Goal: Task Accomplishment & Management: Complete application form

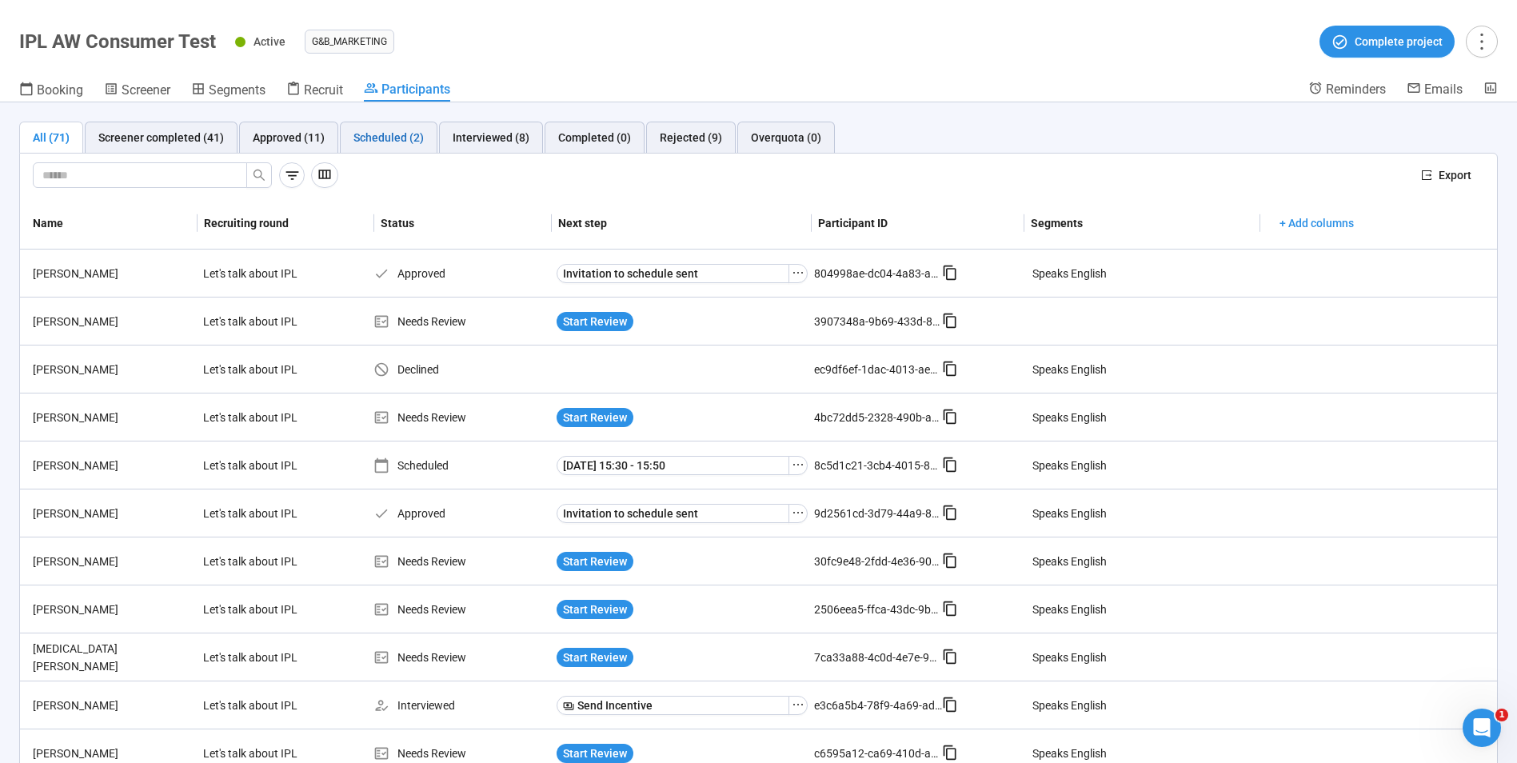
click at [397, 129] on div "Scheduled (2)" at bounding box center [388, 138] width 70 height 18
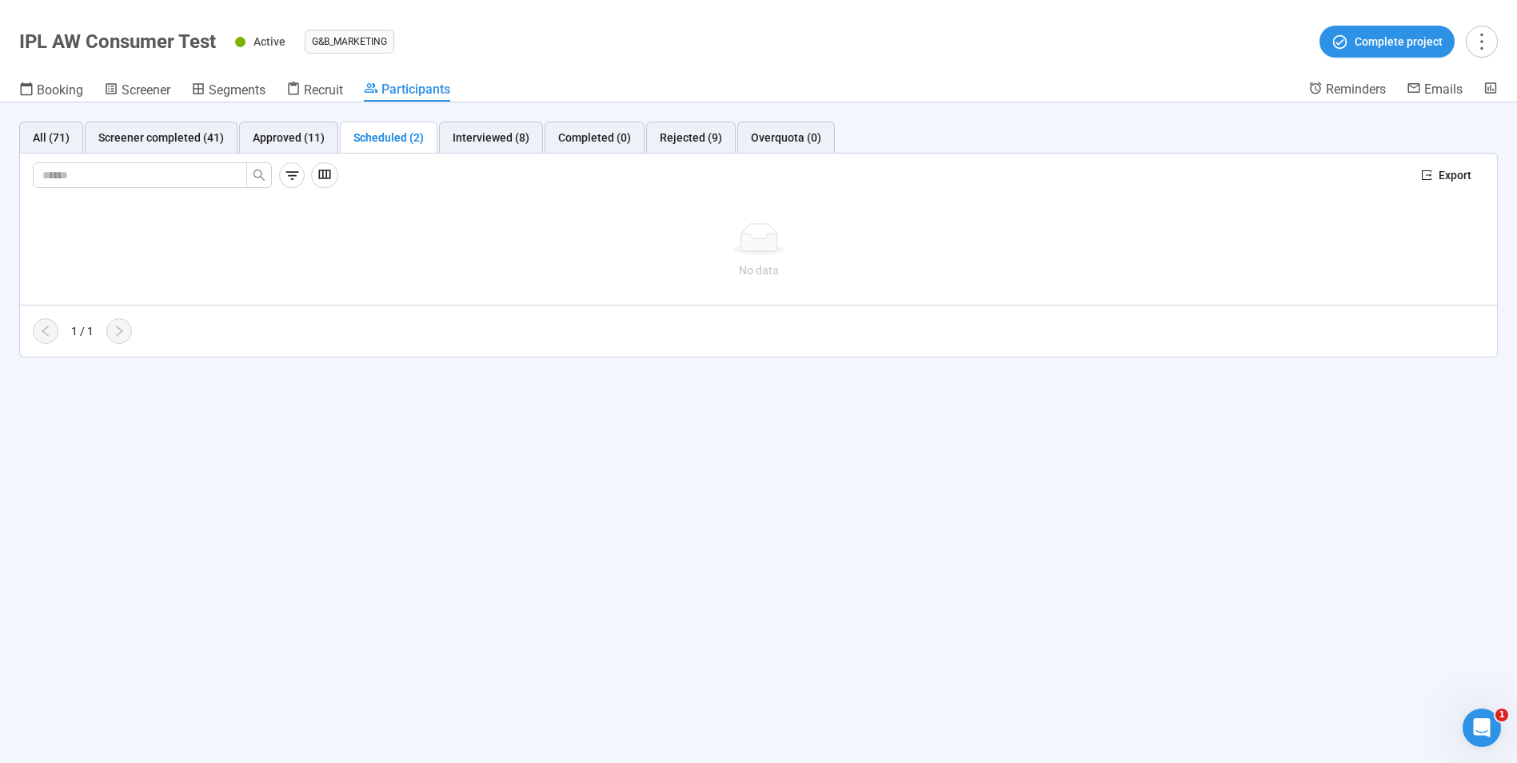
click at [39, 0] on header "IPL AW Consumer Test Active G&B_MARKETING Complete project Booking Screener Seg…" at bounding box center [758, 51] width 1517 height 102
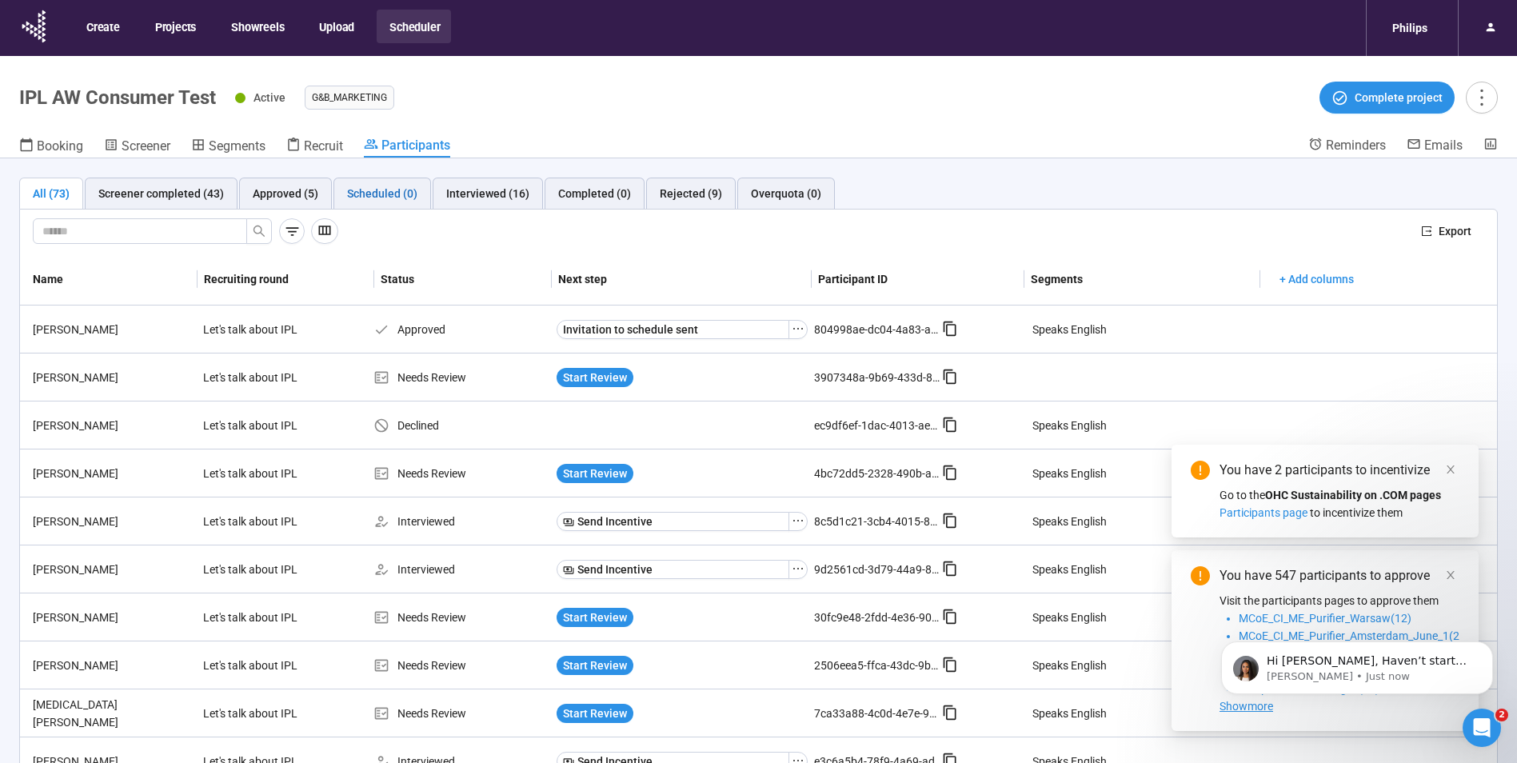
click at [369, 197] on div "Scheduled (0)" at bounding box center [382, 194] width 70 height 18
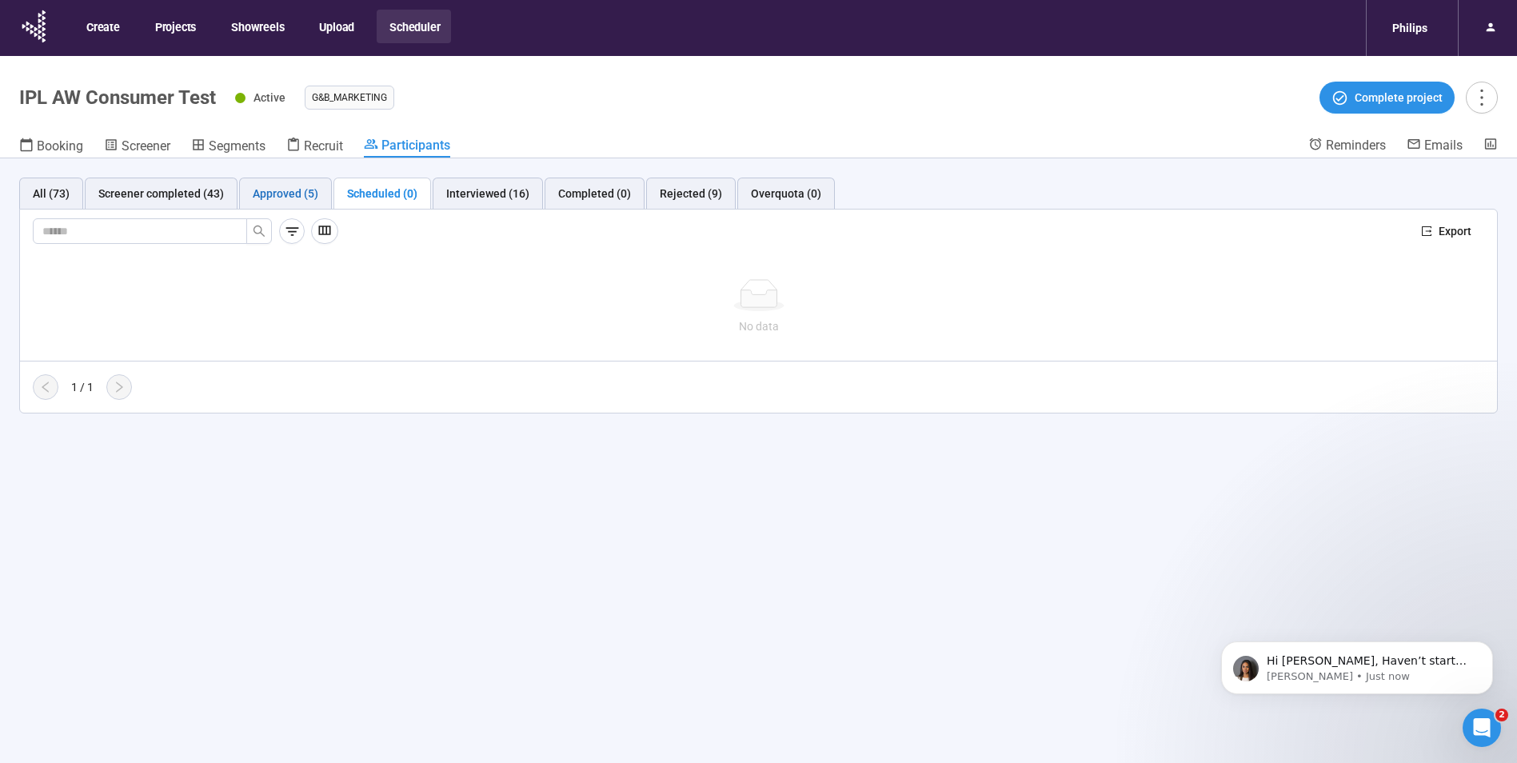
click at [294, 186] on div "Approved (5)" at bounding box center [286, 194] width 66 height 18
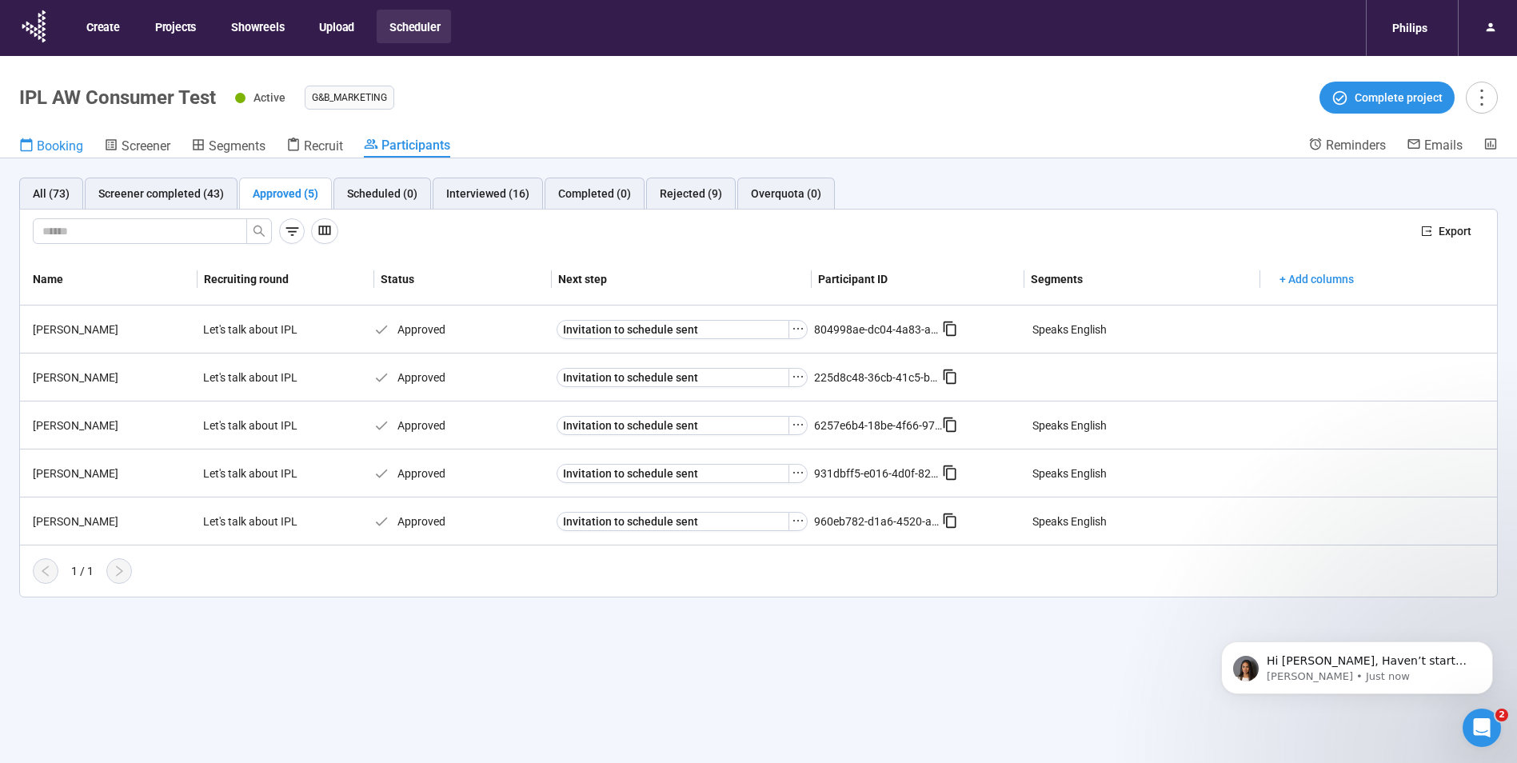
click at [58, 150] on span "Booking" at bounding box center [60, 145] width 46 height 15
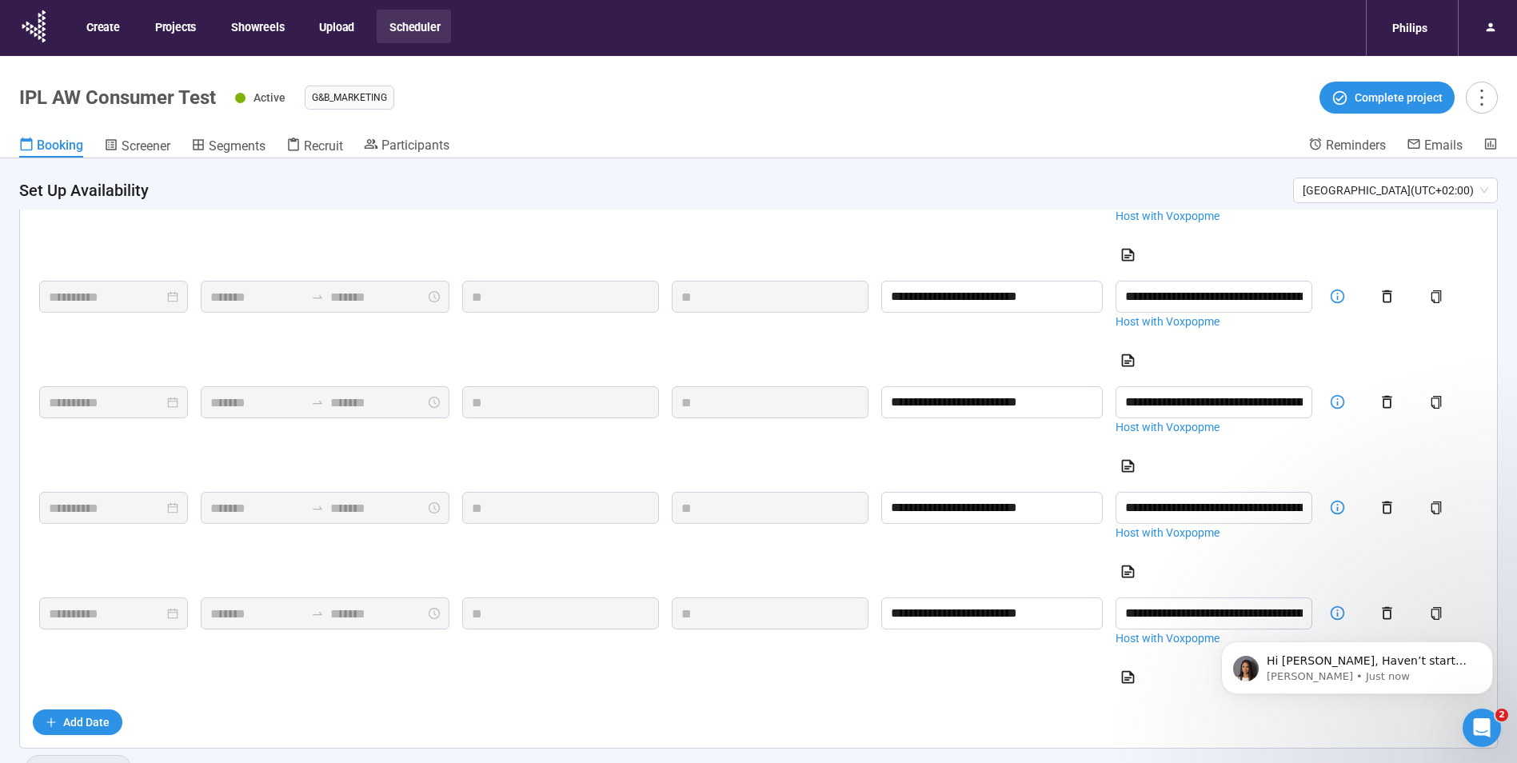
scroll to position [1062, 0]
click at [108, 716] on span "Add Date" at bounding box center [86, 722] width 46 height 18
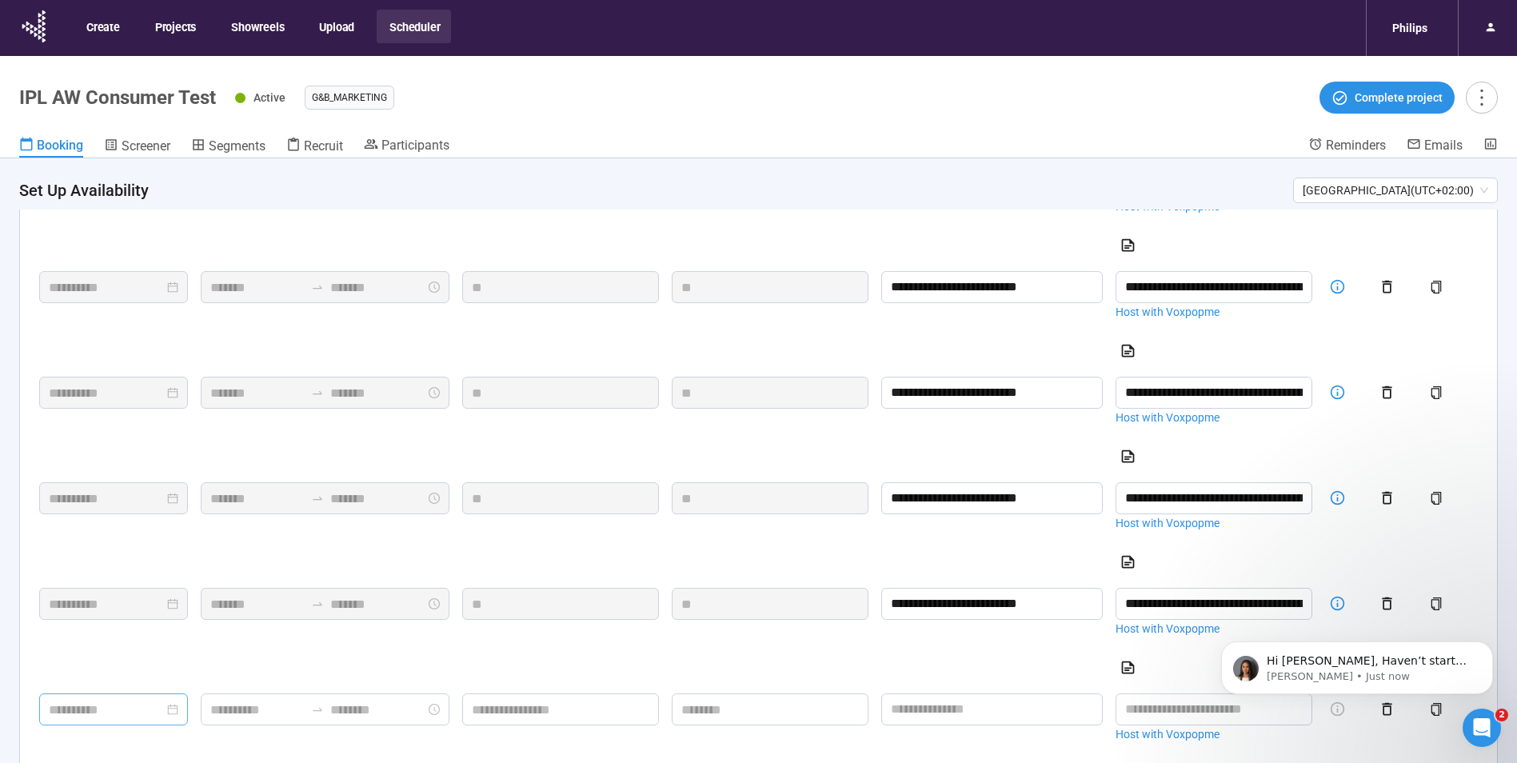
click at [178, 717] on div at bounding box center [114, 710] width 130 height 20
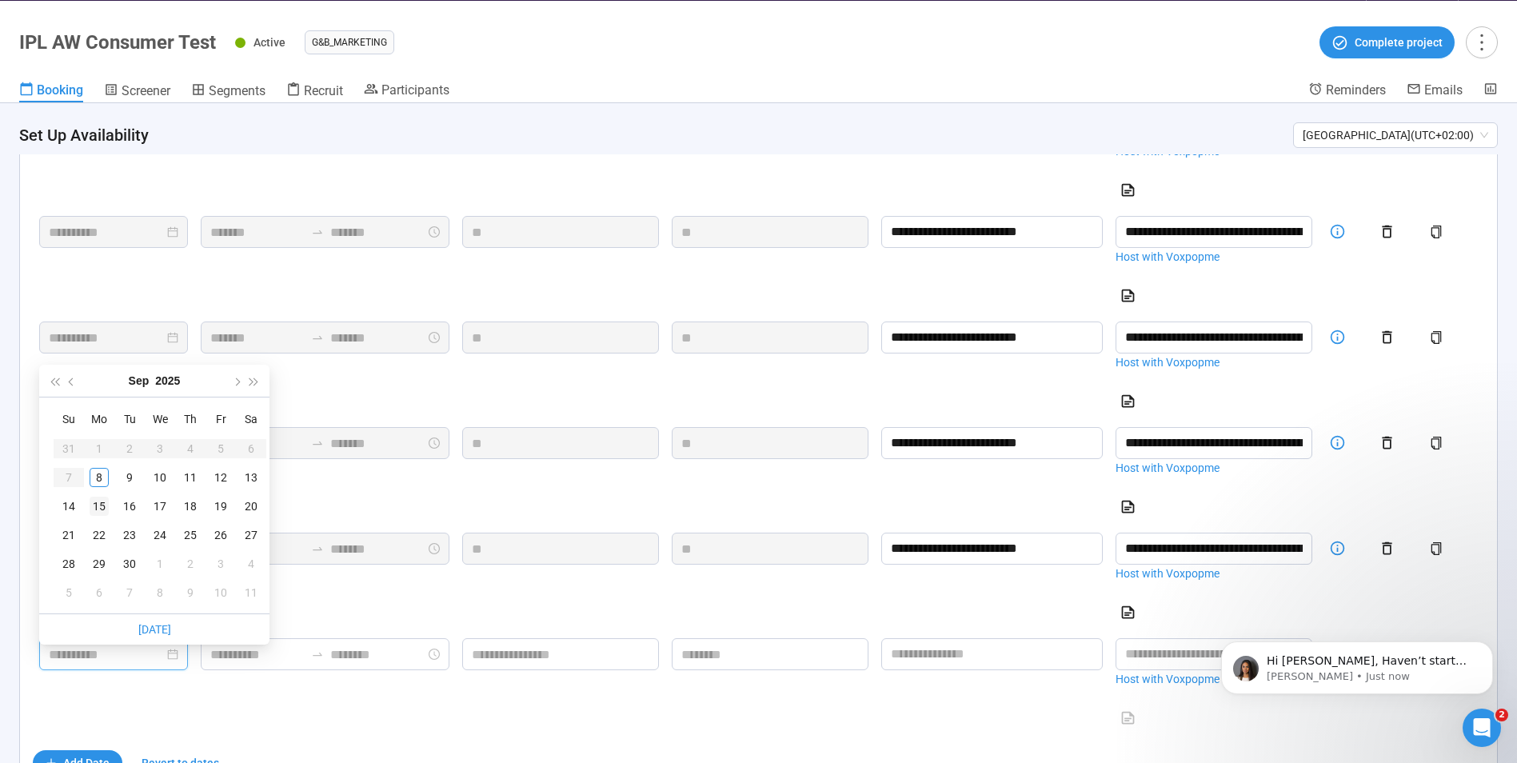
scroll to position [56, 0]
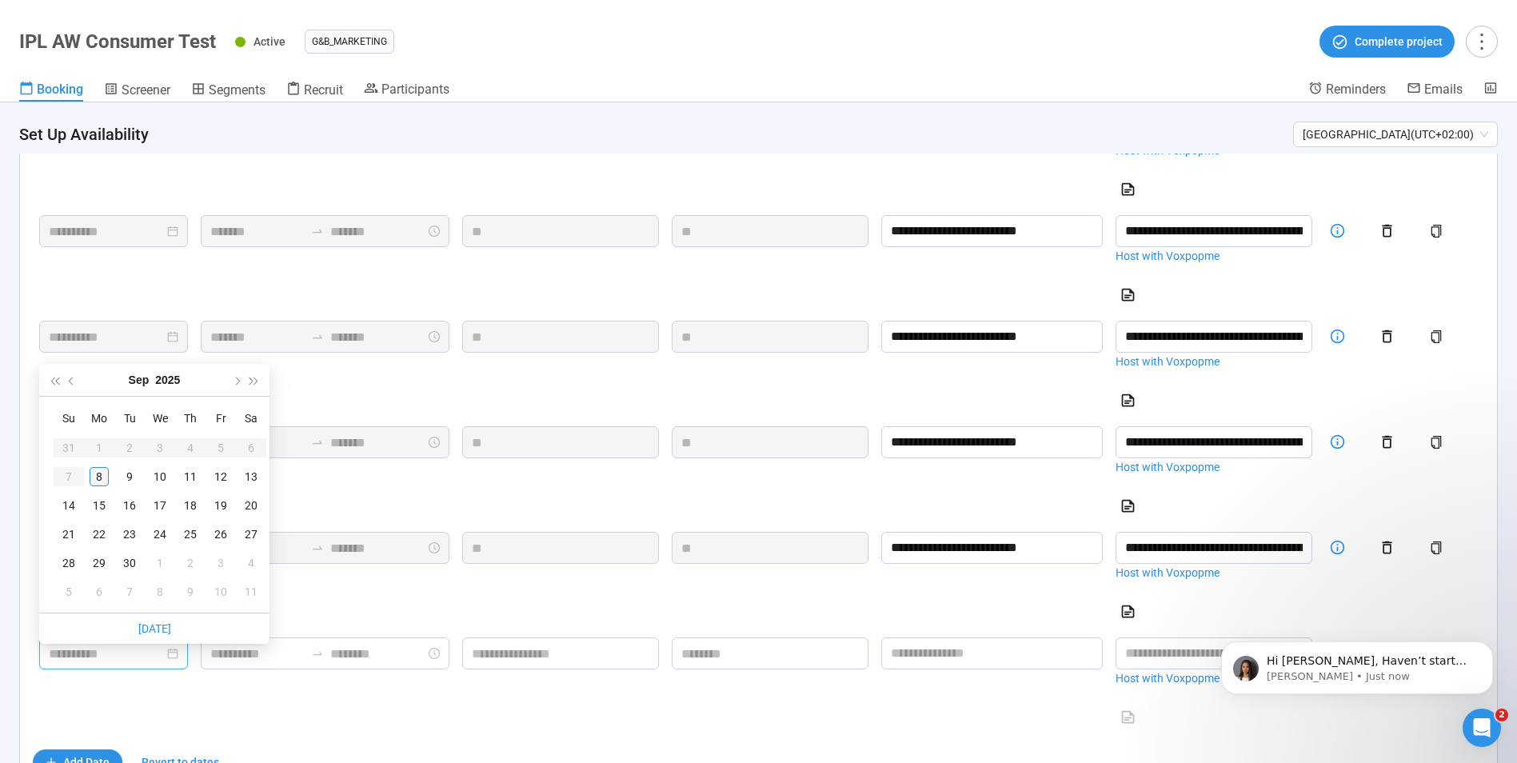
type input "**********"
click at [96, 470] on div "8" at bounding box center [99, 476] width 19 height 19
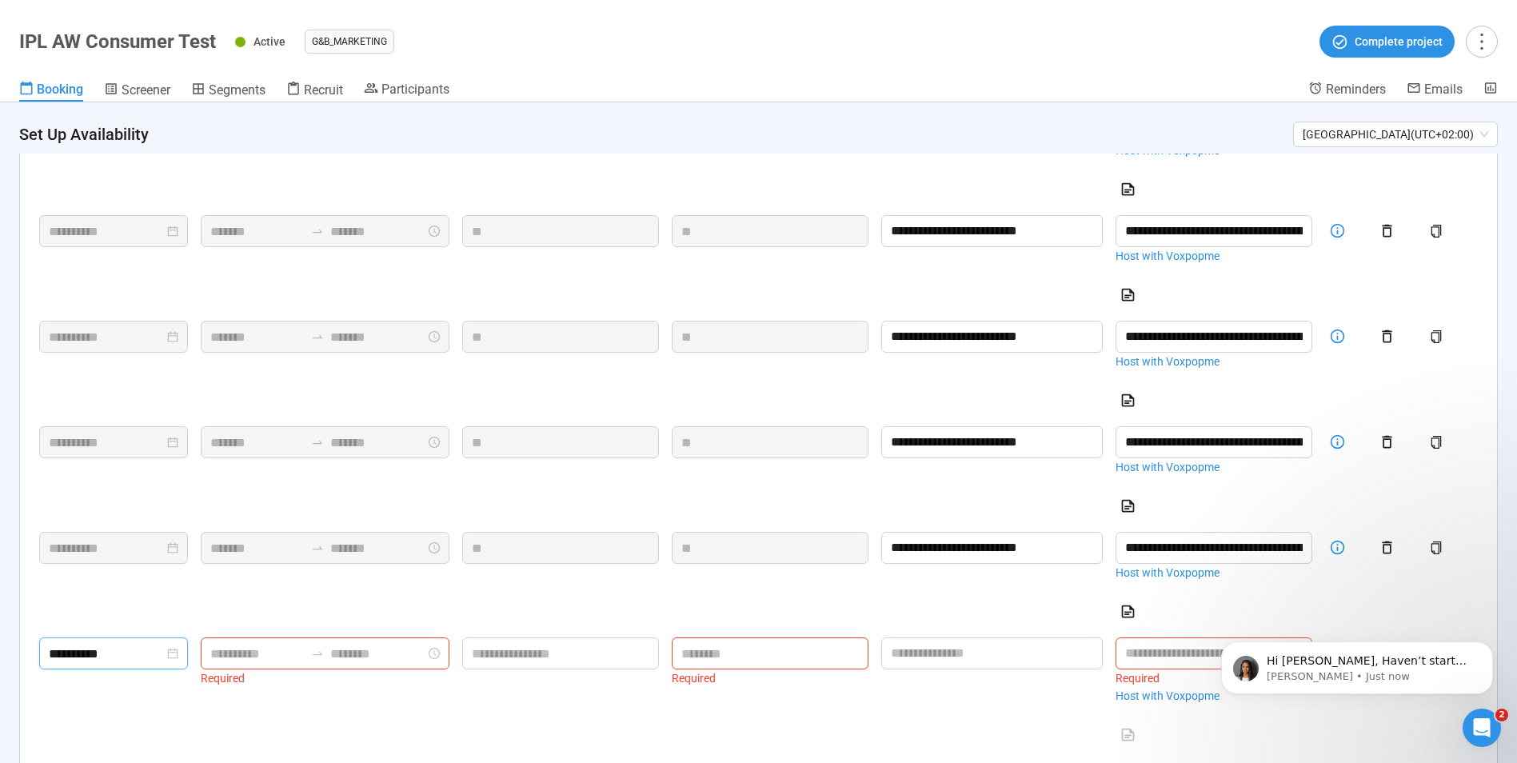
click at [359, 664] on input at bounding box center [377, 654] width 95 height 20
click at [363, 578] on div "09" at bounding box center [370, 573] width 38 height 22
type input "*******"
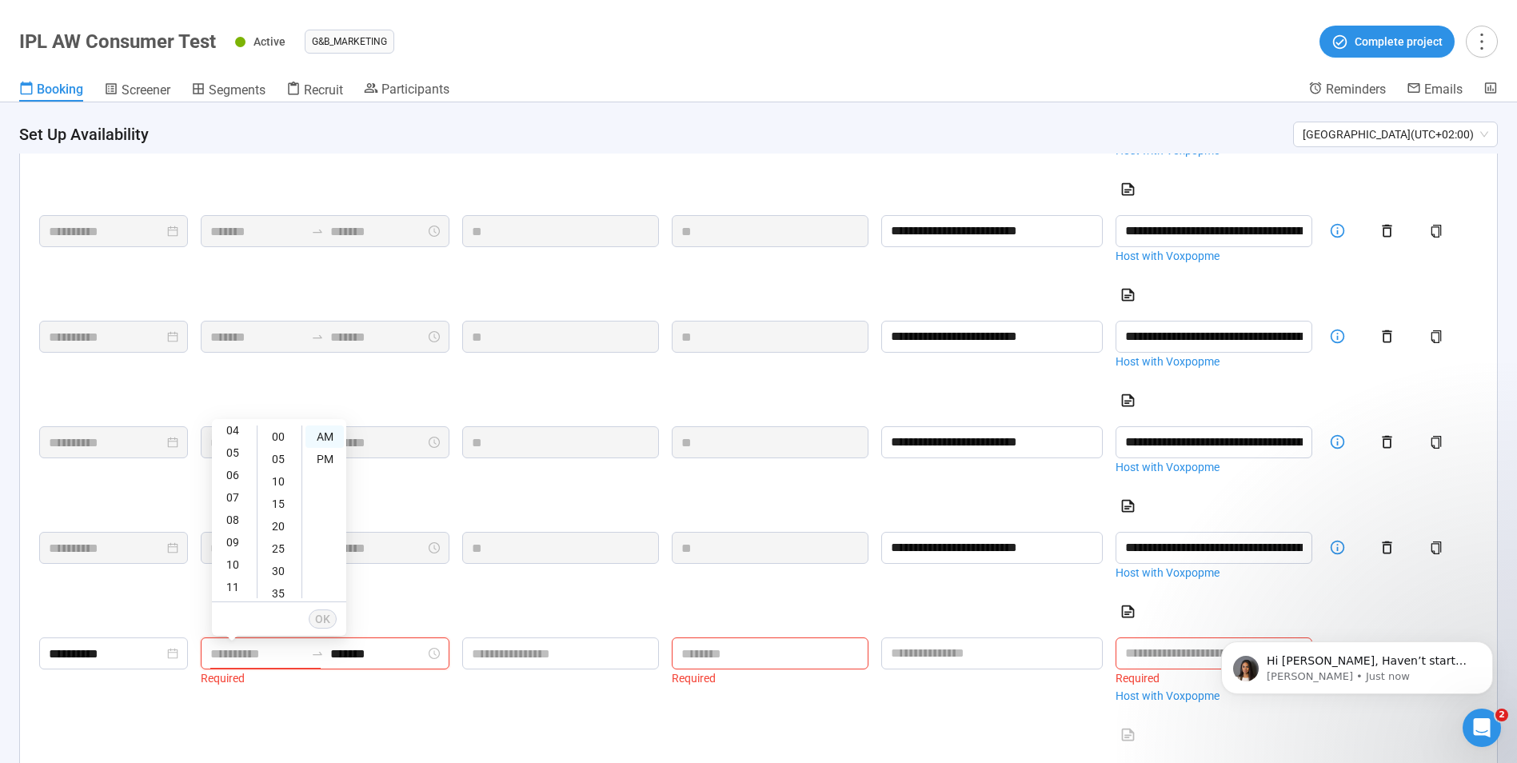
click at [241, 664] on input at bounding box center [257, 654] width 95 height 20
click at [233, 539] on div "09" at bounding box center [234, 542] width 38 height 22
type input "*******"
click at [372, 661] on input "*******" at bounding box center [377, 654] width 95 height 20
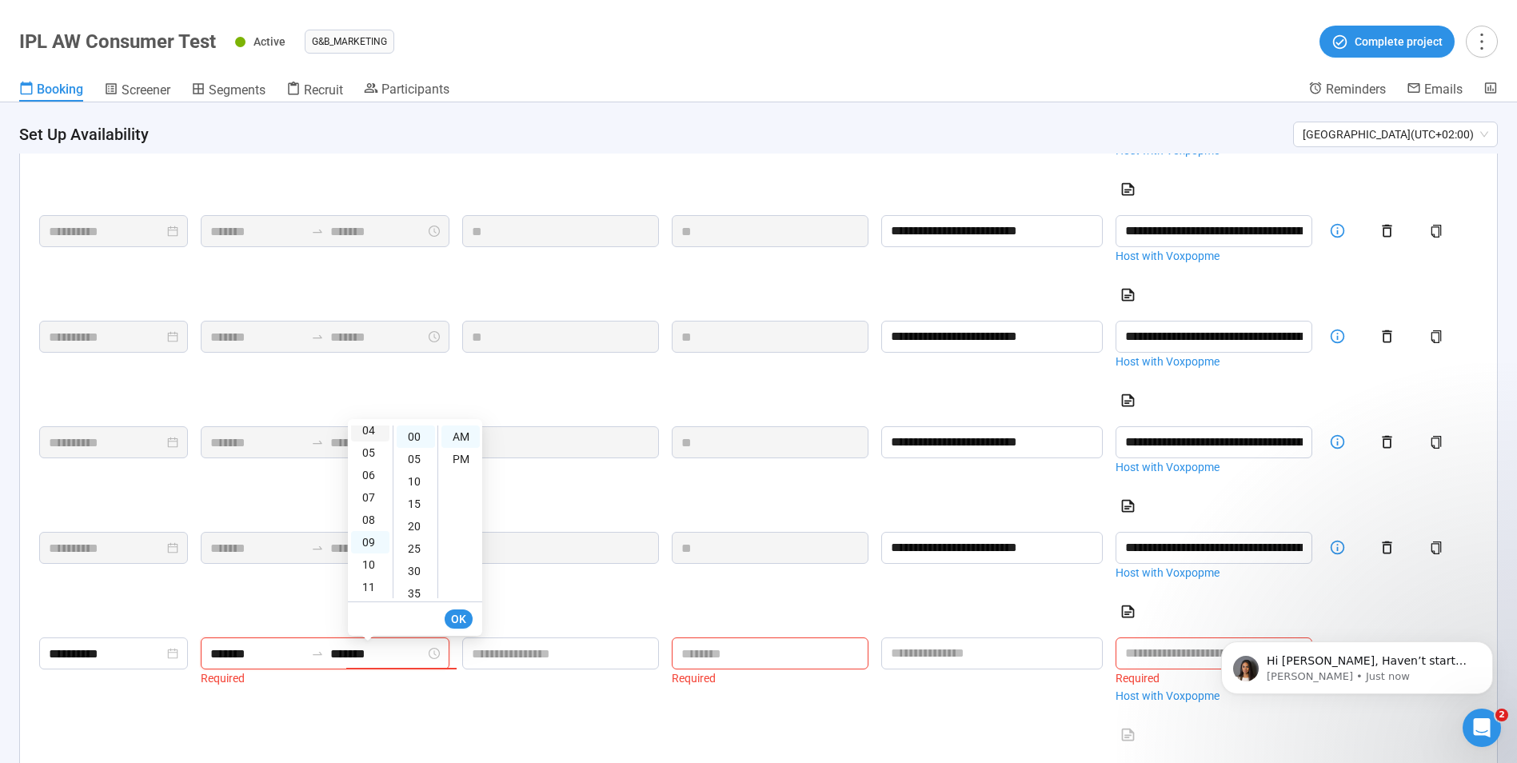
click at [367, 428] on div "04" at bounding box center [370, 430] width 38 height 22
click at [453, 453] on div "PM" at bounding box center [460, 459] width 38 height 22
type input "*******"
click at [449, 618] on button "OK" at bounding box center [459, 618] width 28 height 19
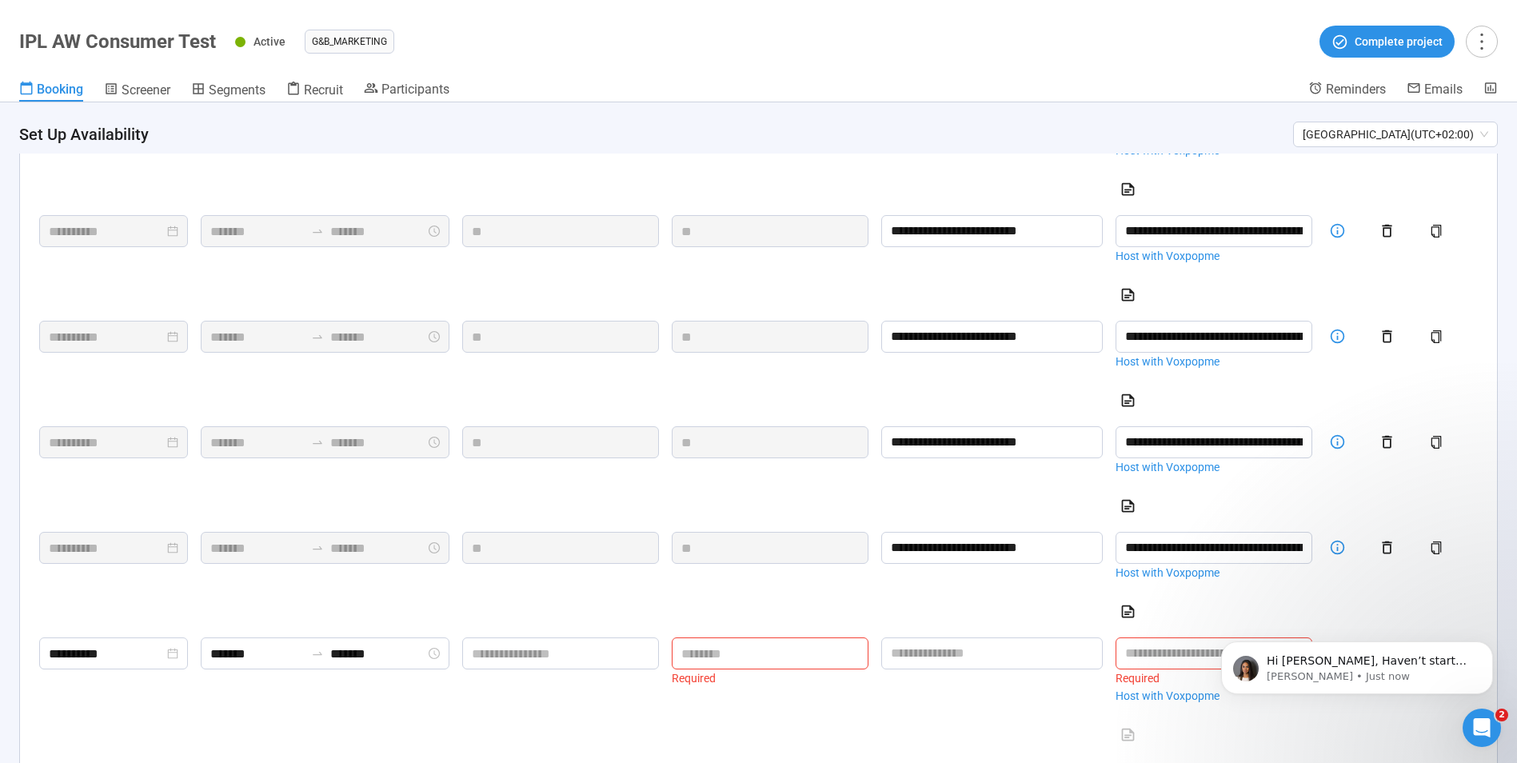
click at [776, 646] on td "Required" at bounding box center [769, 692] width 209 height 123
drag, startPoint x: 781, startPoint y: 658, endPoint x: 831, endPoint y: 668, distance: 50.5
click at [814, 665] on input at bounding box center [769, 653] width 195 height 30
type input "**"
click button "submit" at bounding box center [0, 0] width 0 height 0
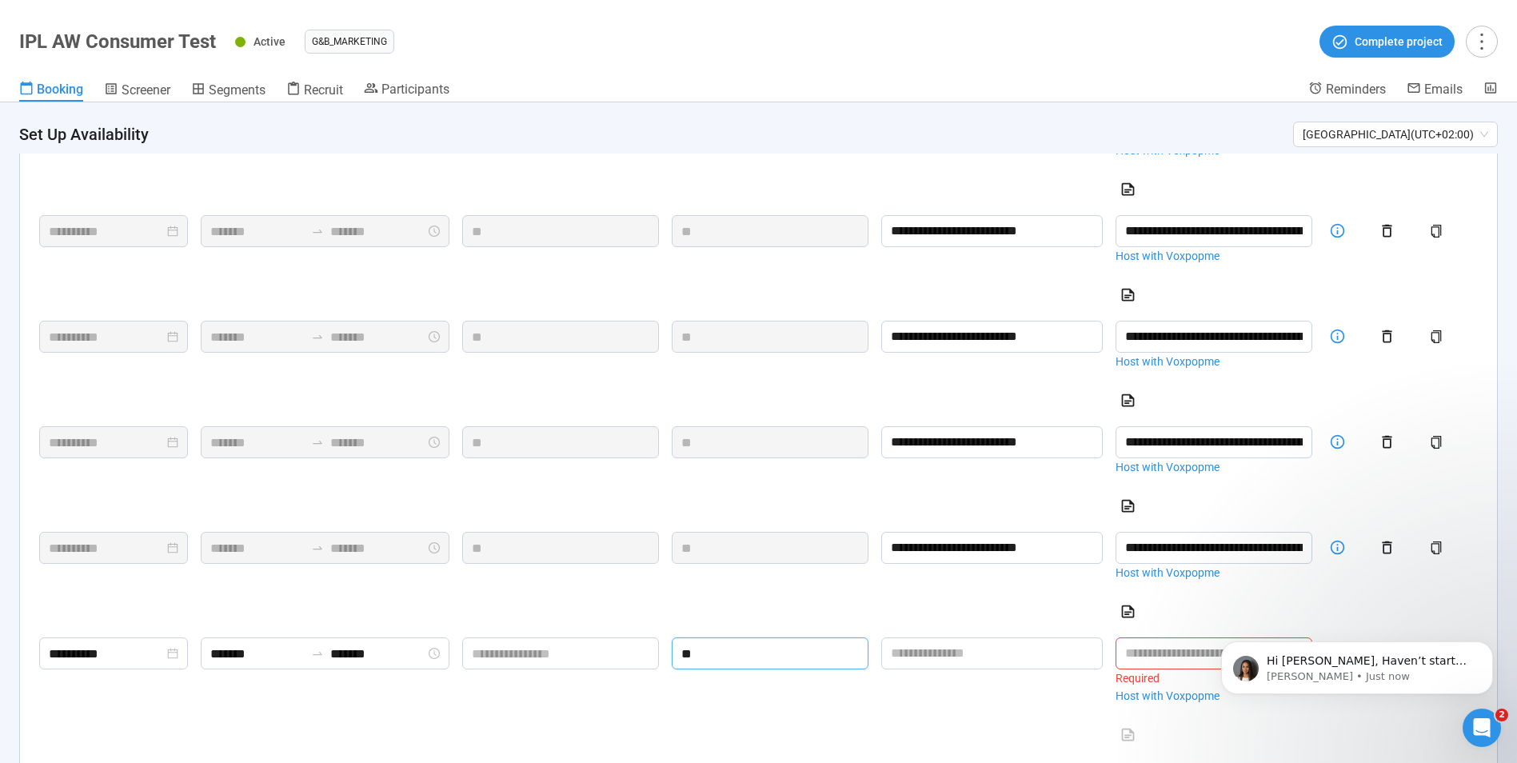
click at [1212, 704] on body "Hi [PERSON_NAME], Haven’t started a project yet? Start small. Ask your audience…" at bounding box center [1356, 663] width 307 height 99
drag, startPoint x: 37, startPoint y: 110, endPoint x: 1285, endPoint y: 724, distance: 1390.5
click at [1285, 724] on td "Required Host with Voxpopme Meeting Details" at bounding box center [1213, 692] width 209 height 123
click at [1166, 704] on link "Host with Voxpopme" at bounding box center [1213, 696] width 197 height 18
click at [1183, 669] on input "text" at bounding box center [1213, 653] width 197 height 32
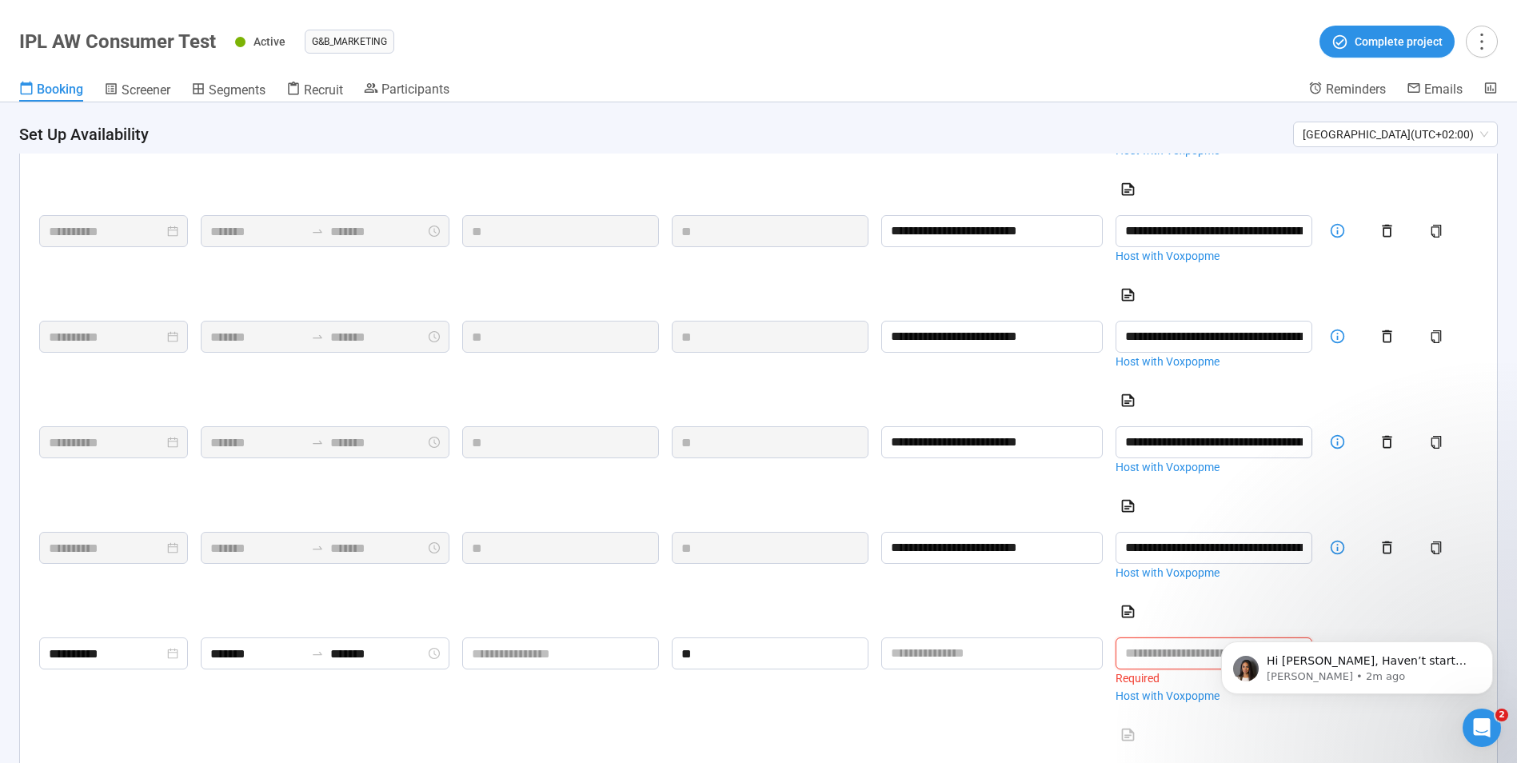
paste input "**********"
type input "**********"
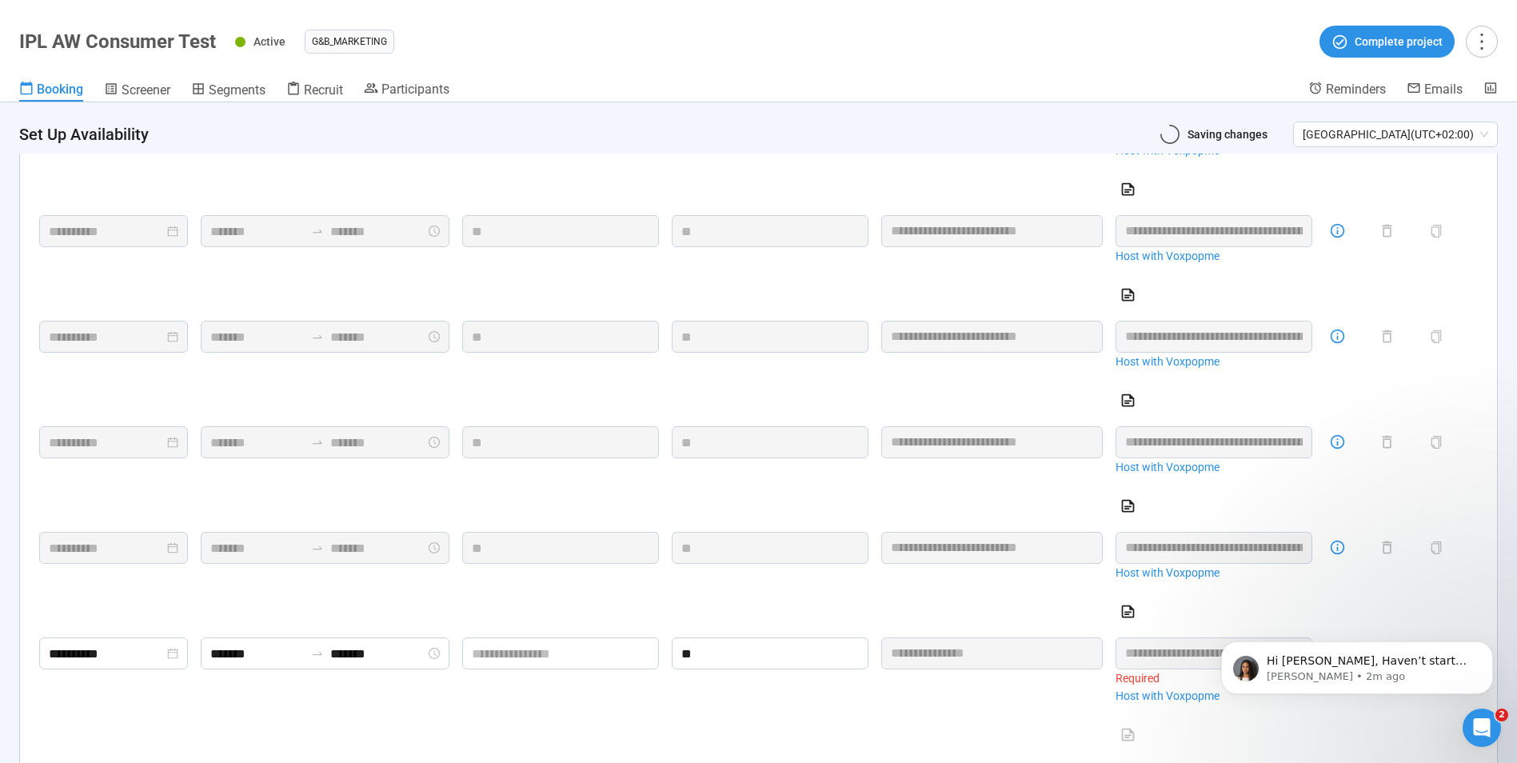
scroll to position [0, 363]
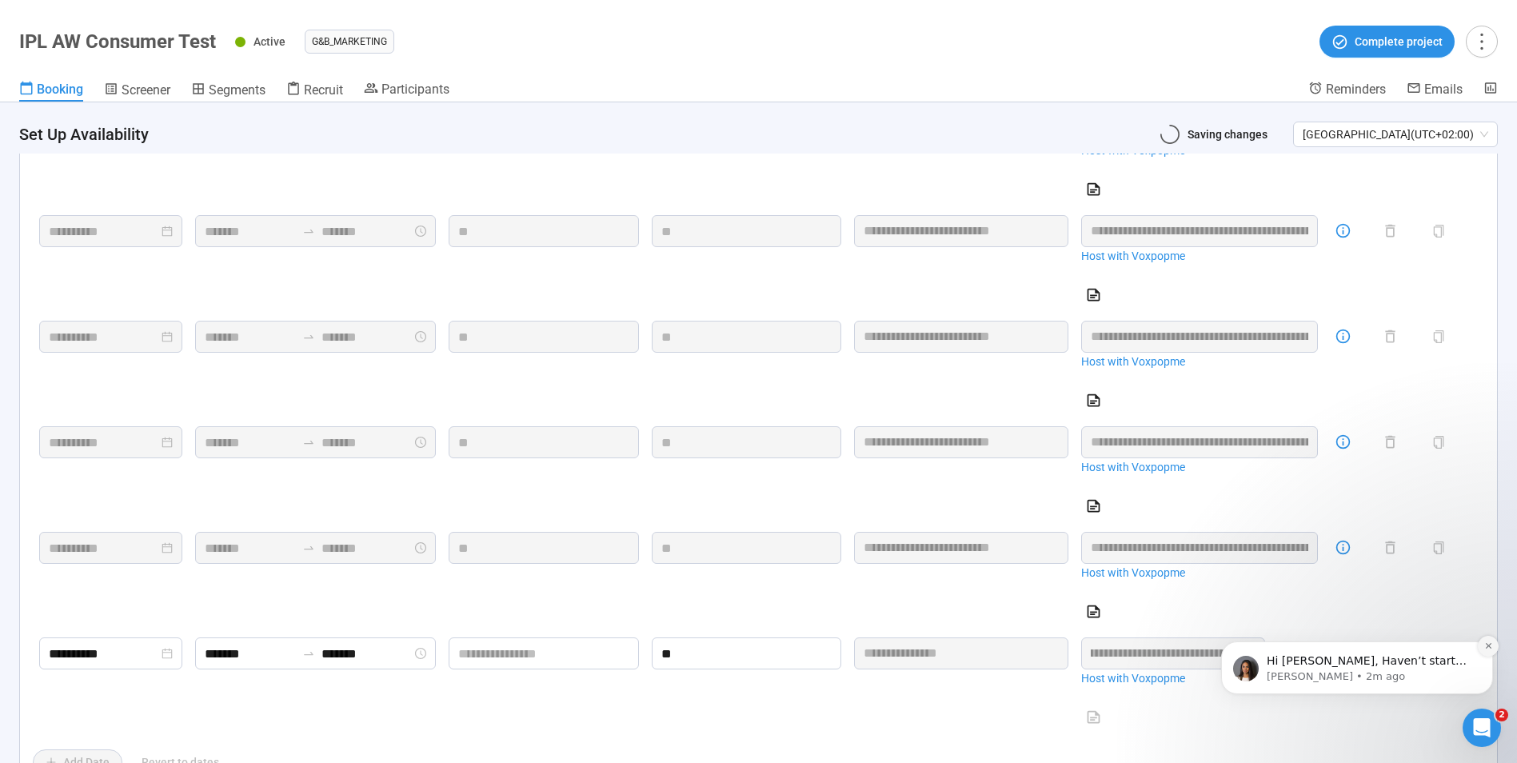
click at [1489, 646] on icon "Dismiss notification" at bounding box center [1488, 645] width 9 height 9
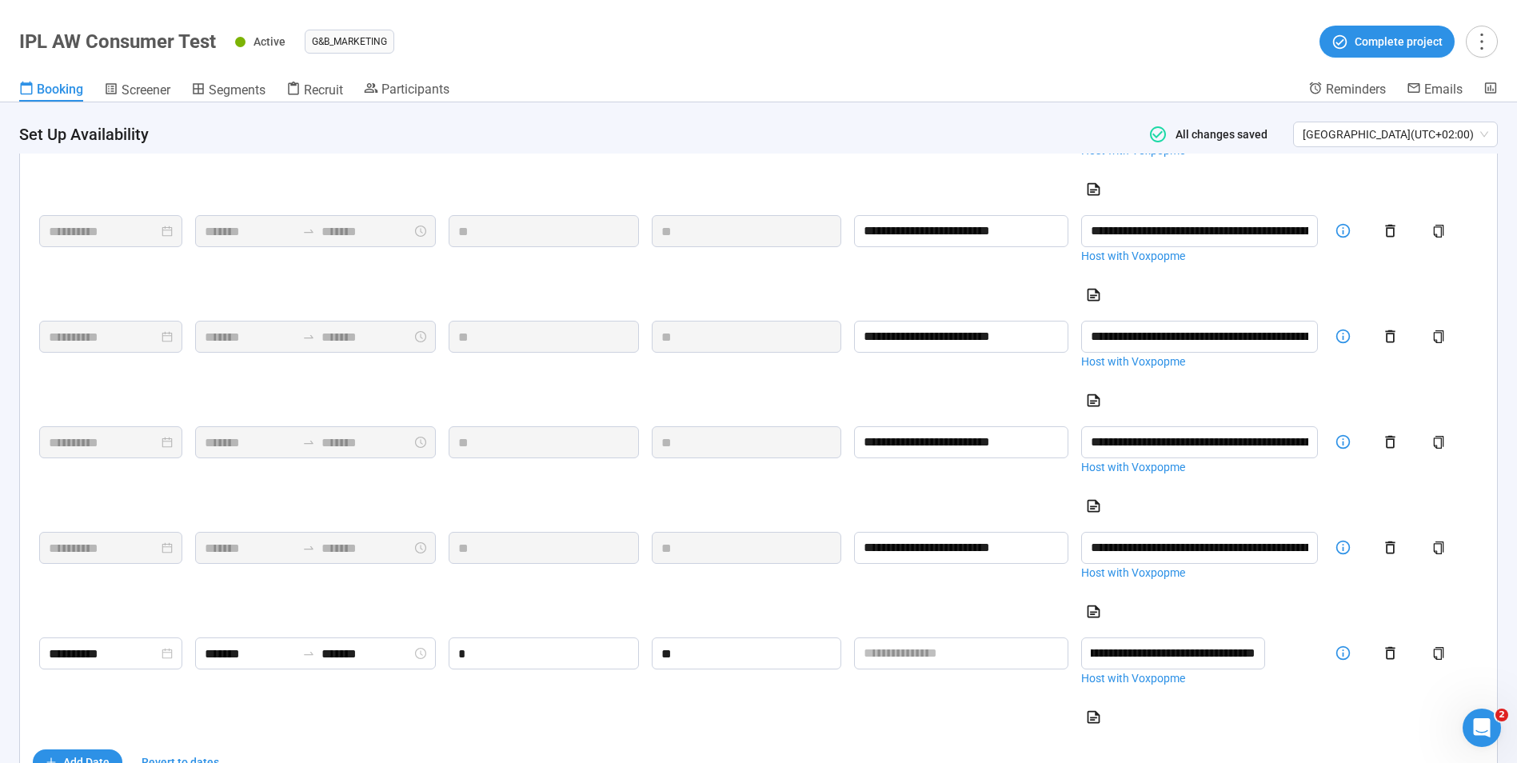
type input "*"
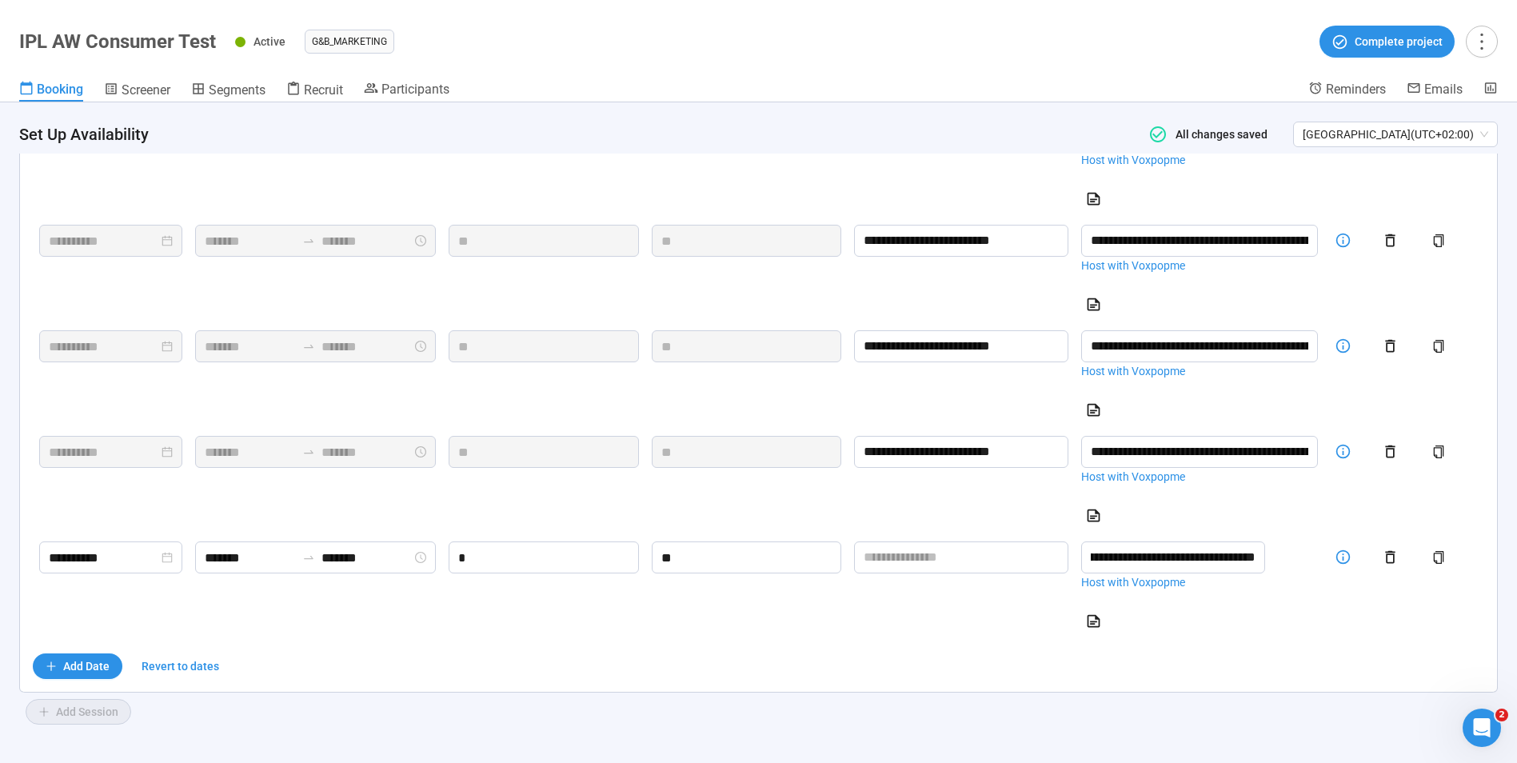
scroll to position [1168, 0]
click at [85, 663] on span "Add Date" at bounding box center [86, 666] width 46 height 18
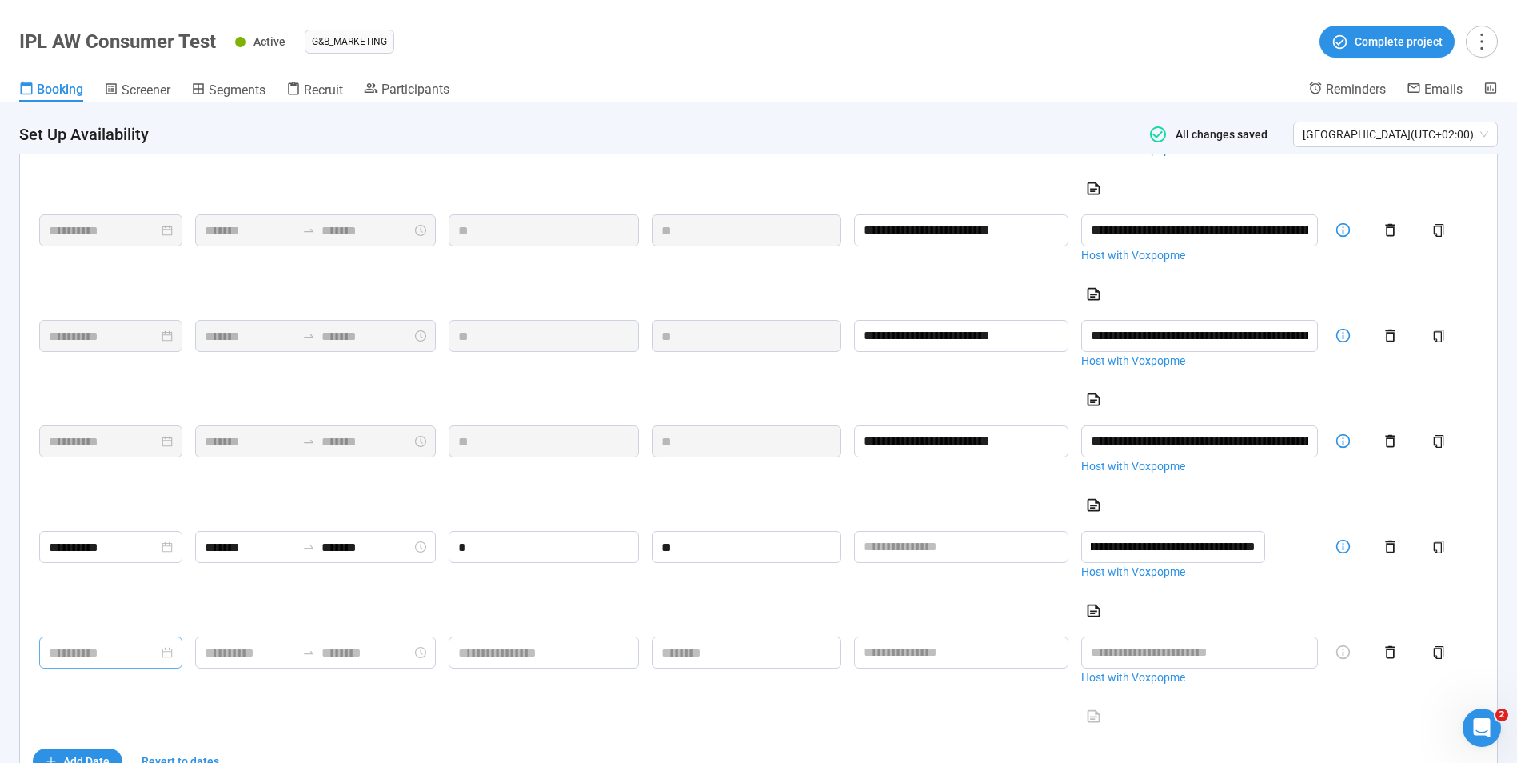
click at [126, 660] on input at bounding box center [104, 653] width 110 height 20
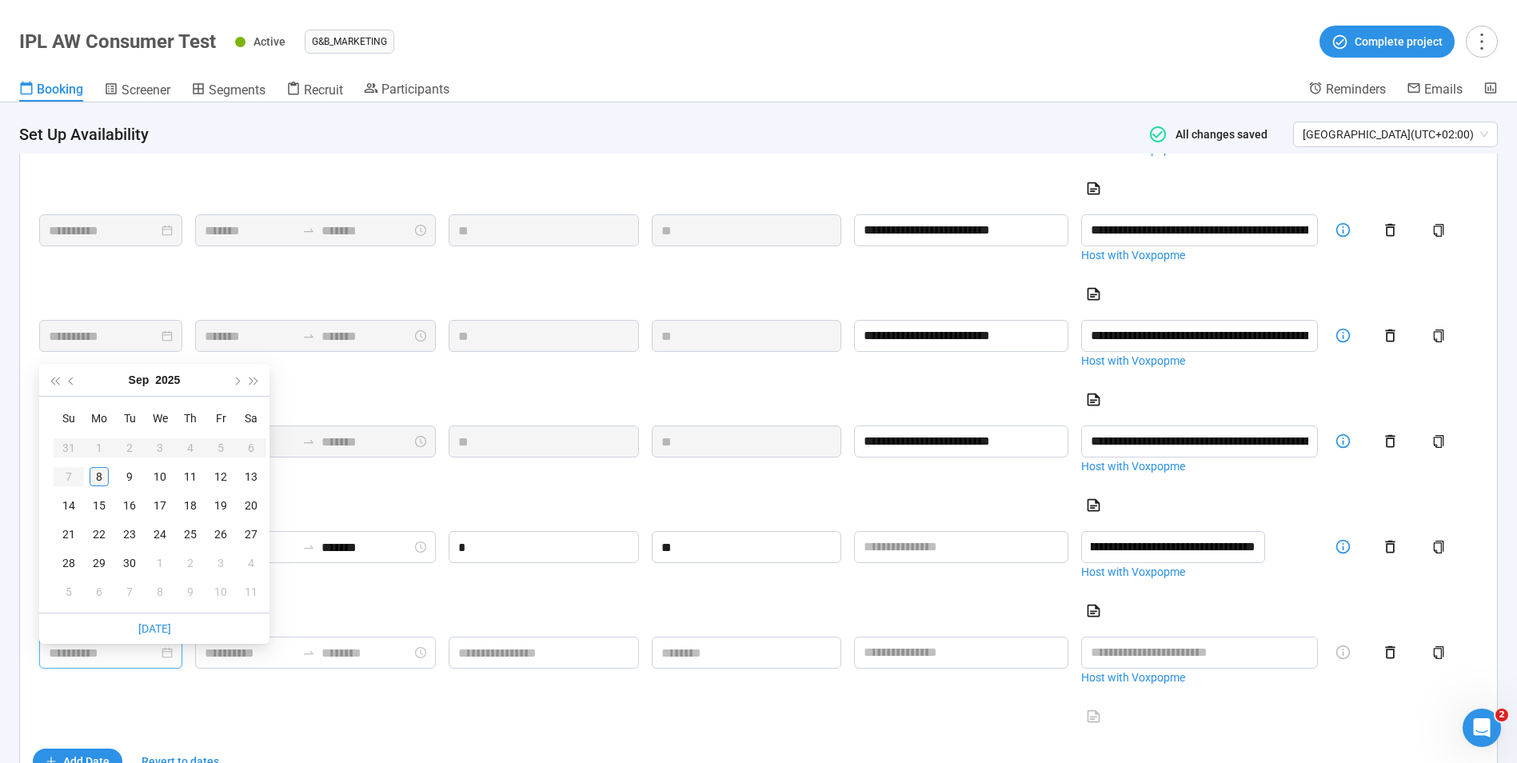
type input "**********"
click at [99, 469] on div "8" at bounding box center [99, 476] width 19 height 19
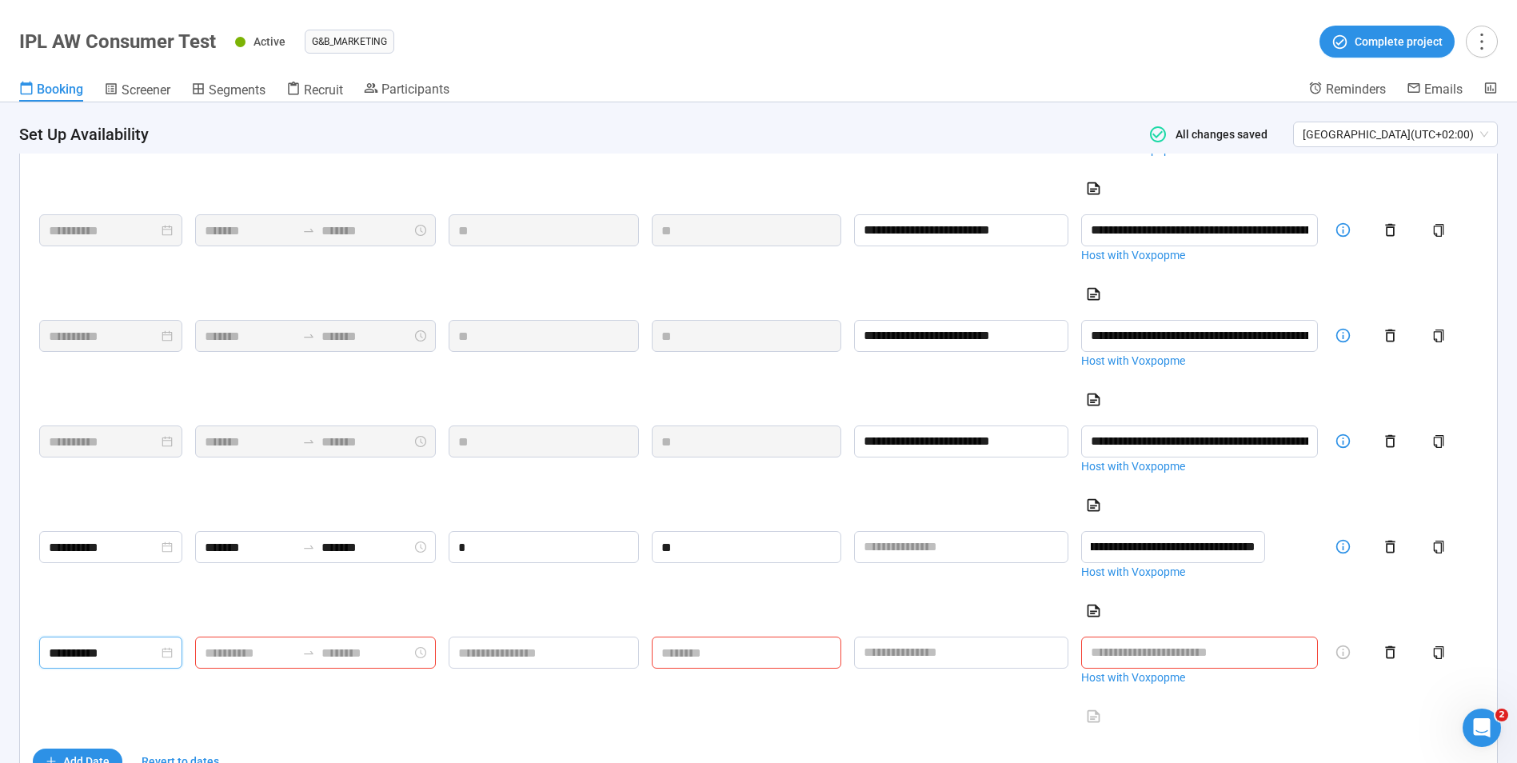
click at [313, 654] on icon "swap-right" at bounding box center [309, 652] width 10 height 3
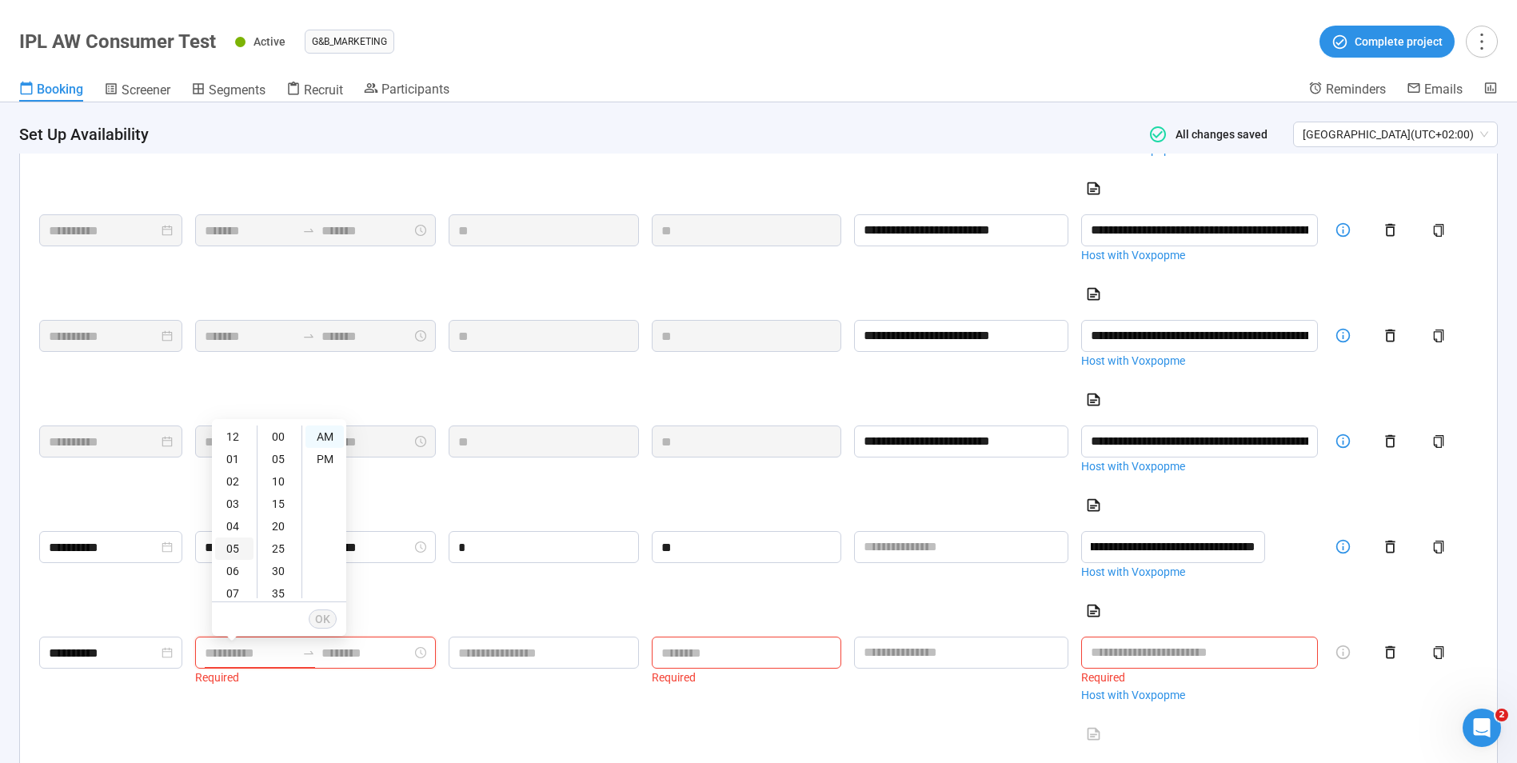
click at [233, 548] on div "05" at bounding box center [234, 548] width 38 height 22
click at [314, 457] on div "PM" at bounding box center [324, 459] width 38 height 22
type input "*******"
click at [308, 624] on ul "OK" at bounding box center [279, 619] width 134 height 34
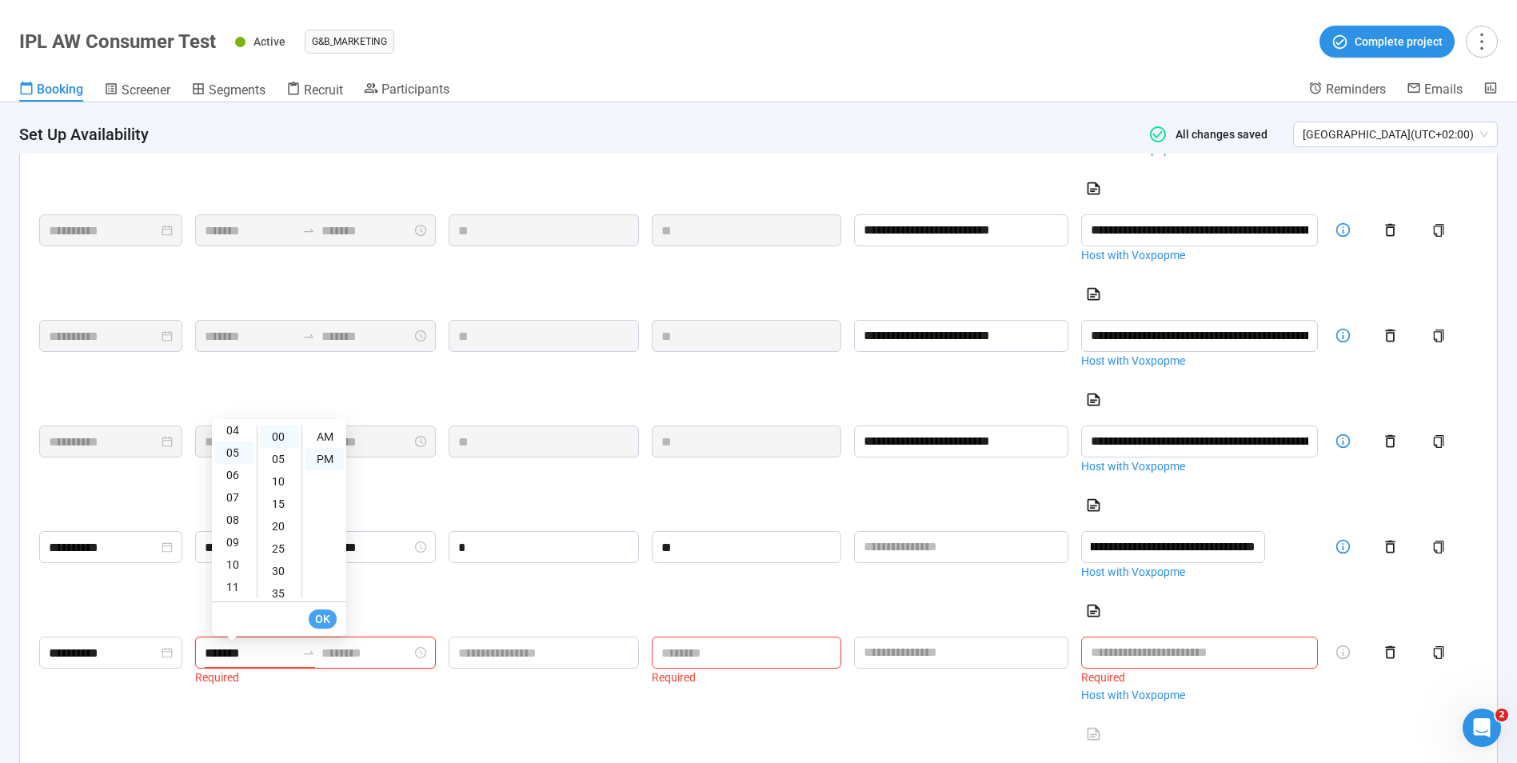
click at [328, 622] on span "OK" at bounding box center [322, 619] width 15 height 18
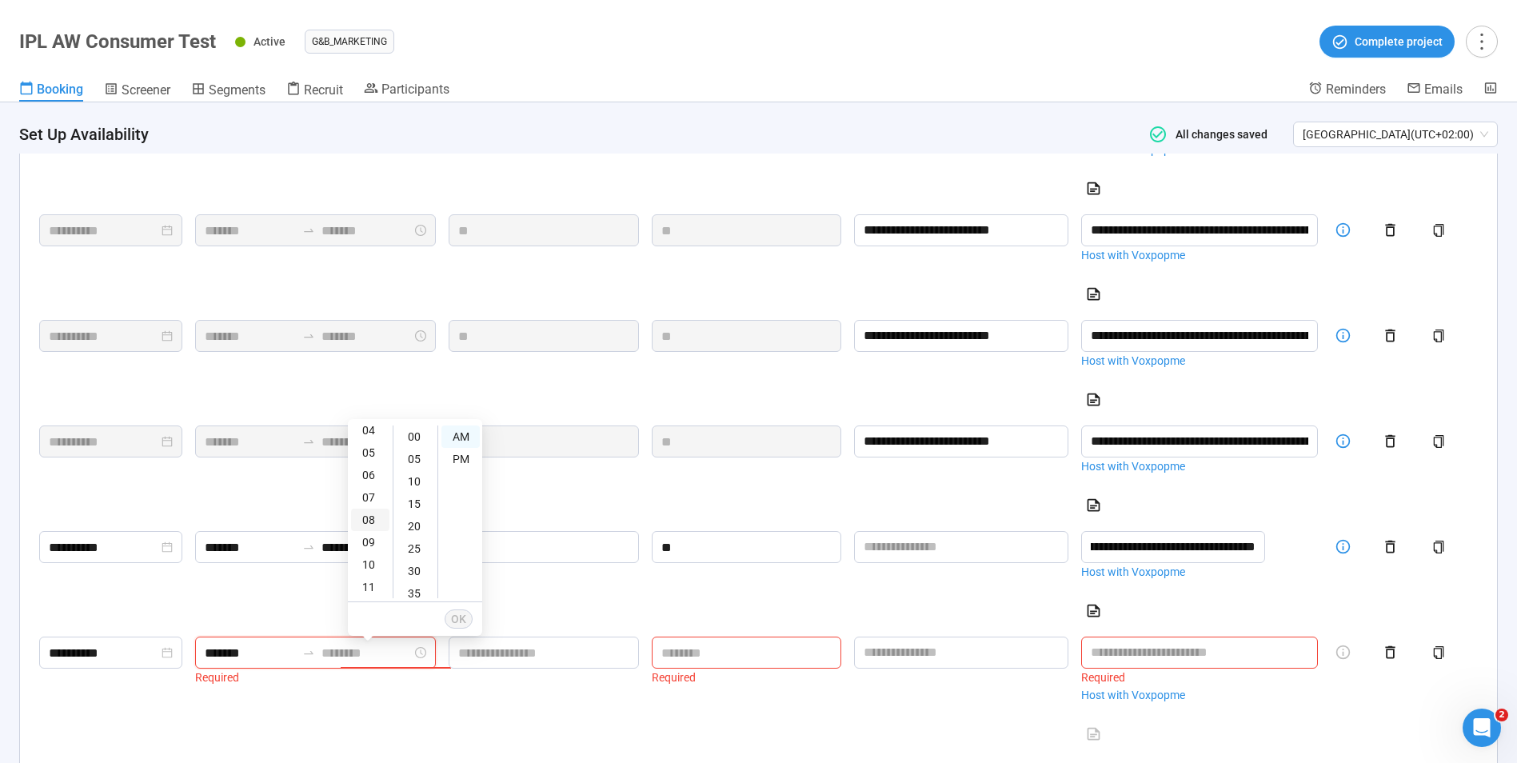
click at [379, 510] on div "08" at bounding box center [370, 519] width 38 height 22
click at [464, 457] on div "PM" at bounding box center [460, 459] width 38 height 22
type input "*******"
click at [419, 432] on div "00" at bounding box center [416, 436] width 38 height 22
click at [453, 612] on span "OK" at bounding box center [458, 619] width 15 height 18
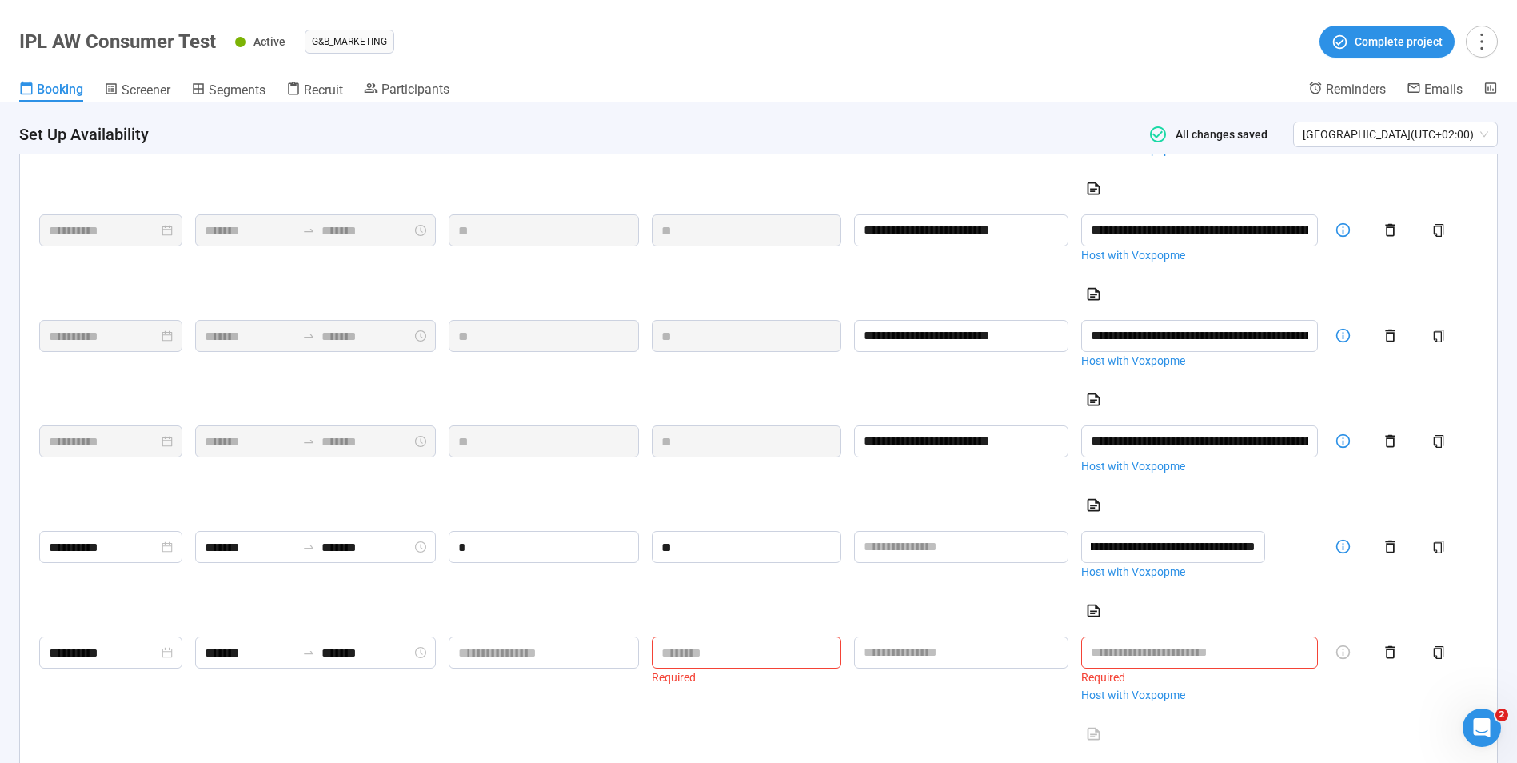
click at [760, 683] on div "Required" at bounding box center [746, 677] width 189 height 18
click at [760, 668] on input at bounding box center [746, 652] width 188 height 30
type input "**"
click at [1164, 704] on link "Host with Voxpopme" at bounding box center [1199, 695] width 237 height 18
click at [1206, 668] on input "text" at bounding box center [1199, 652] width 237 height 32
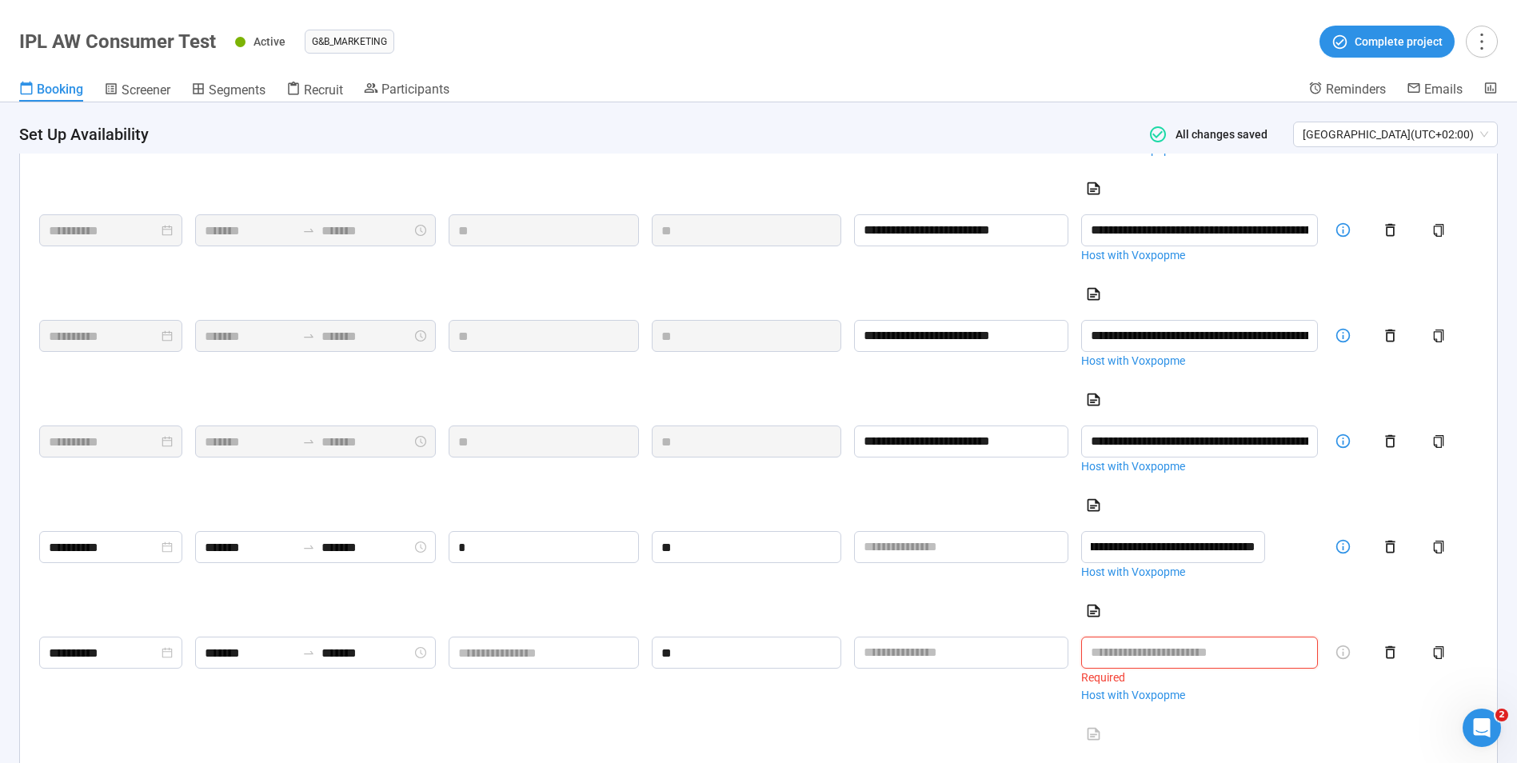
paste input "**********"
type input "**********"
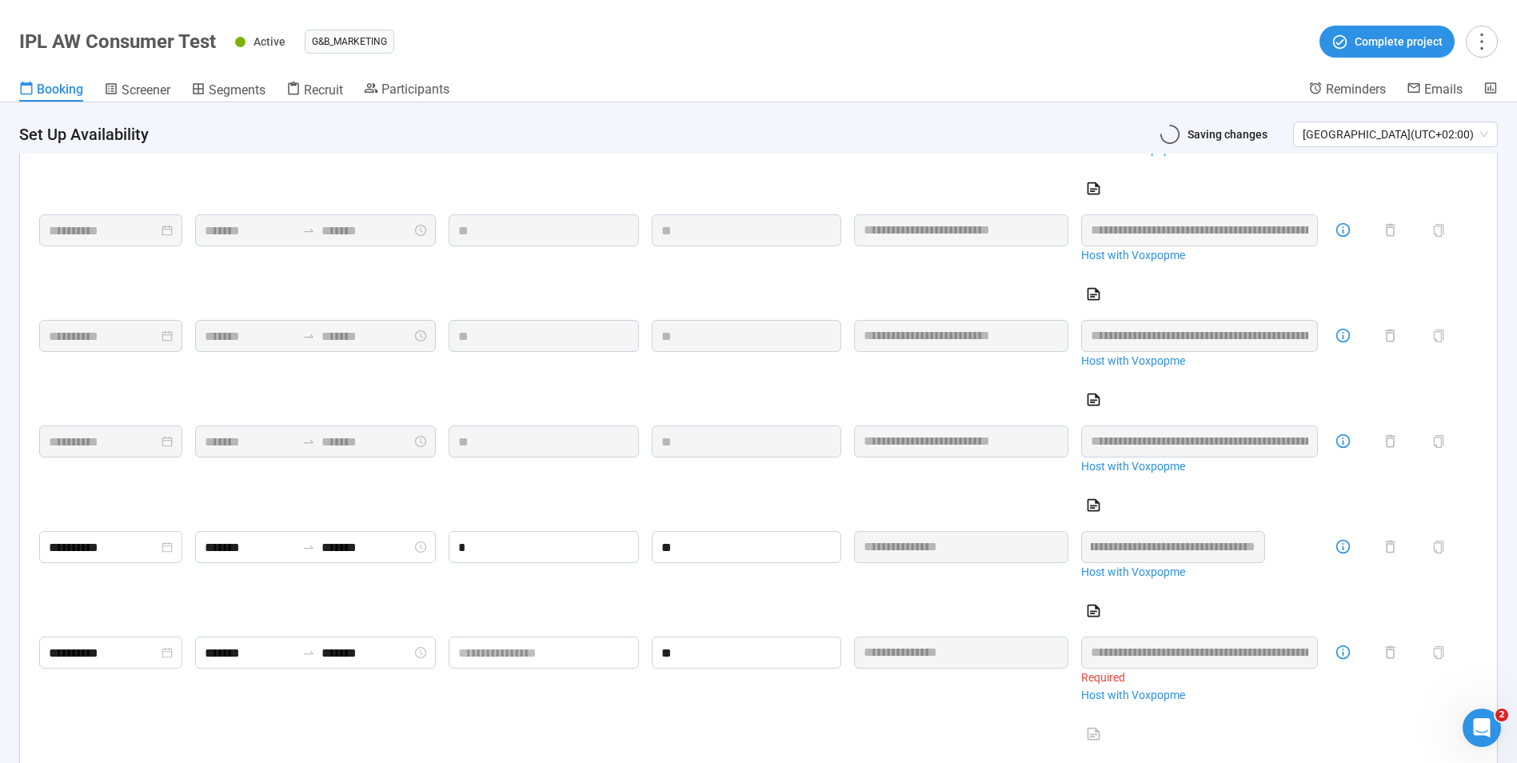
scroll to position [0, 361]
type input "*"
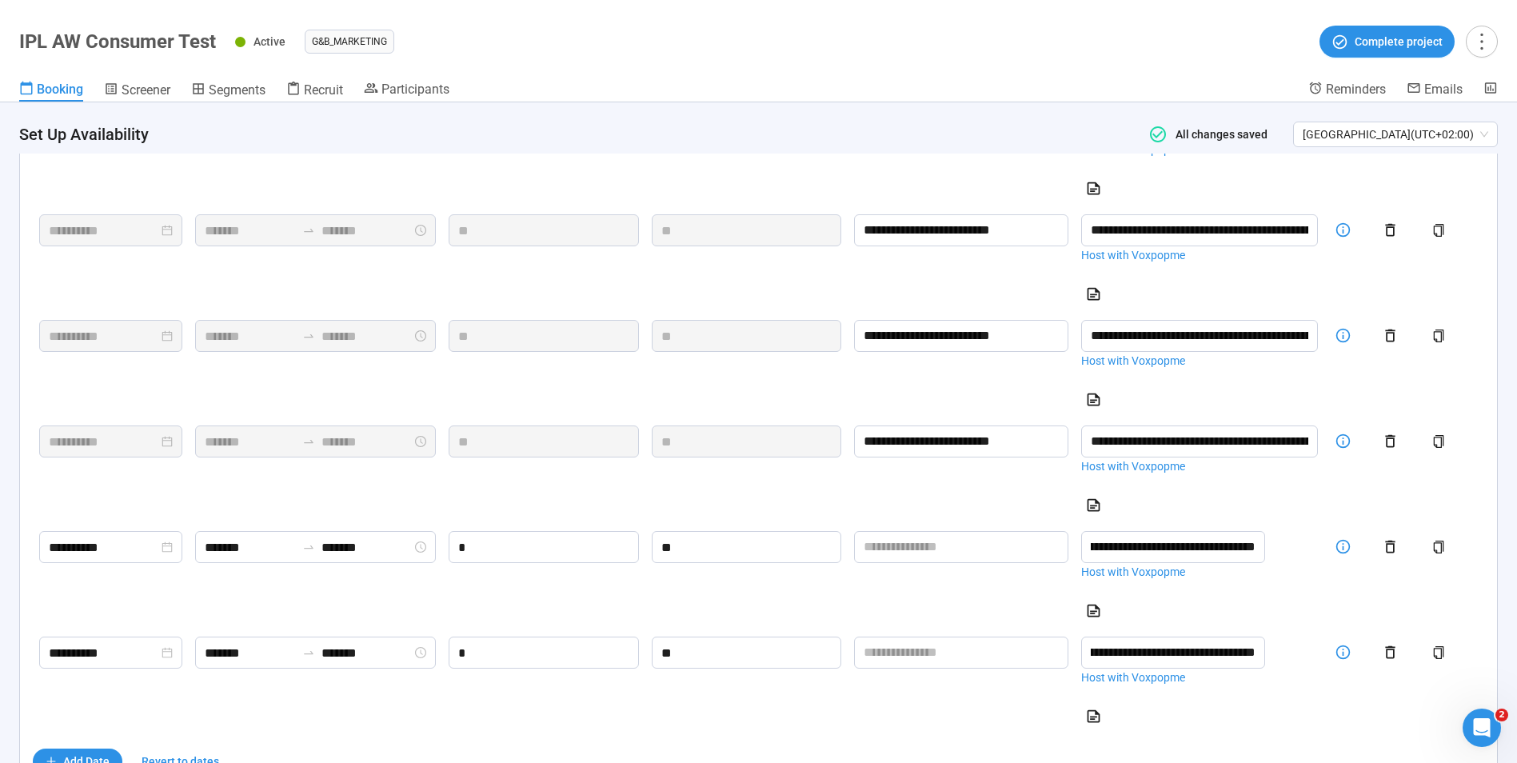
click at [980, 736] on td at bounding box center [960, 683] width 227 height 106
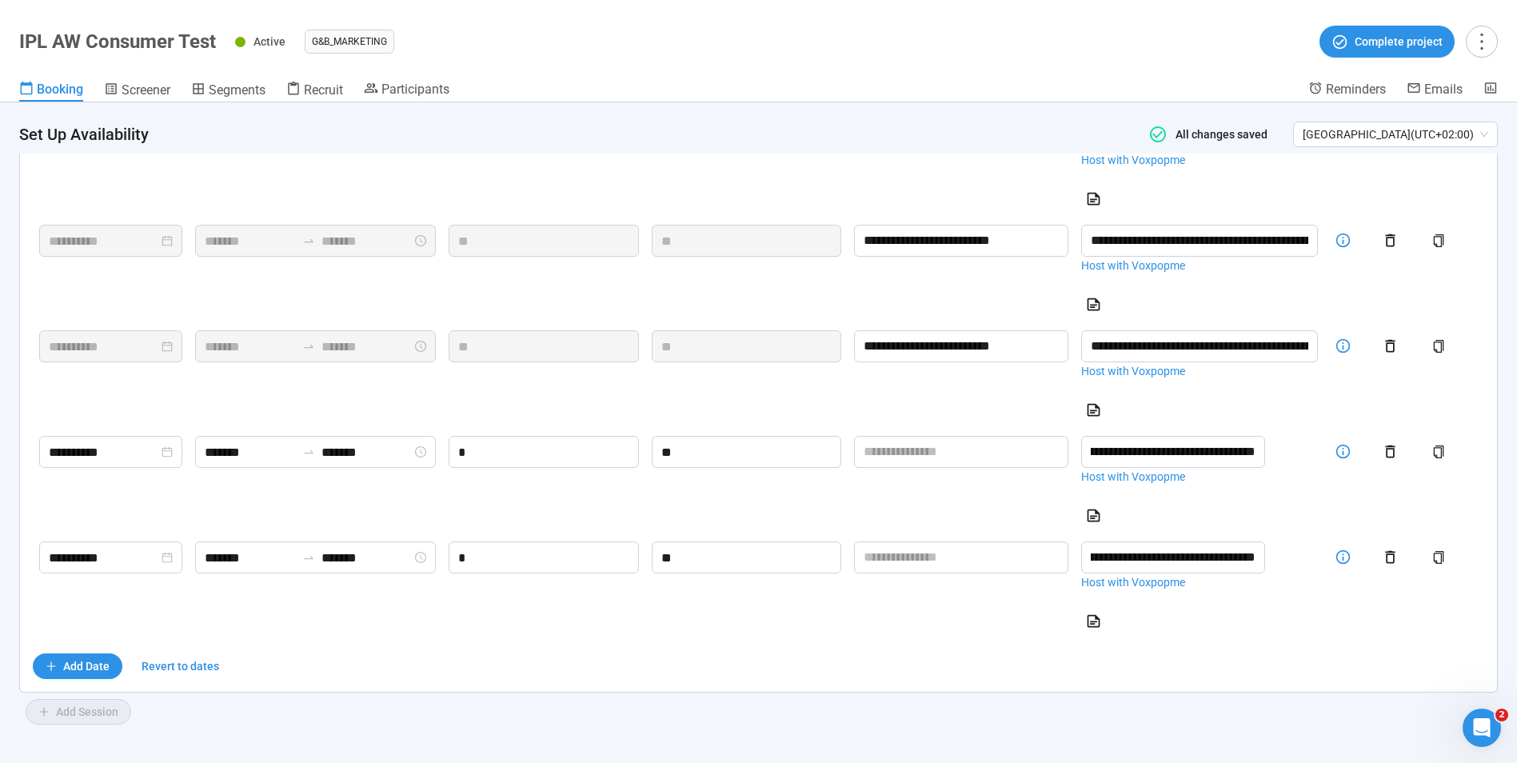
scroll to position [1274, 0]
click at [137, 96] on span "Screener" at bounding box center [146, 89] width 49 height 15
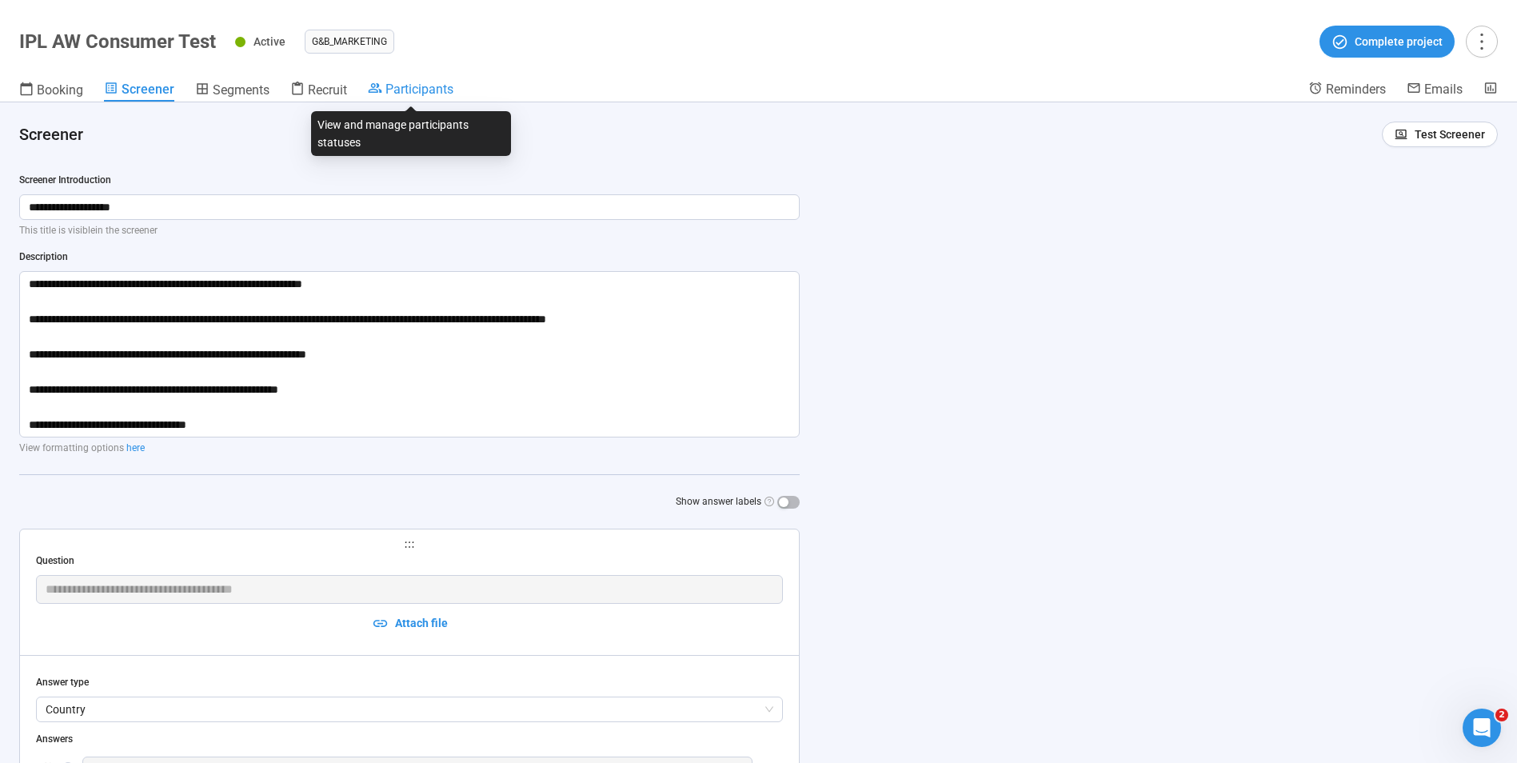
click at [417, 90] on span "Participants" at bounding box center [419, 89] width 68 height 15
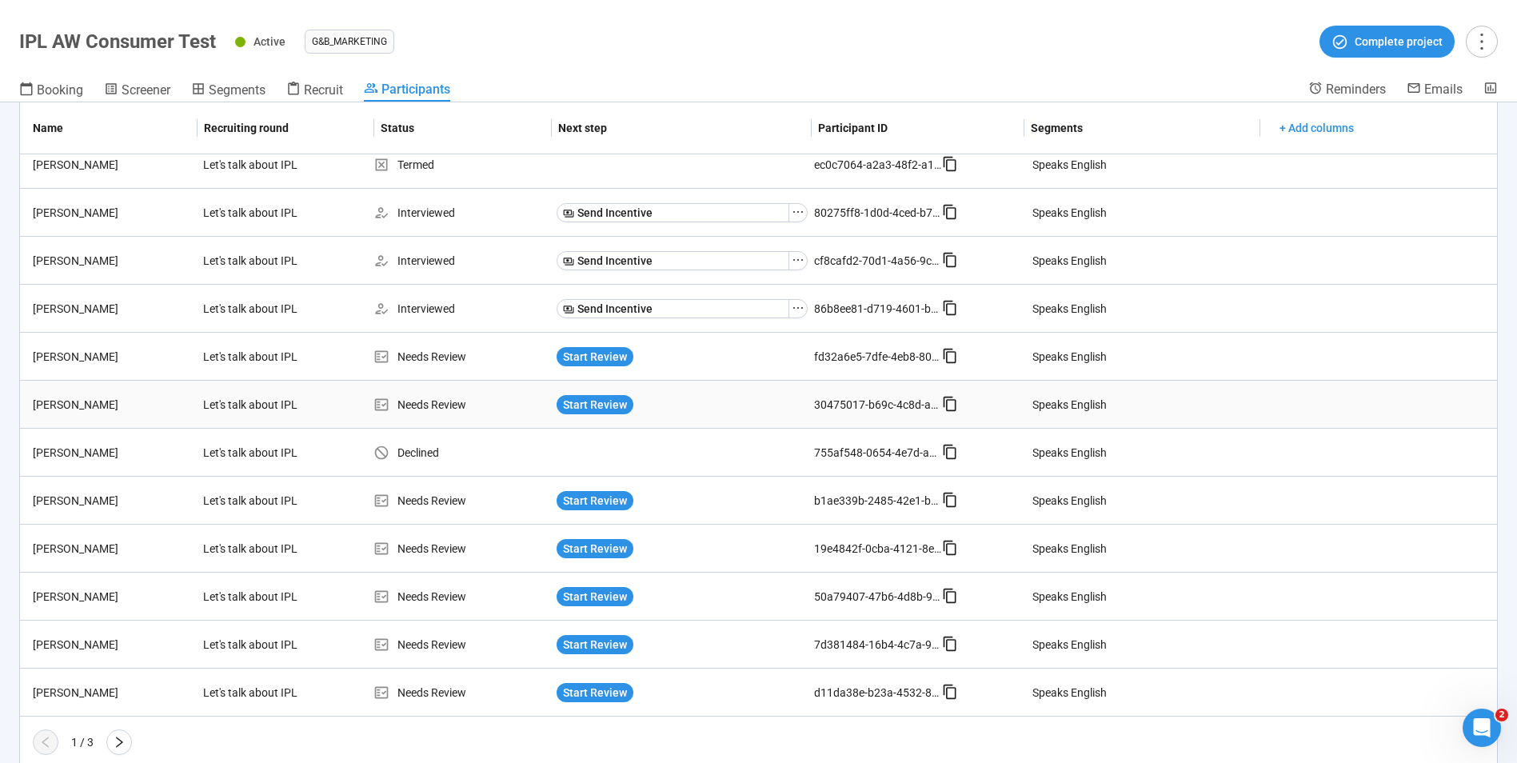
scroll to position [978, 0]
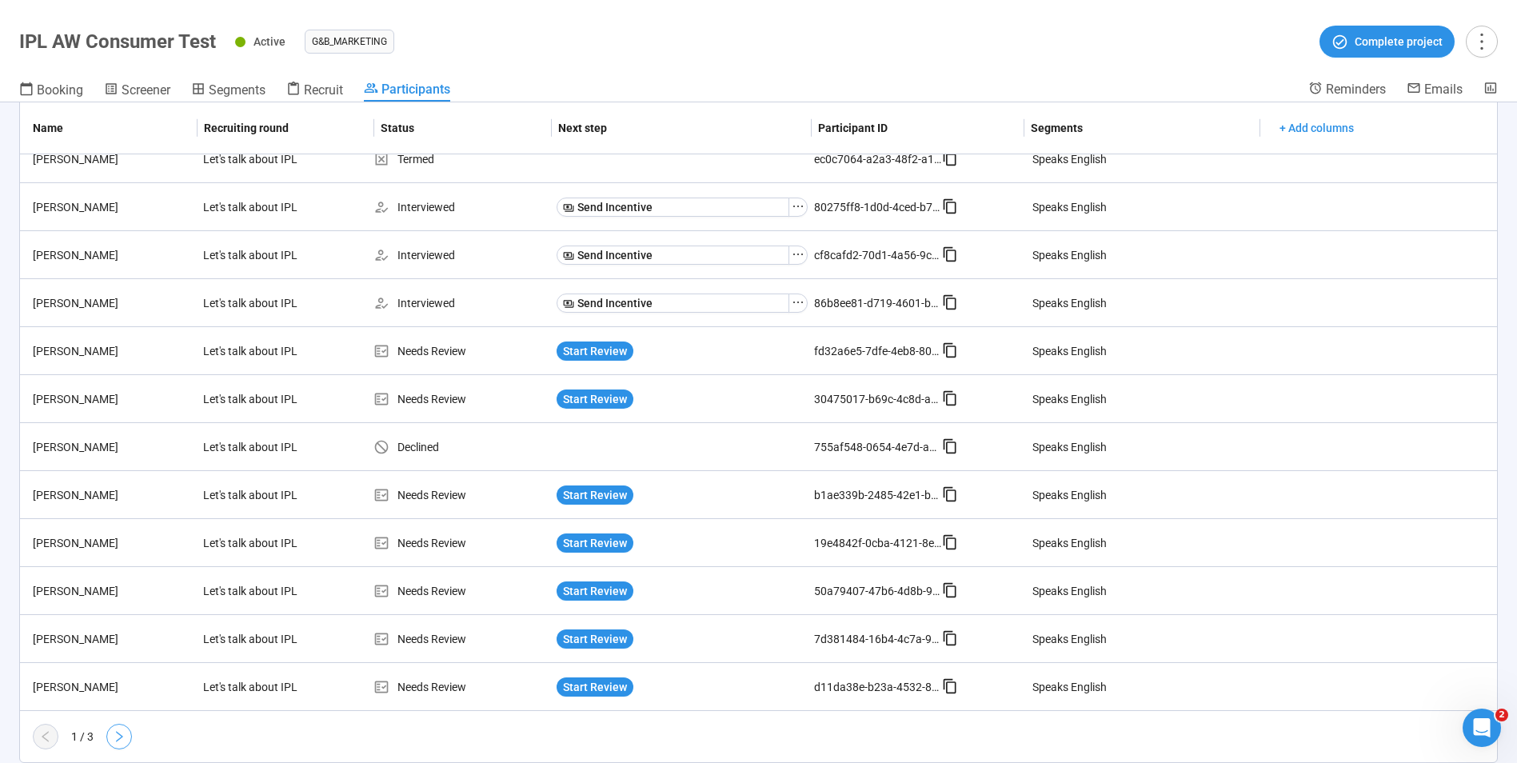
click at [128, 730] on button "button" at bounding box center [119, 737] width 26 height 26
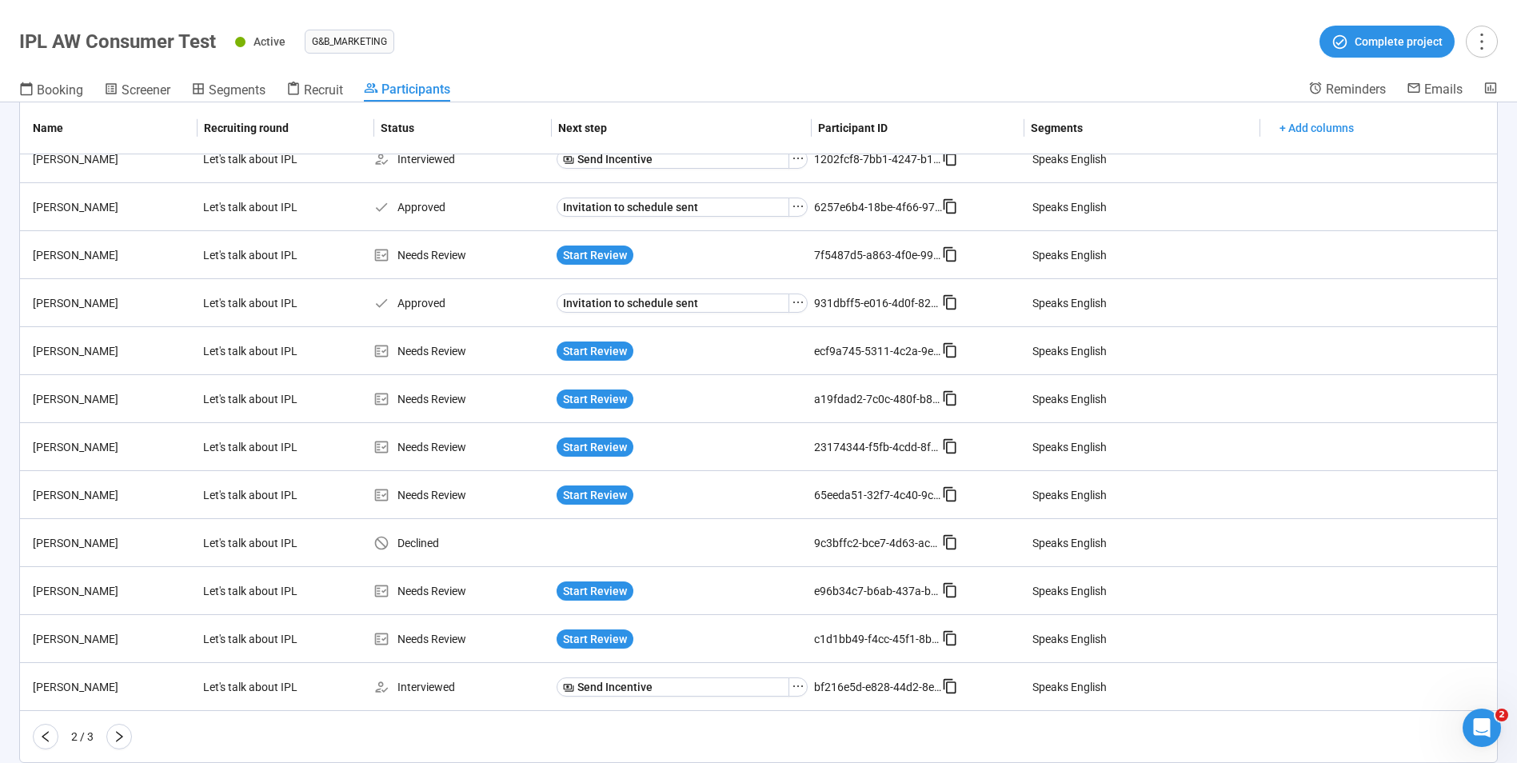
click at [128, 730] on button "button" at bounding box center [119, 737] width 26 height 26
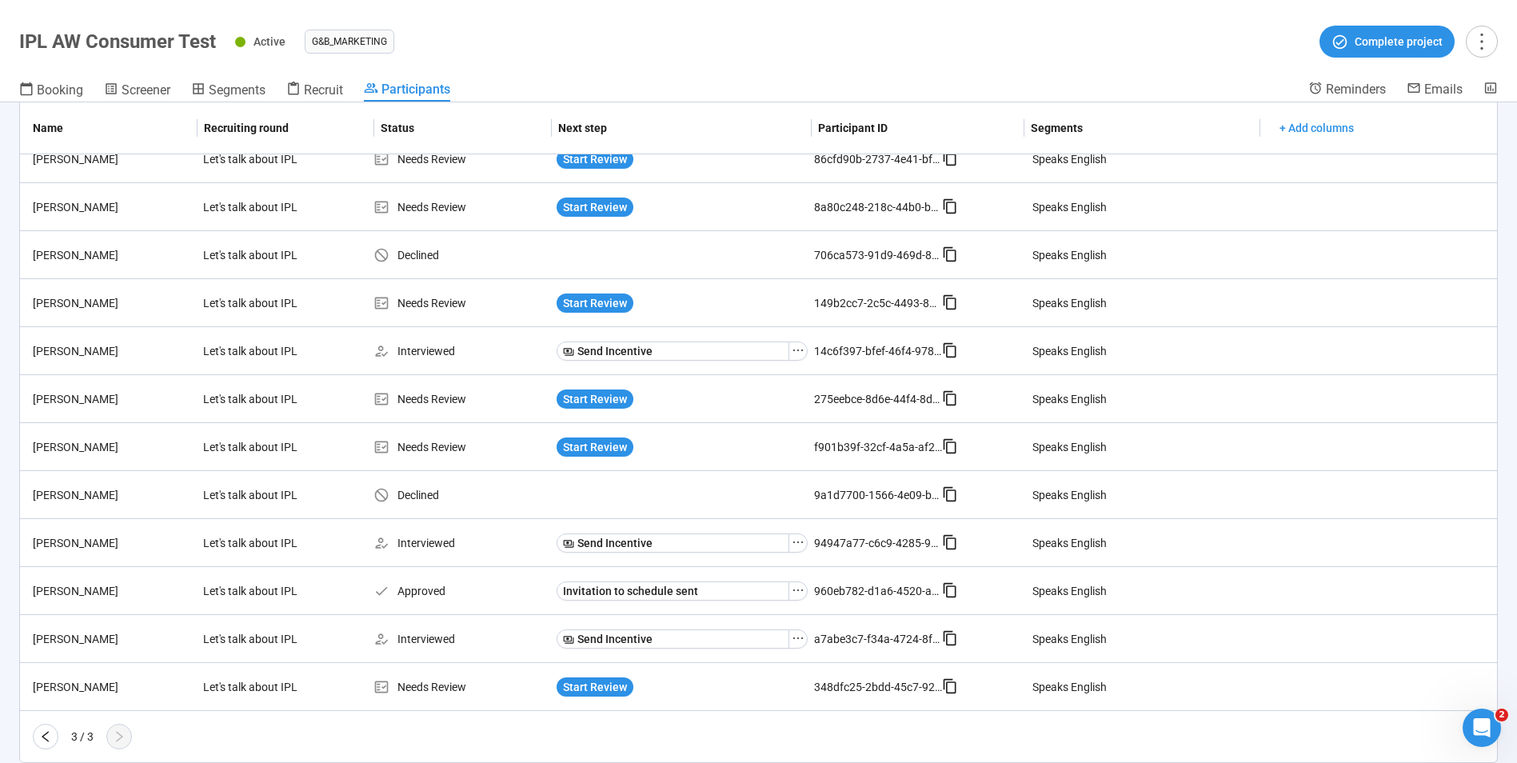
scroll to position [162, 0]
click at [618, 688] on span "Start Review" at bounding box center [595, 687] width 64 height 18
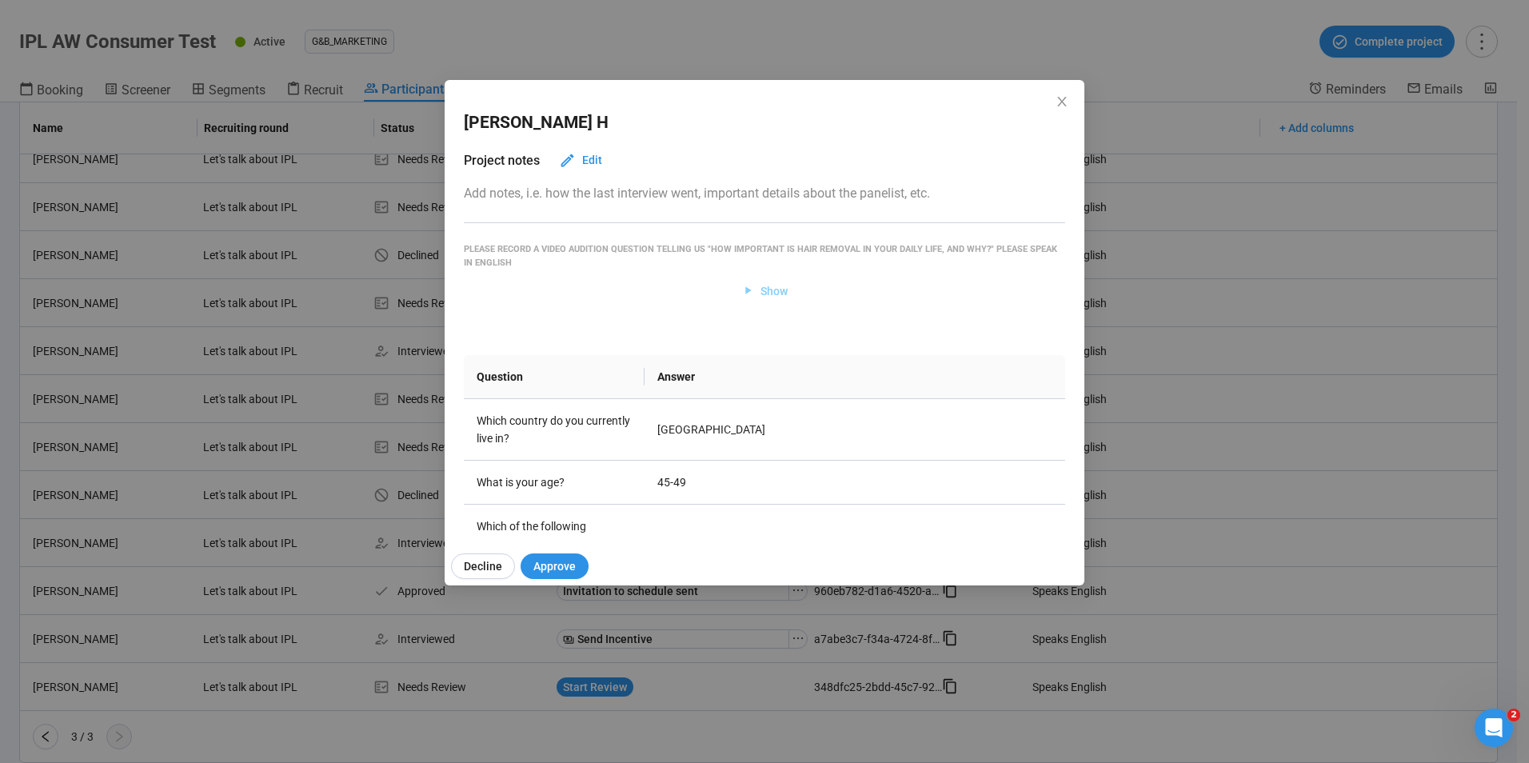
click at [765, 292] on span "Show" at bounding box center [773, 291] width 27 height 18
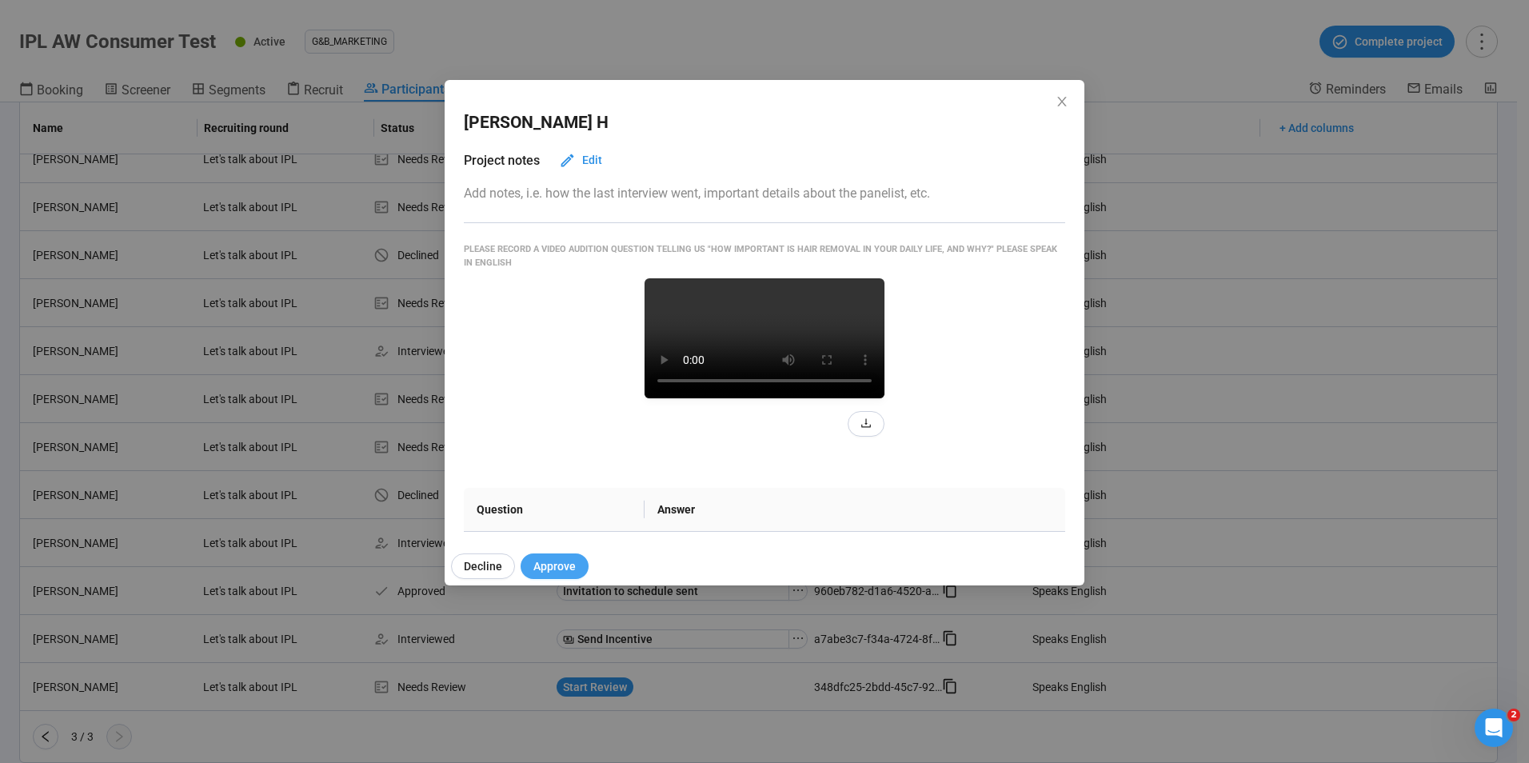
click at [551, 559] on span "Approve" at bounding box center [554, 566] width 42 height 18
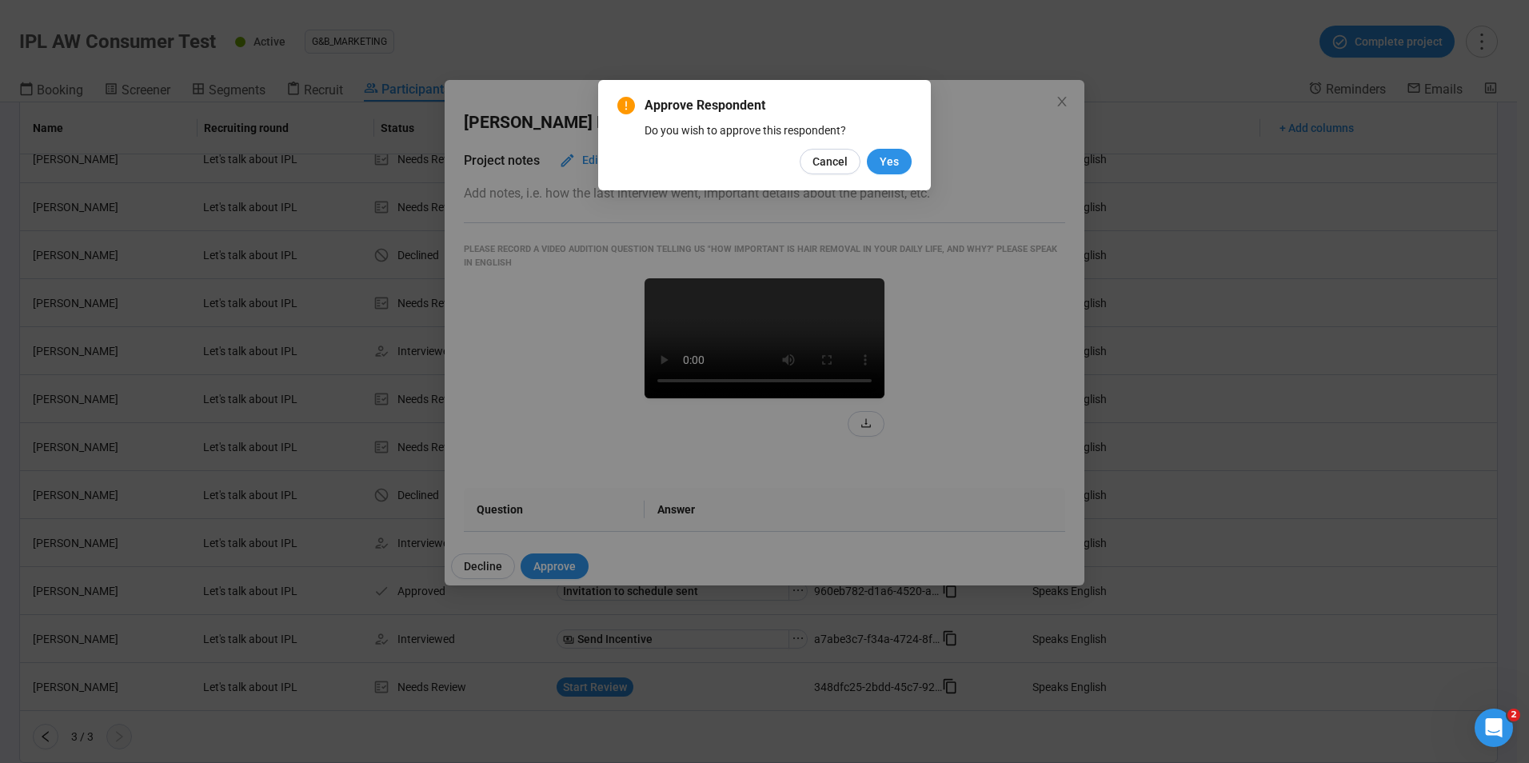
click at [867, 165] on div "Cancel Yes" at bounding box center [764, 162] width 294 height 26
click at [891, 163] on span "Yes" at bounding box center [888, 162] width 19 height 18
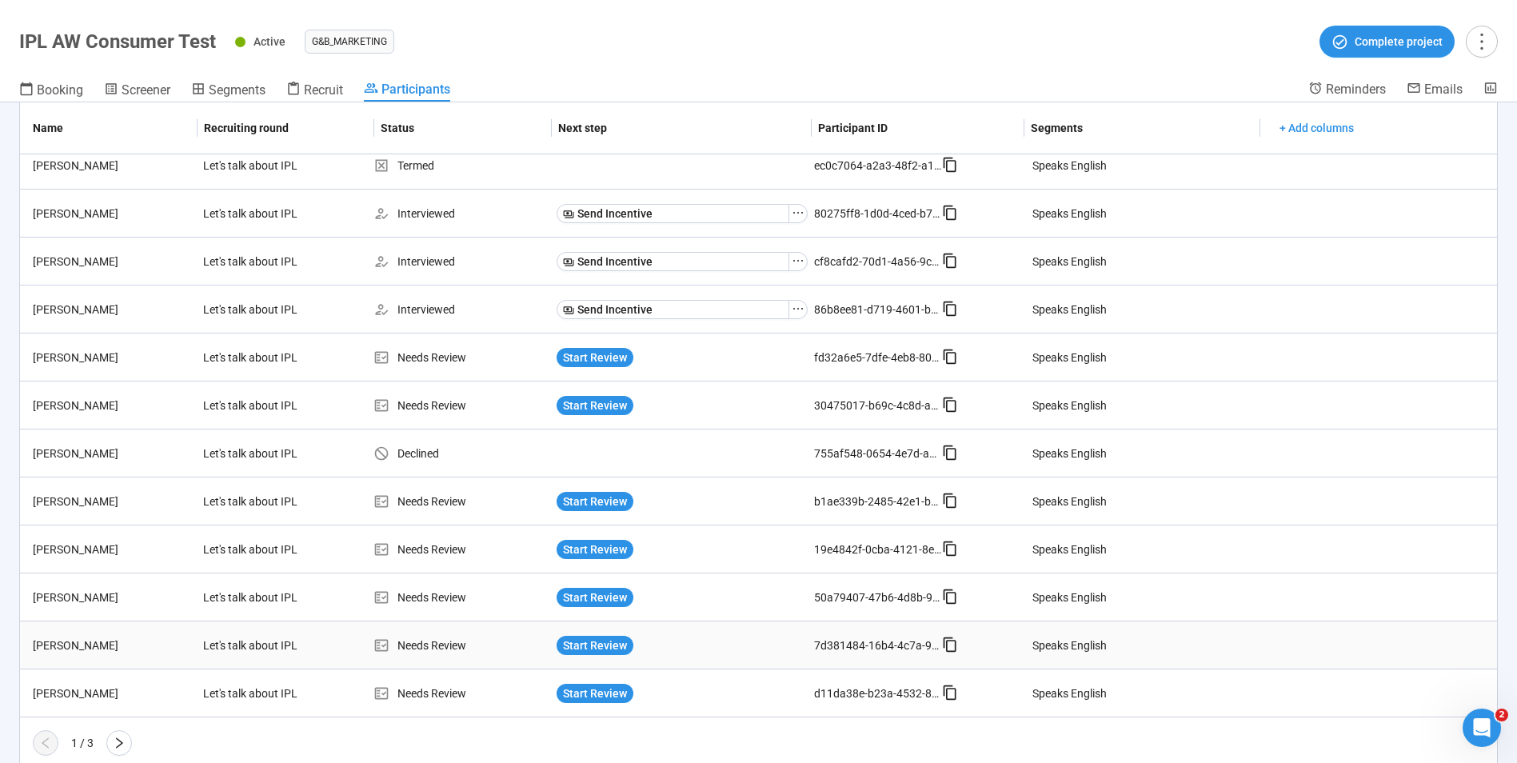
scroll to position [978, 0]
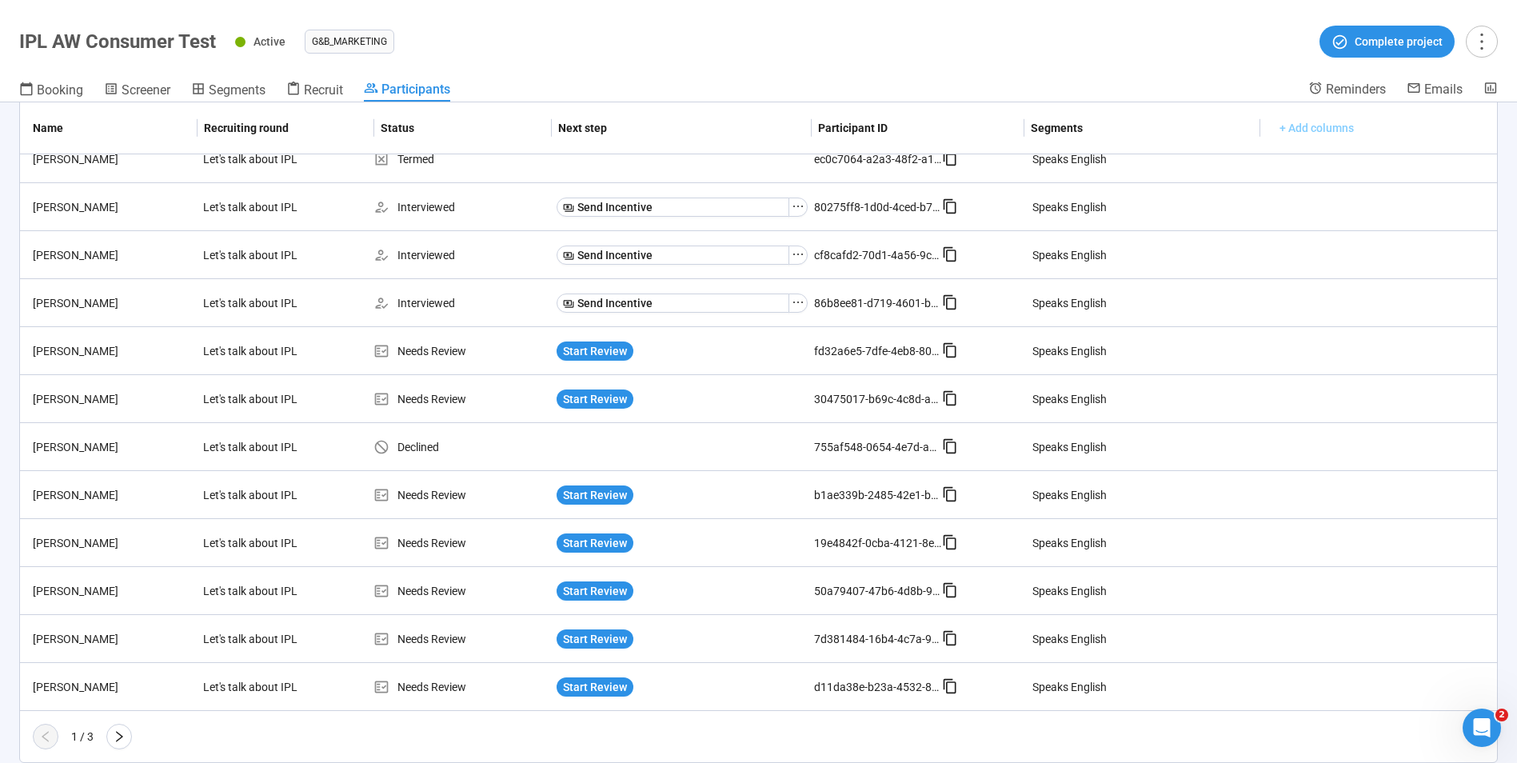
click at [1302, 128] on span "+ Add columns" at bounding box center [1316, 128] width 74 height 18
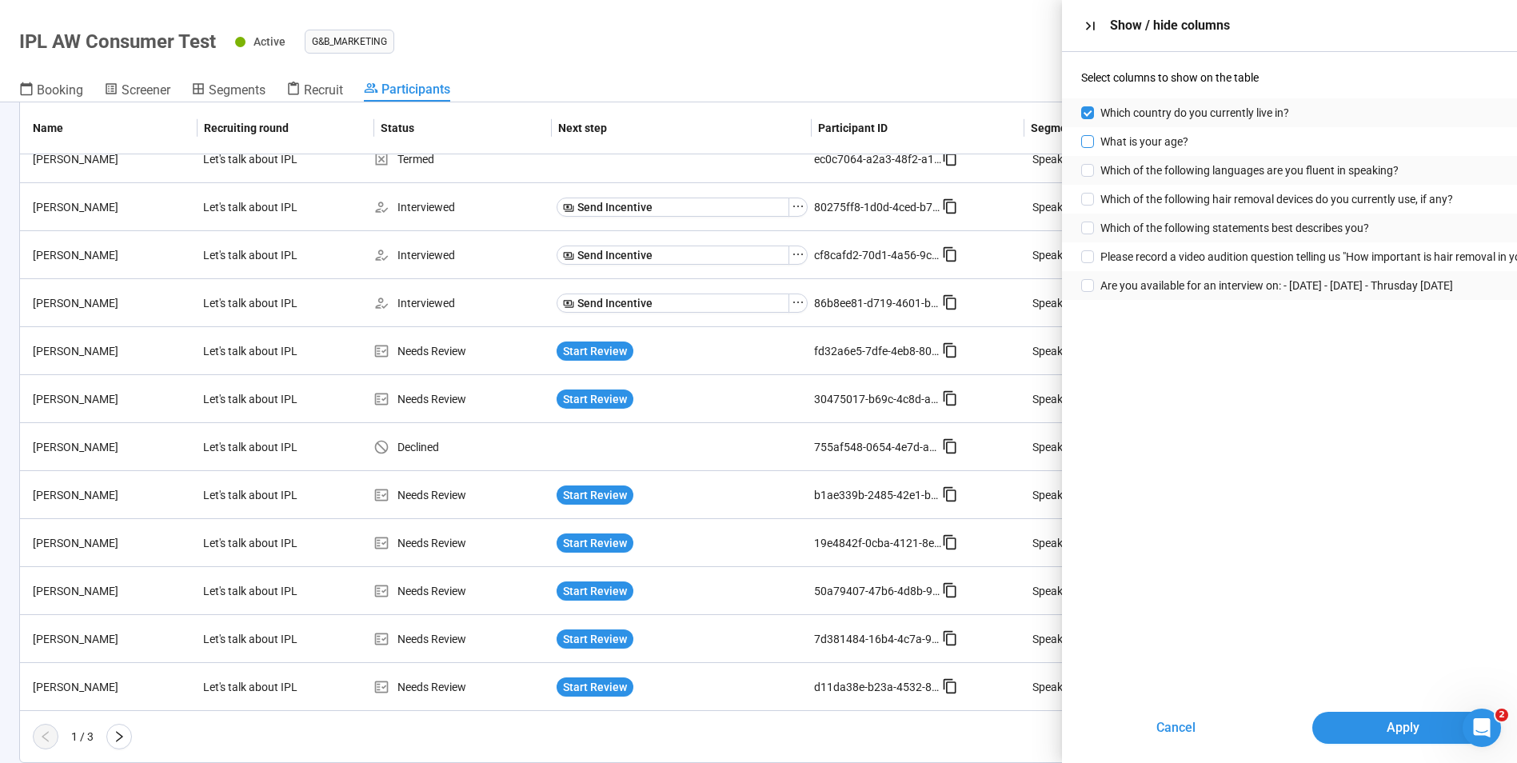
click at [1087, 134] on label "What is your age?" at bounding box center [1138, 142] width 114 height 18
click at [1350, 732] on button "Apply" at bounding box center [1403, 728] width 182 height 32
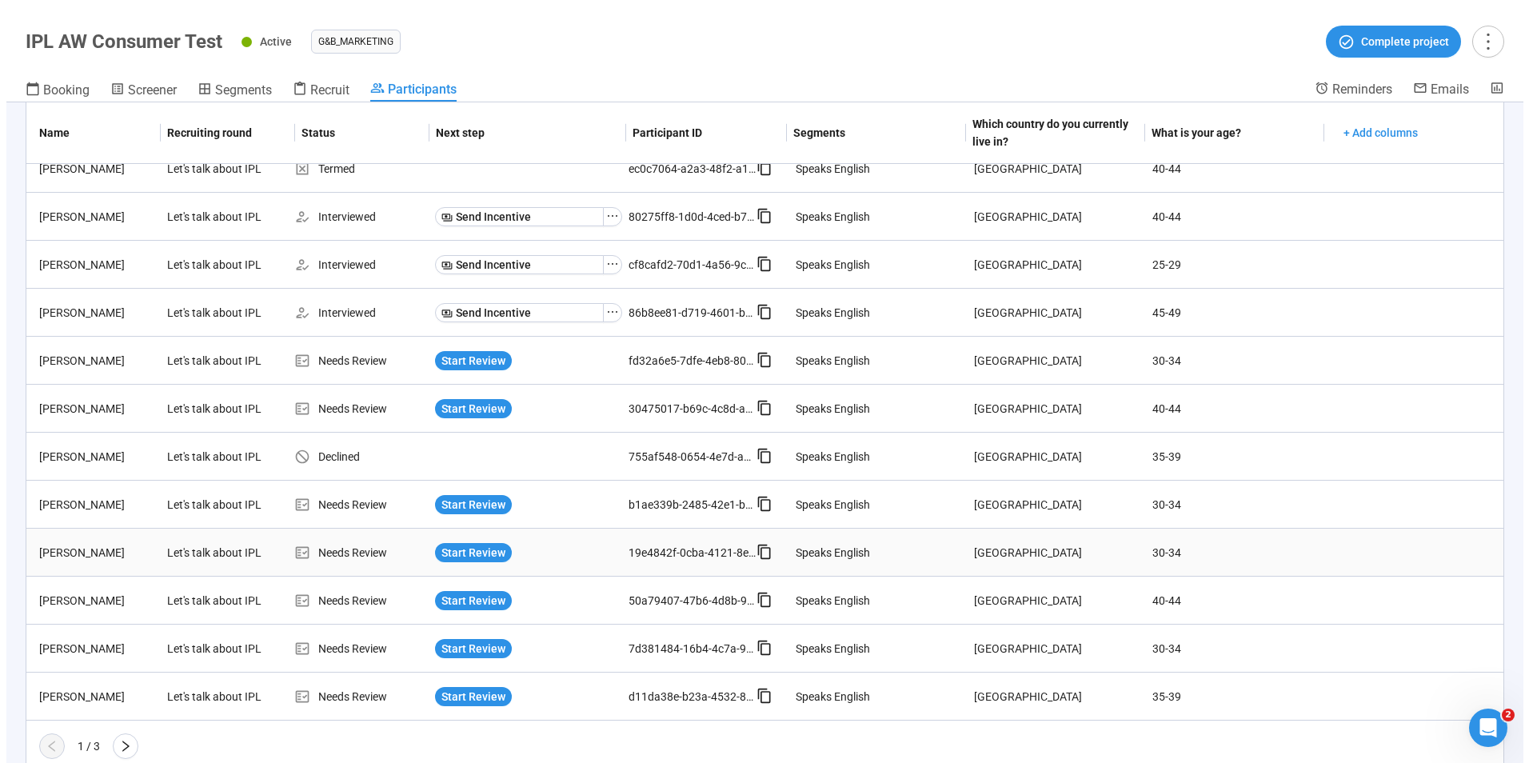
scroll to position [987, 0]
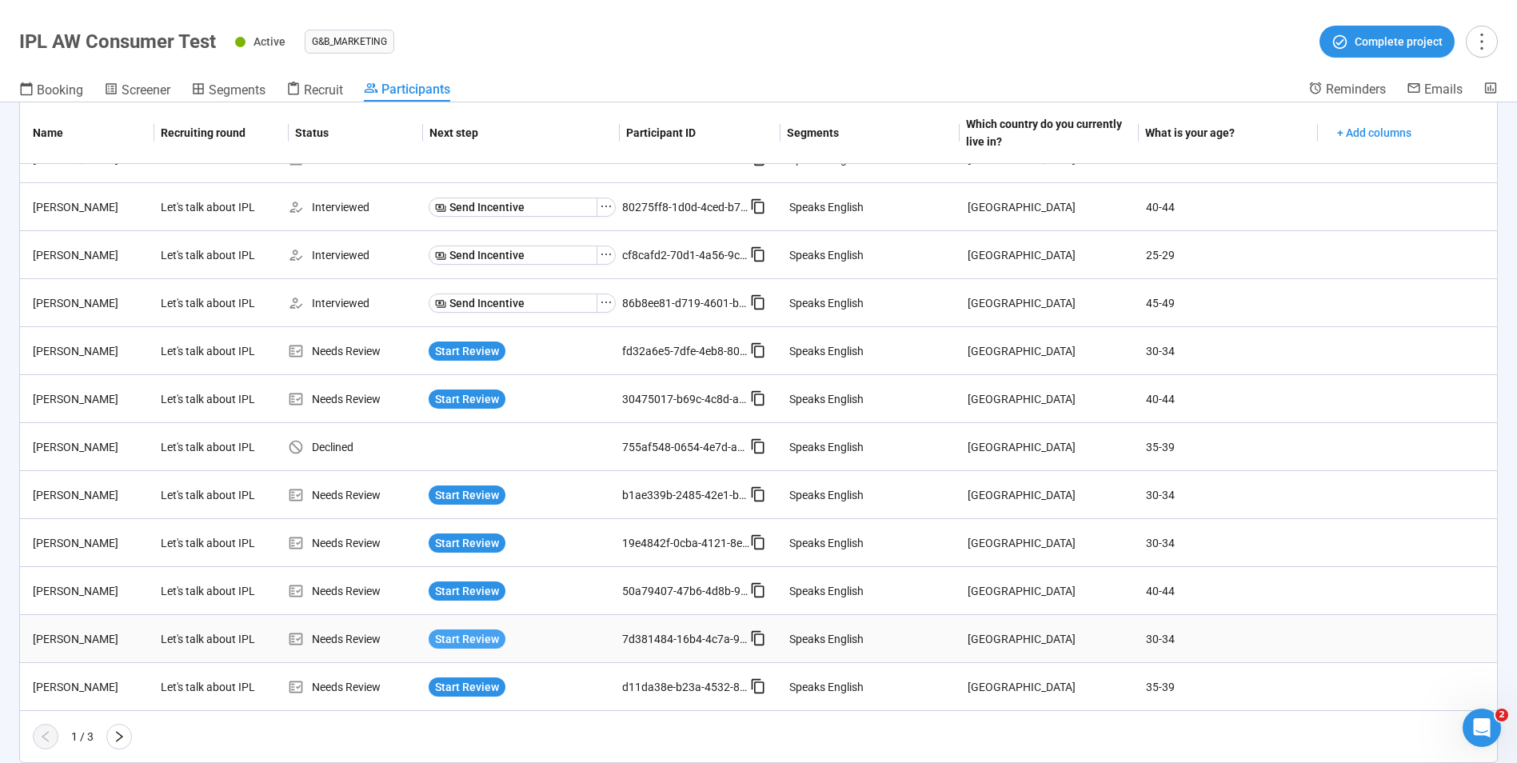
click at [473, 636] on span "Start Review" at bounding box center [467, 639] width 64 height 18
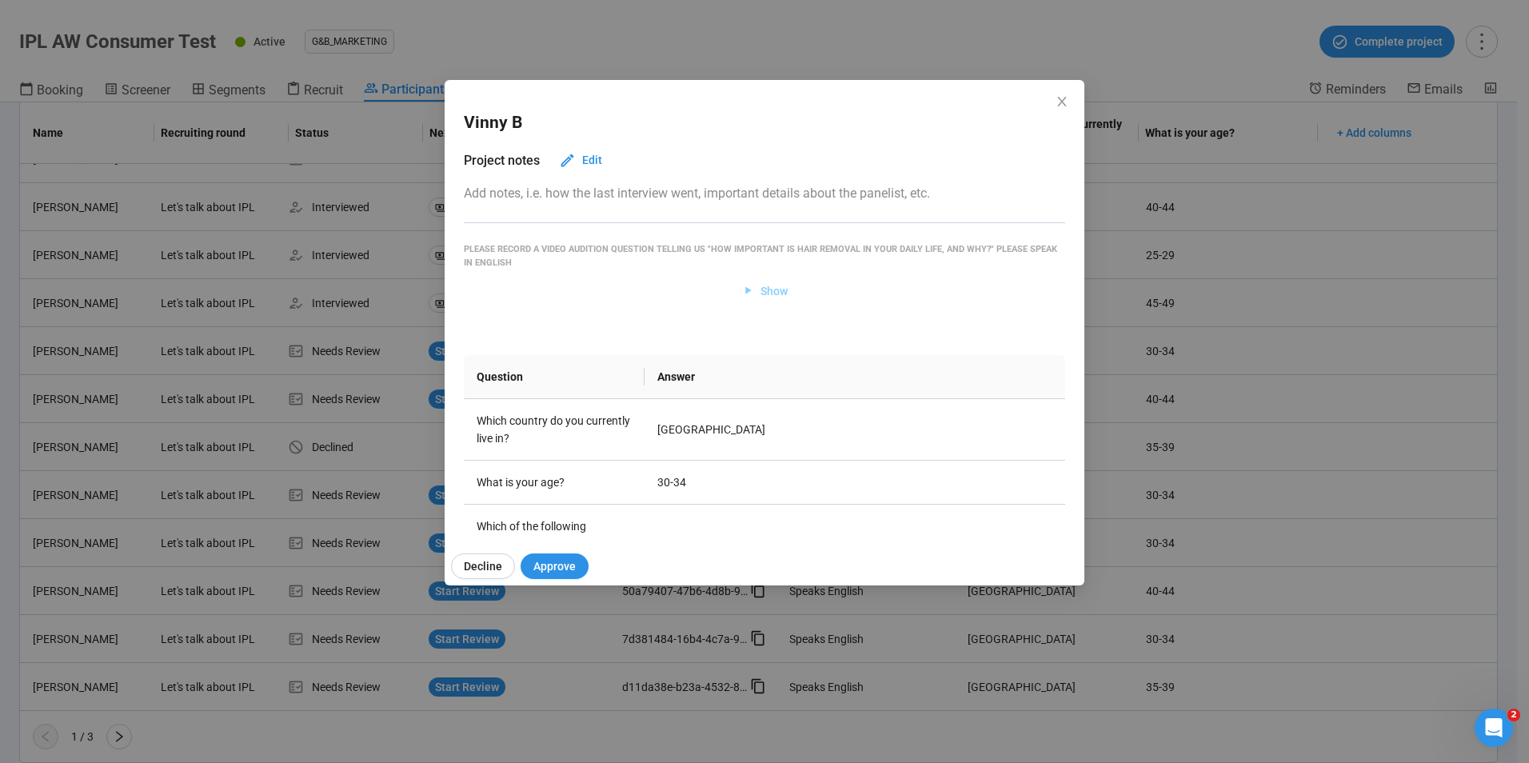
click at [760, 289] on span "Show" at bounding box center [773, 291] width 27 height 18
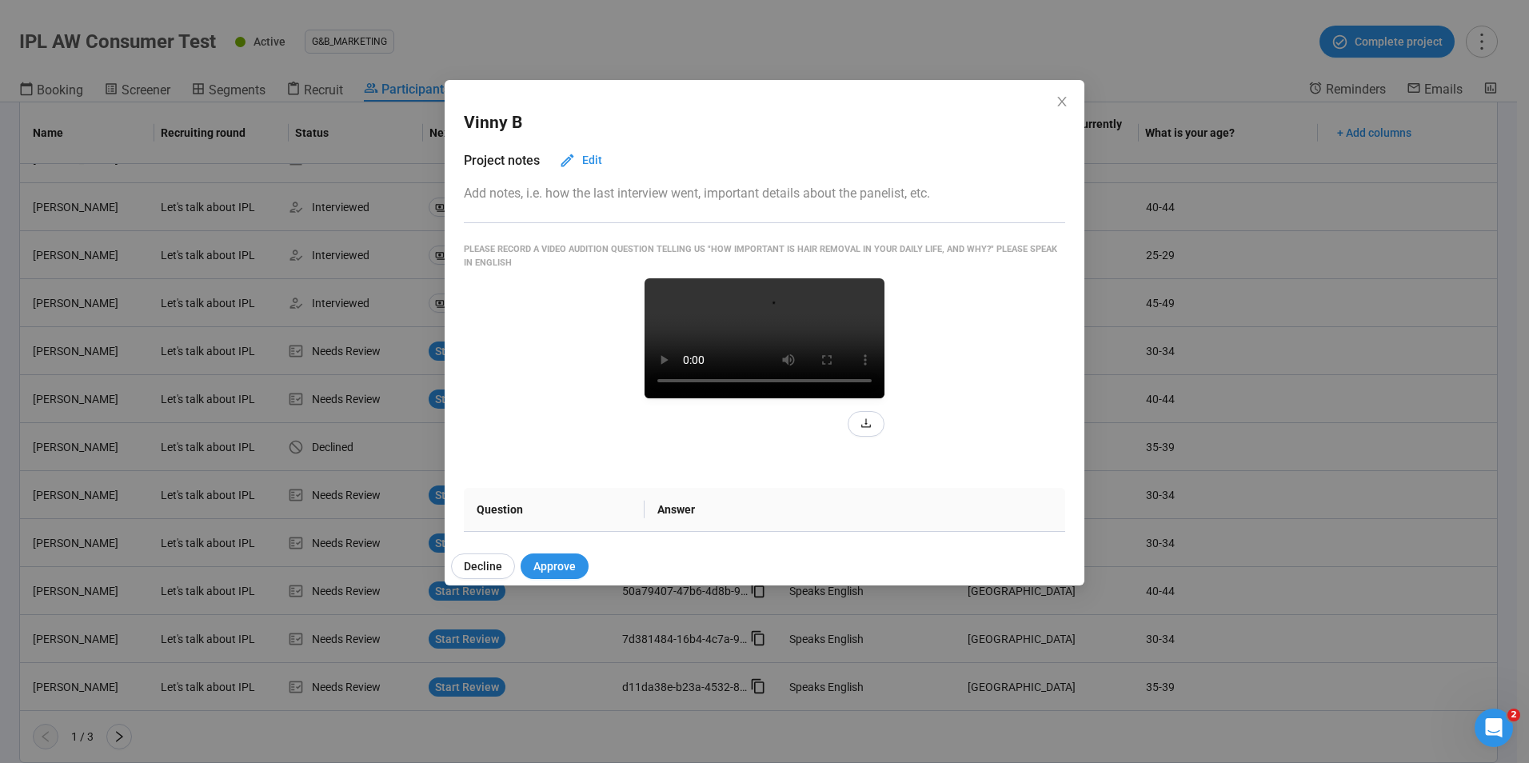
scroll to position [240, 0]
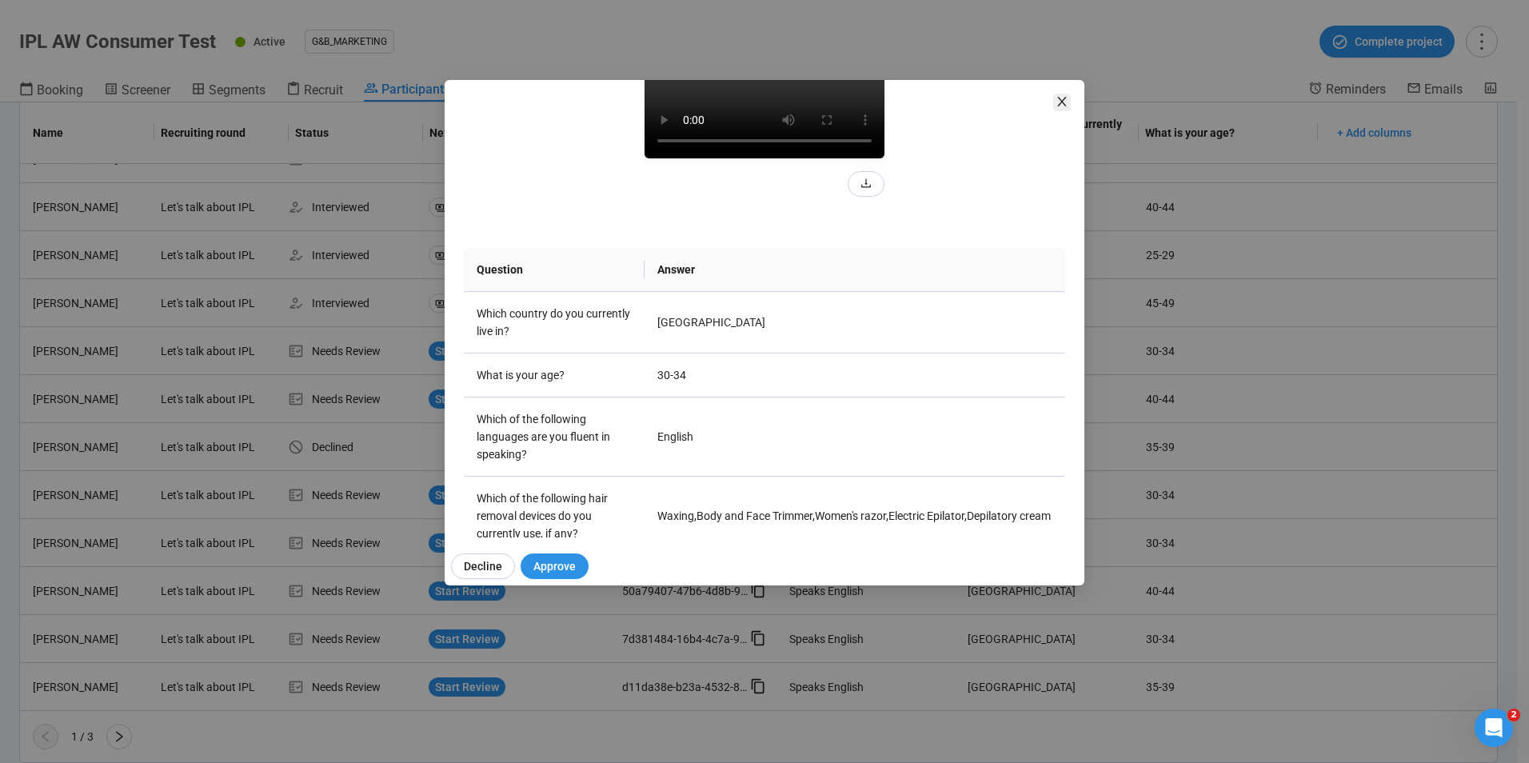
click at [1062, 108] on span "Close" at bounding box center [1062, 103] width 18 height 18
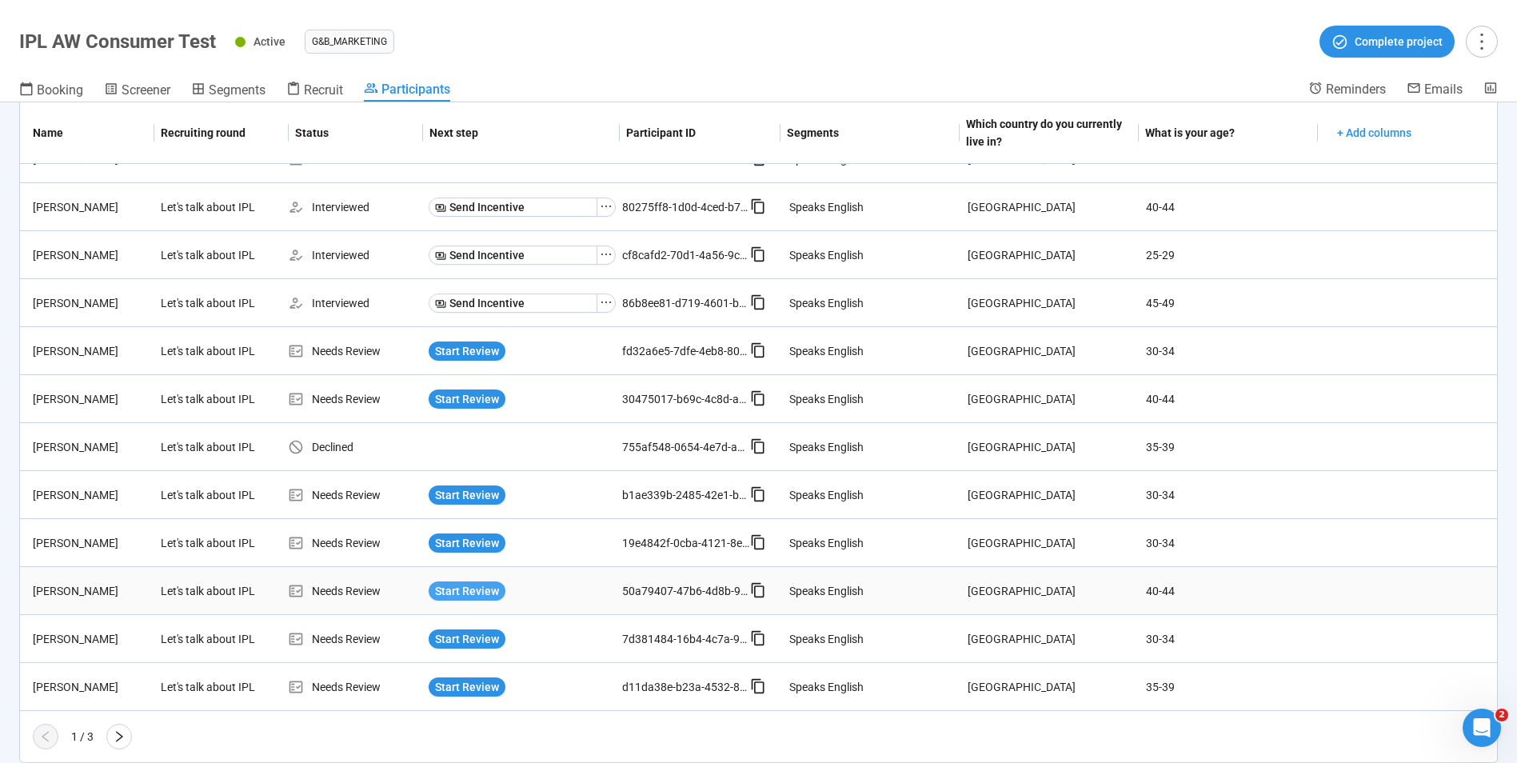
click at [458, 585] on span "Start Review" at bounding box center [467, 591] width 64 height 18
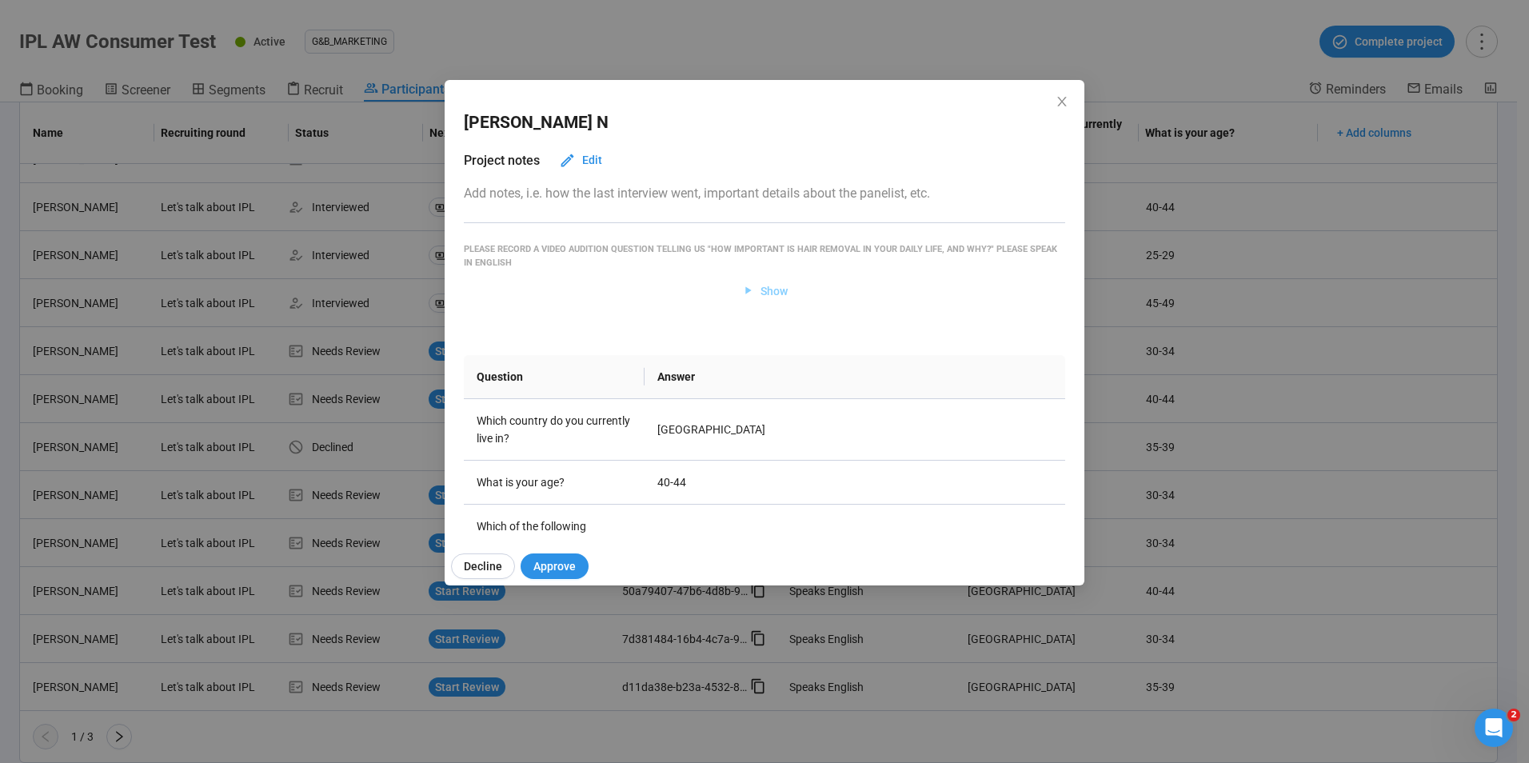
click at [746, 293] on icon "button" at bounding box center [748, 291] width 14 height 14
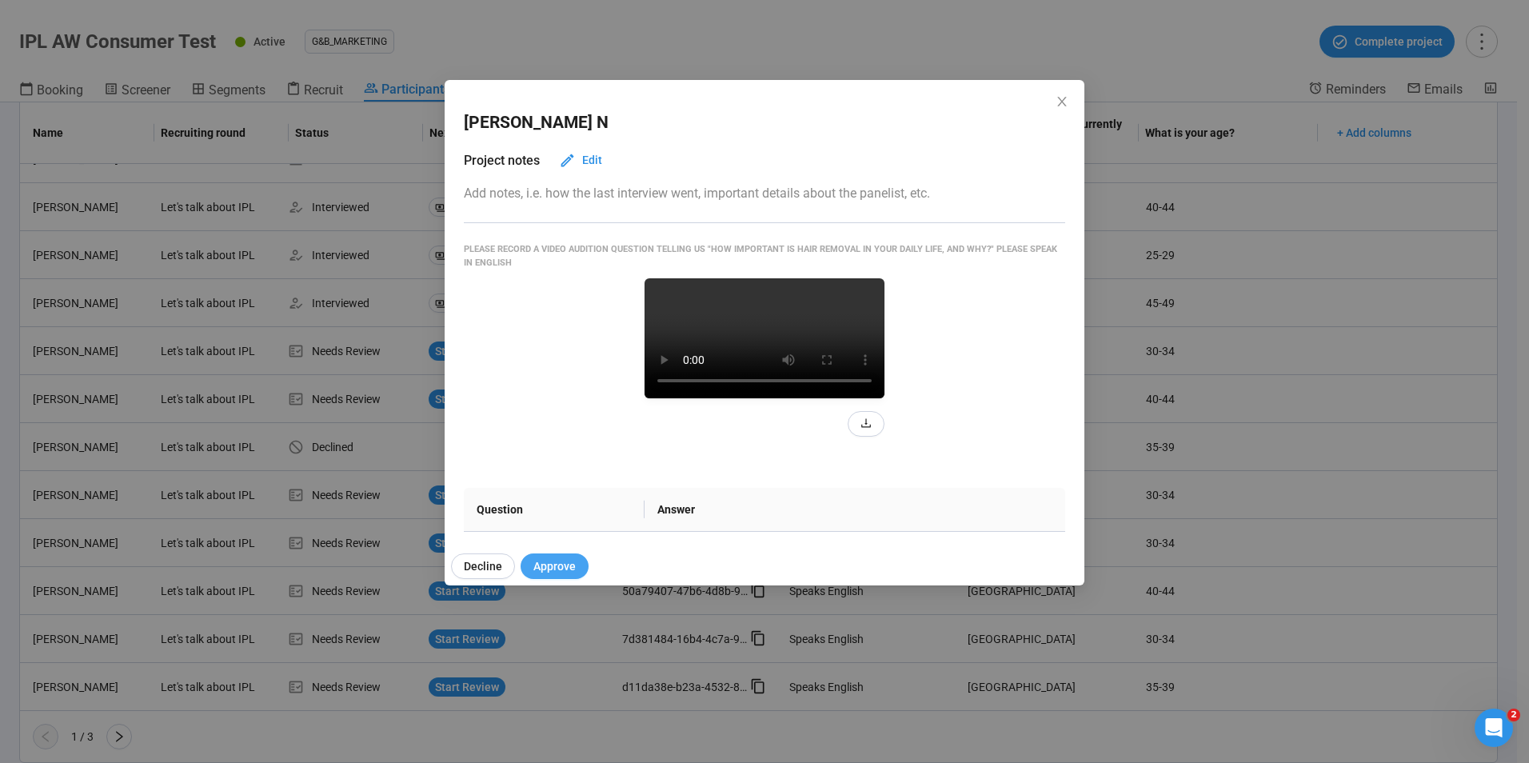
click at [566, 564] on span "Approve" at bounding box center [554, 566] width 42 height 18
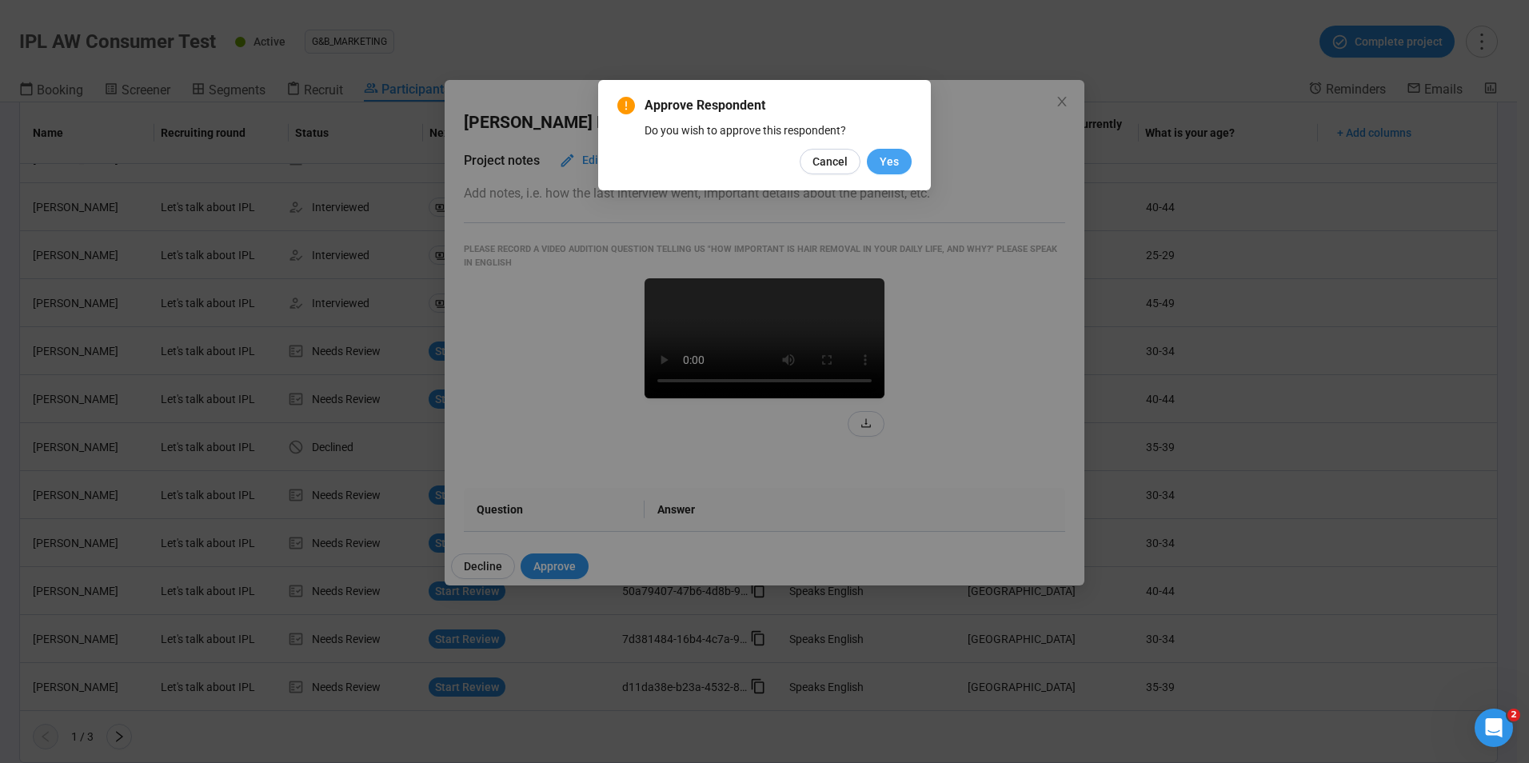
click at [883, 161] on span "Yes" at bounding box center [888, 162] width 19 height 18
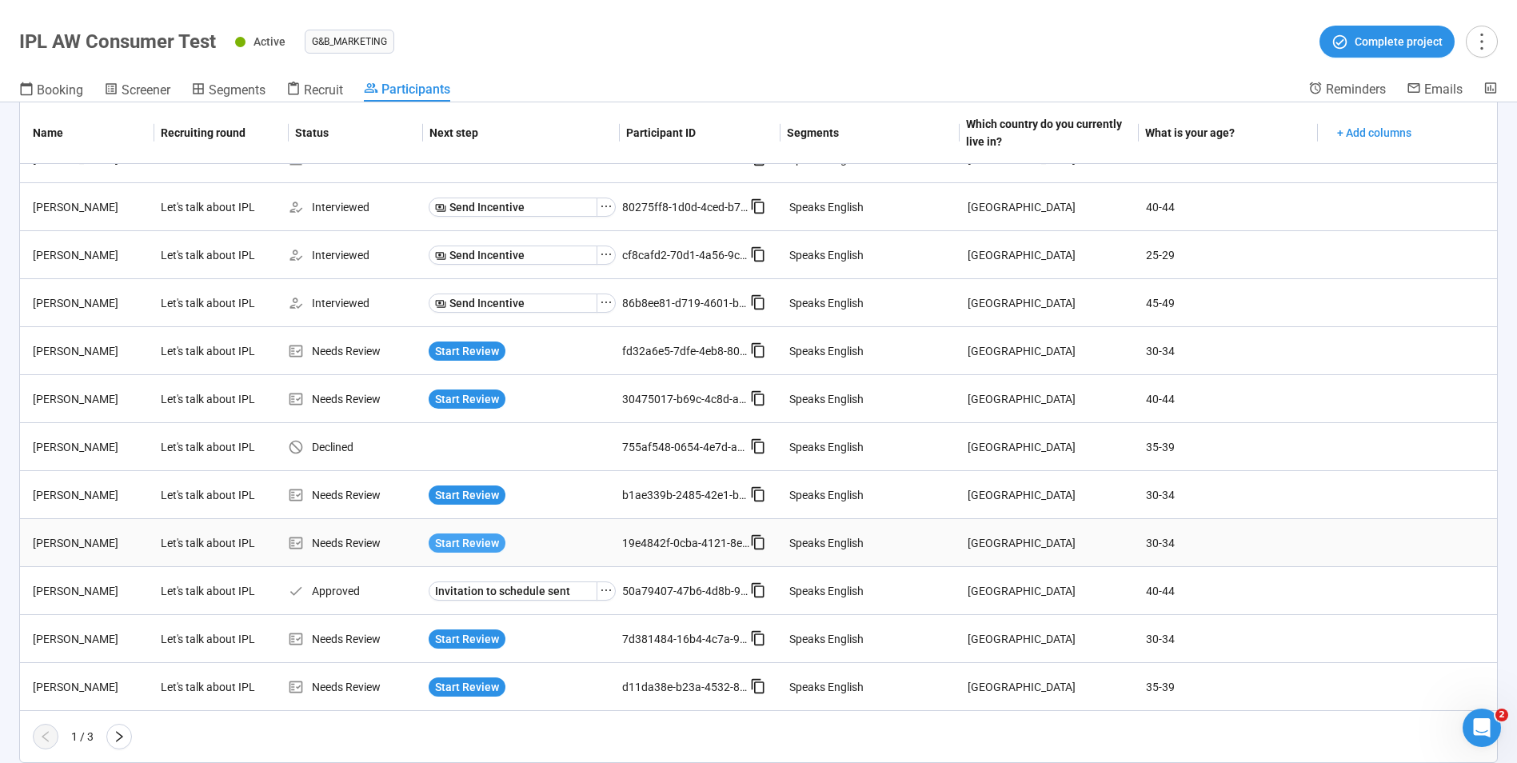
click at [457, 540] on span "Start Review" at bounding box center [467, 543] width 64 height 18
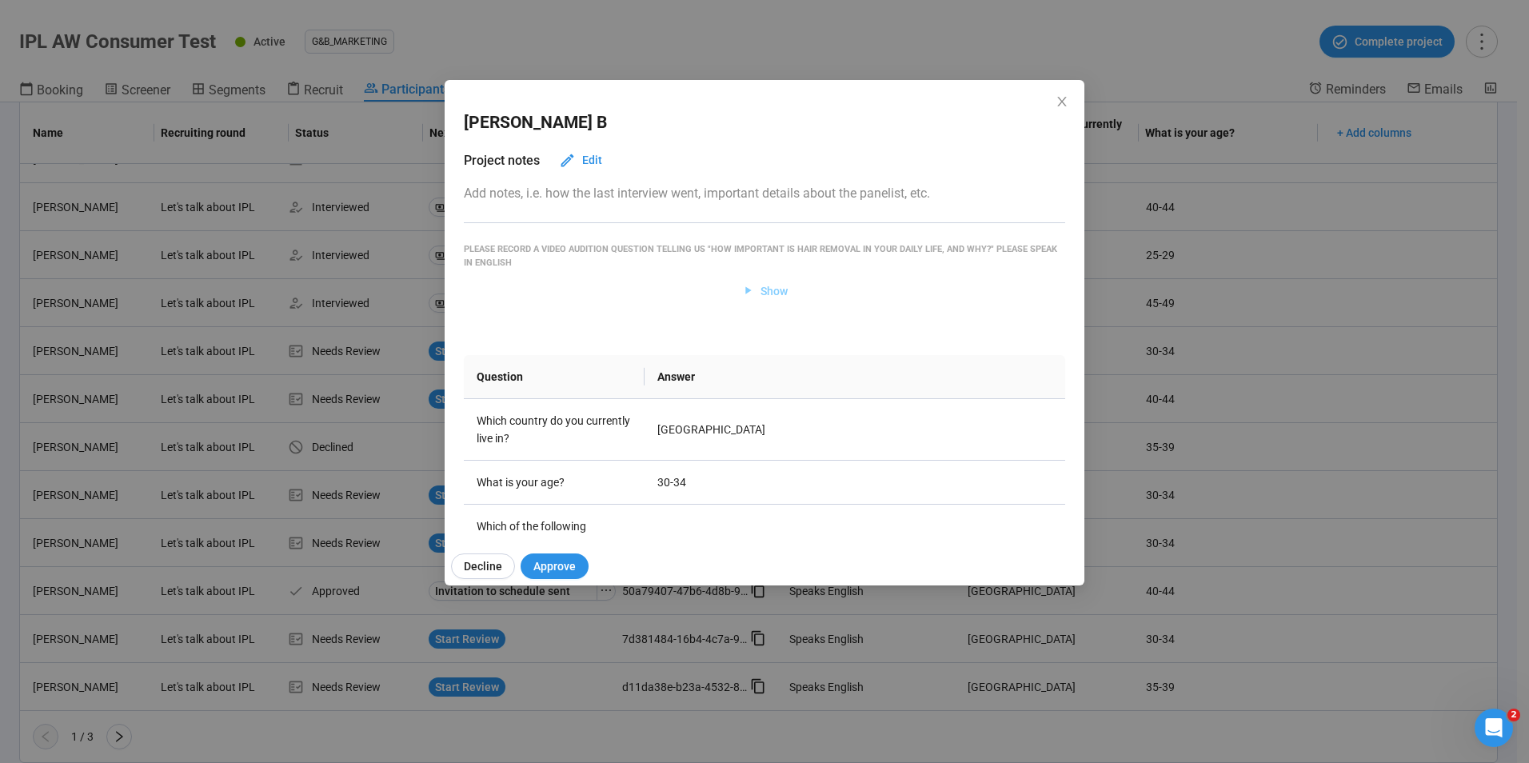
click at [765, 289] on span "Show" at bounding box center [773, 291] width 27 height 18
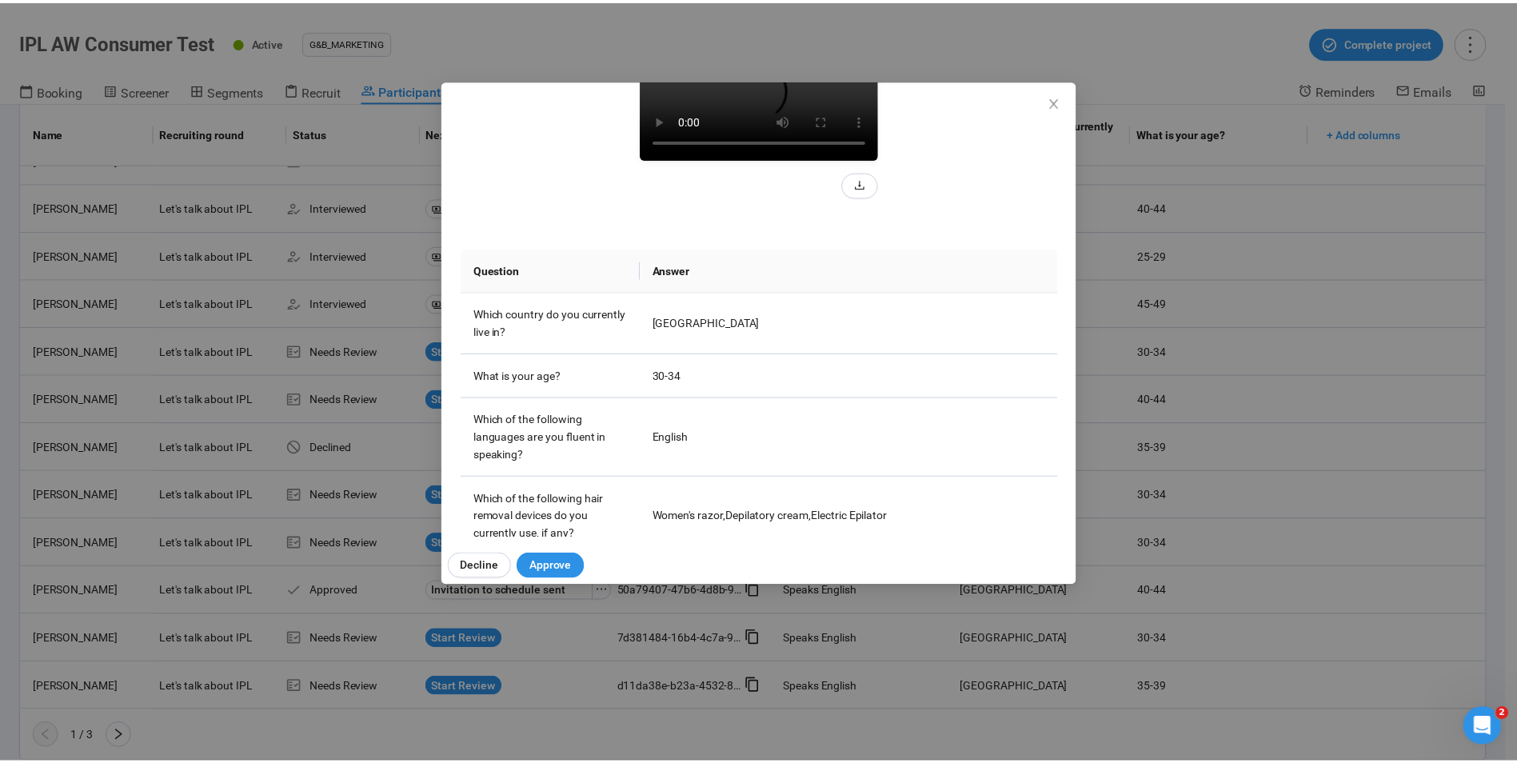
scroll to position [80, 0]
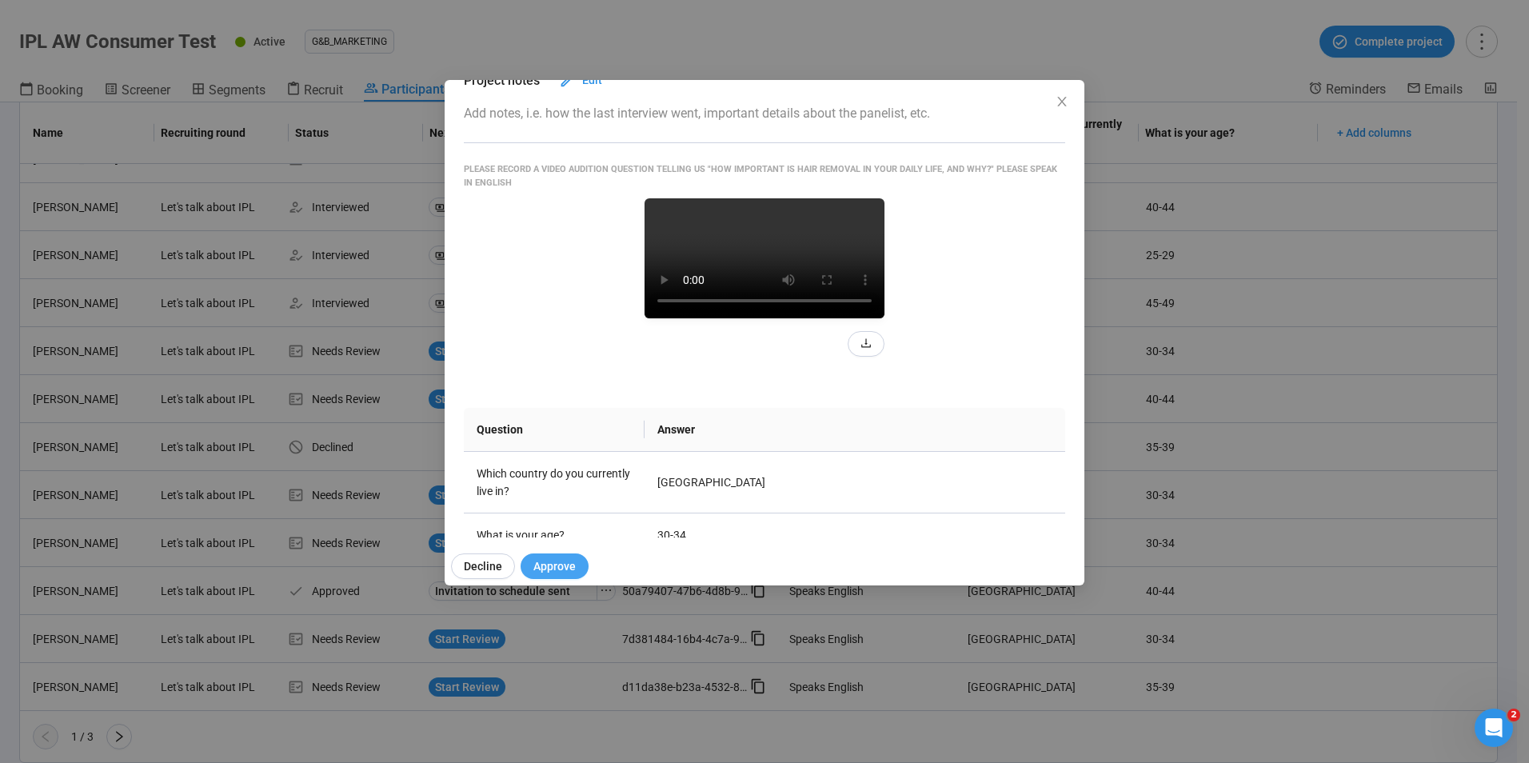
click at [560, 564] on span "Approve" at bounding box center [554, 566] width 42 height 18
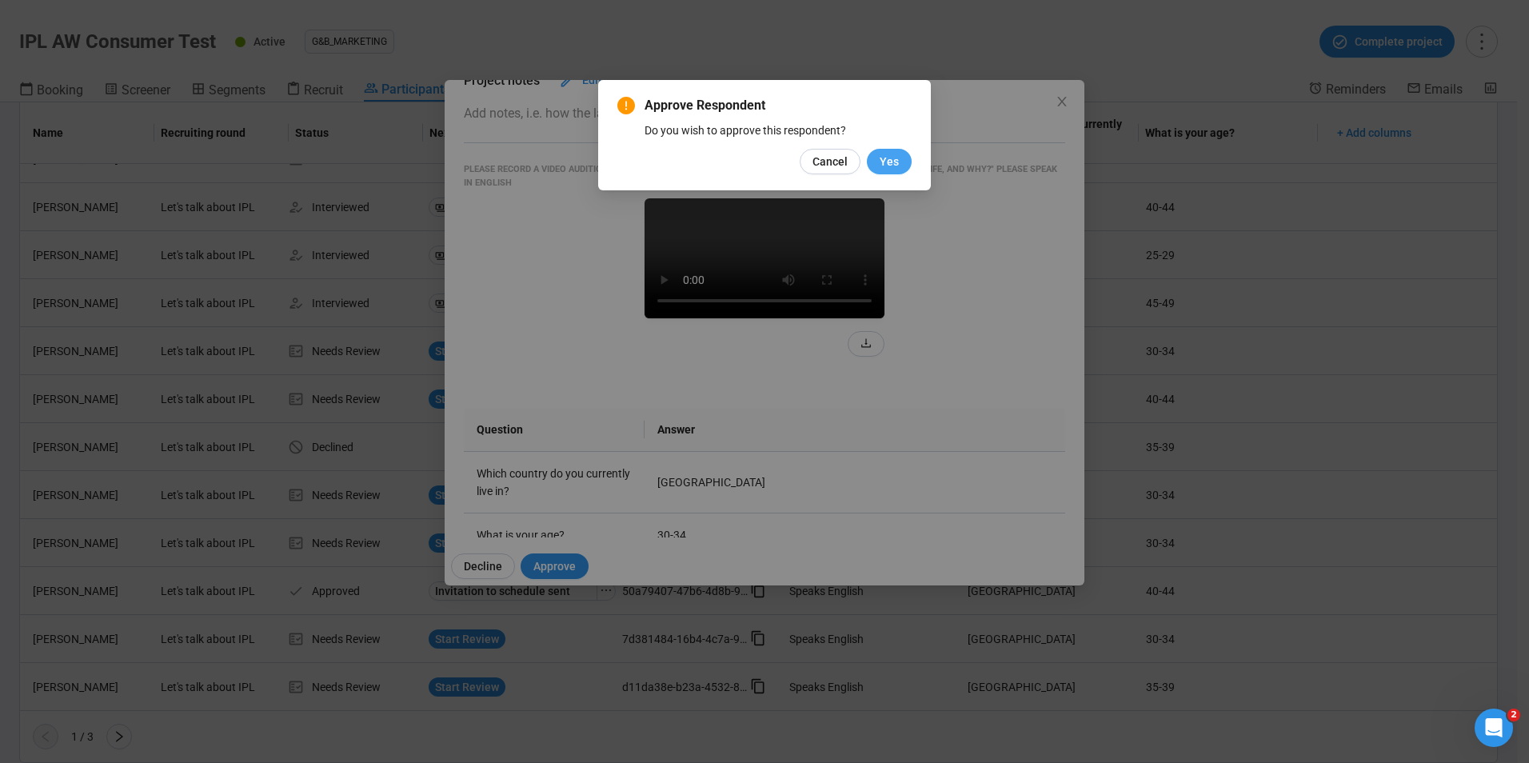
click at [890, 165] on span "Yes" at bounding box center [888, 162] width 19 height 18
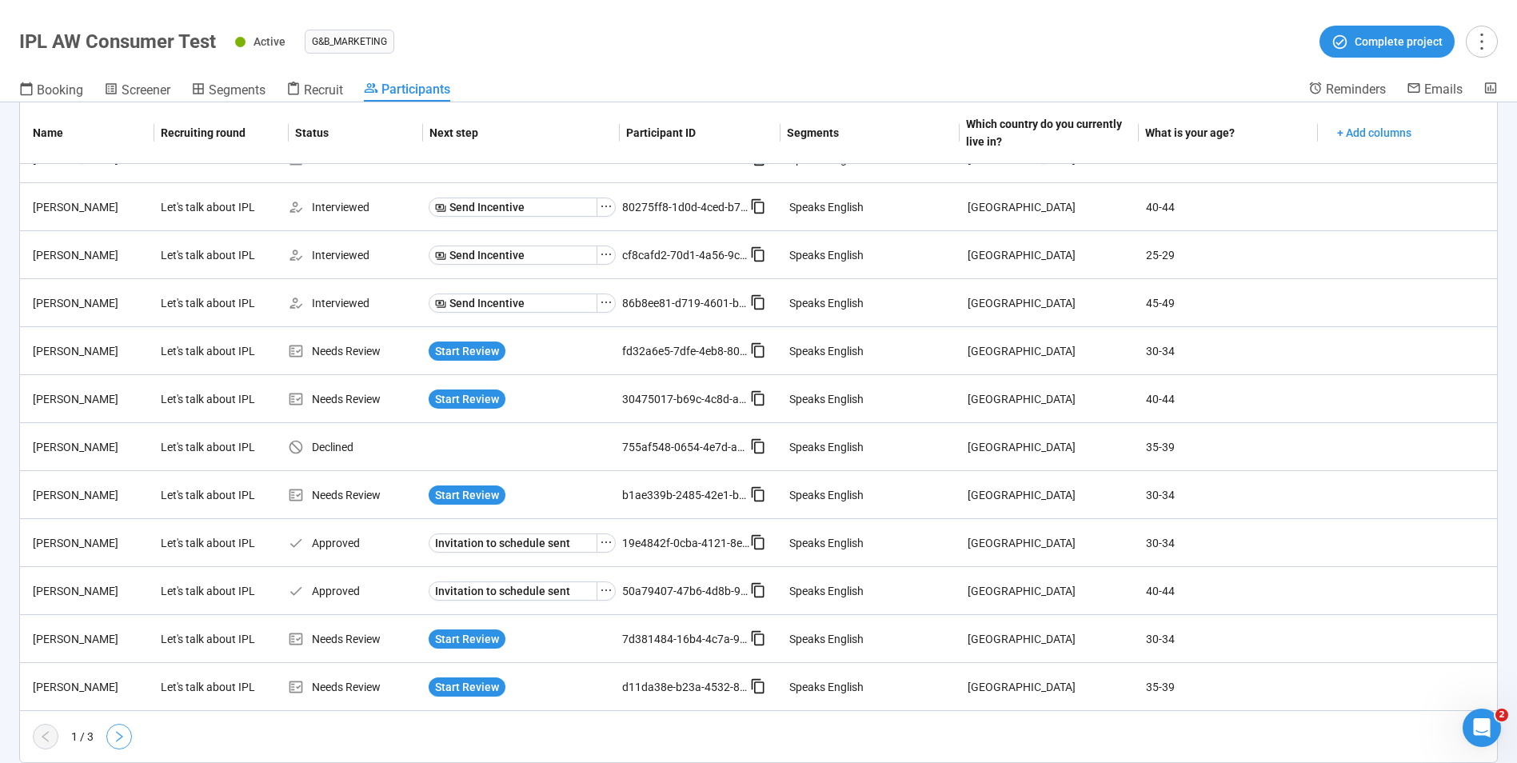
click at [119, 740] on icon "right" at bounding box center [119, 736] width 13 height 13
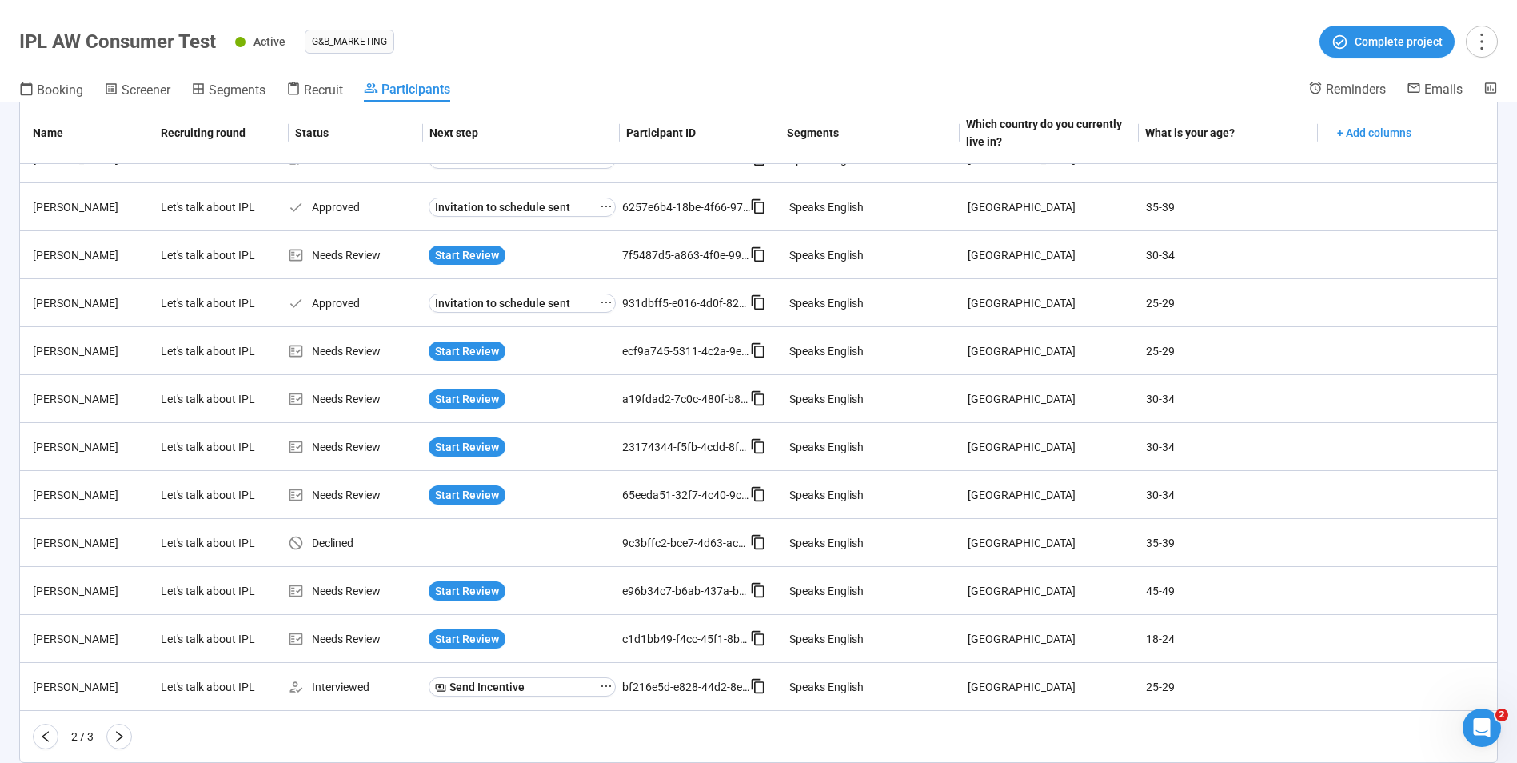
click at [119, 740] on icon "right" at bounding box center [119, 736] width 13 height 13
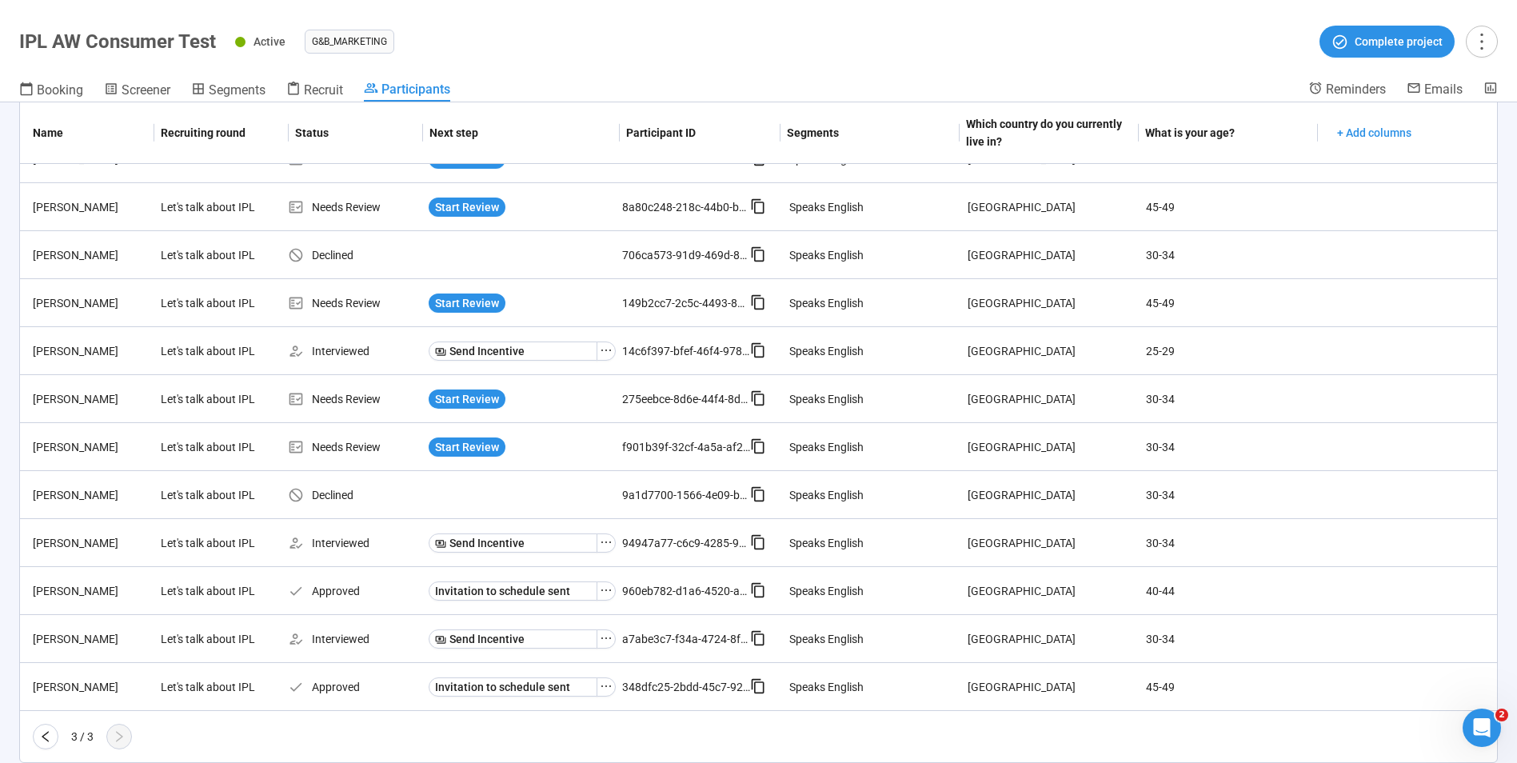
scroll to position [172, 0]
click at [481, 447] on span "Start Review" at bounding box center [467, 447] width 64 height 18
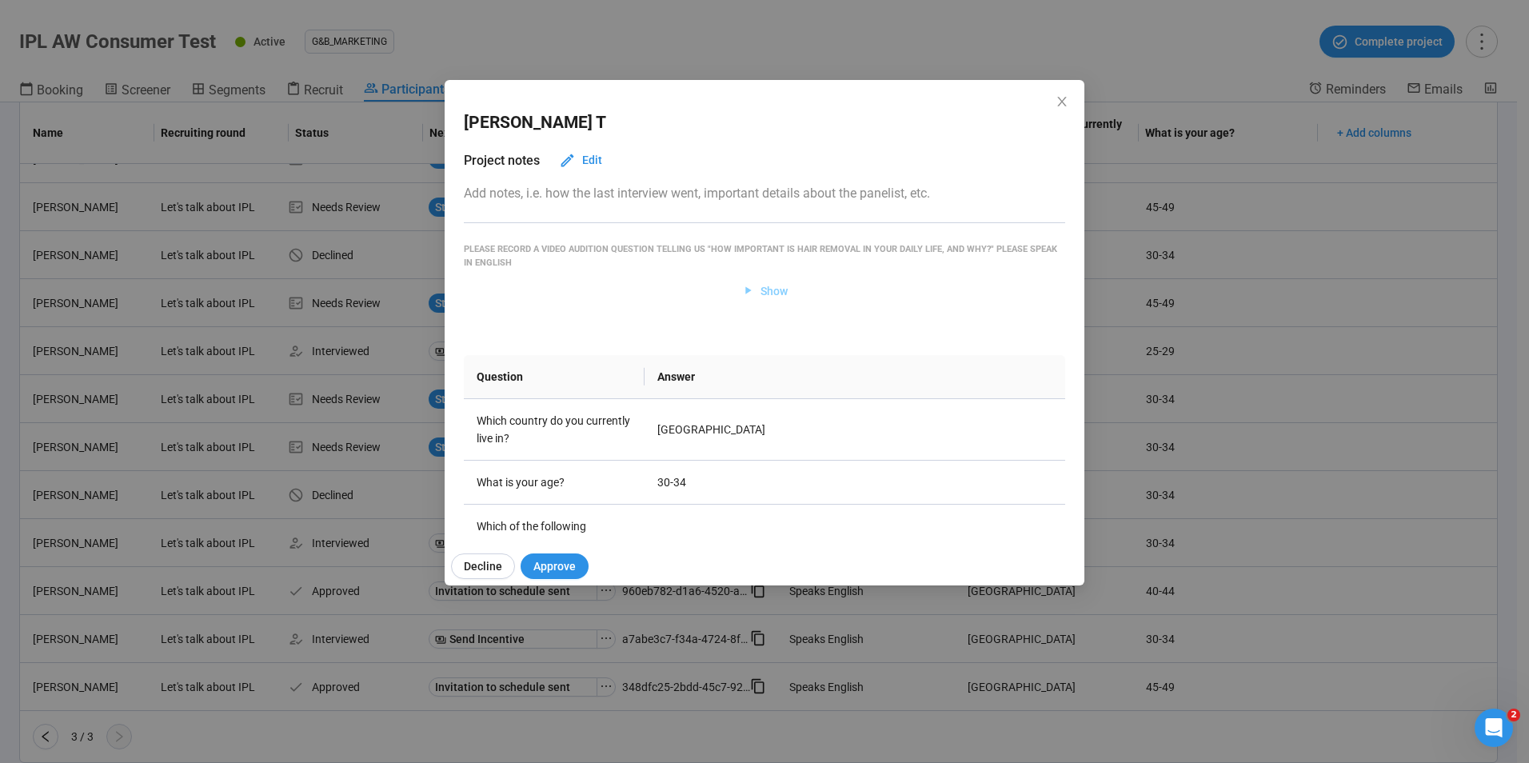
click at [779, 283] on span "Show" at bounding box center [773, 291] width 27 height 18
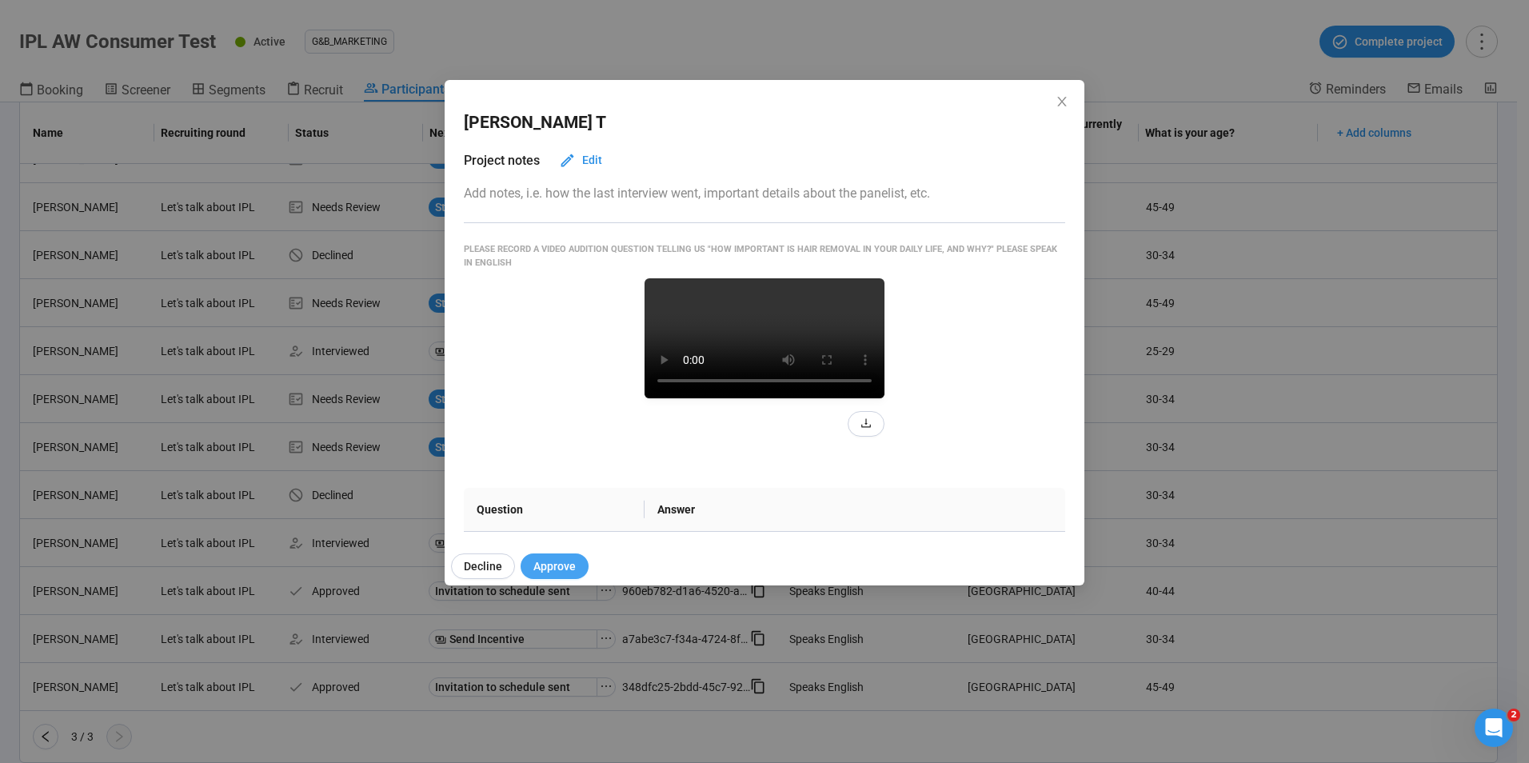
click at [558, 561] on span "Approve" at bounding box center [554, 566] width 42 height 18
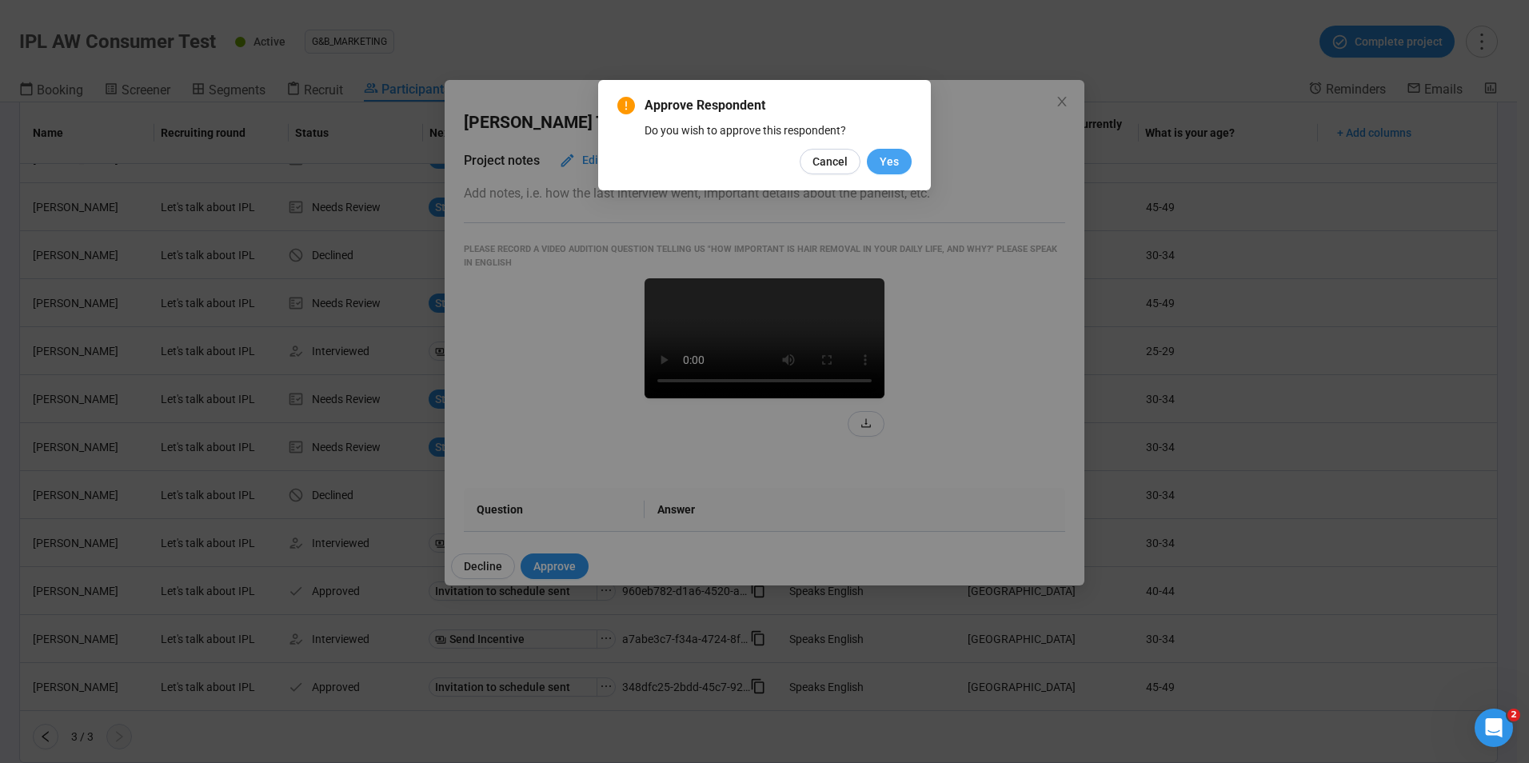
click at [887, 161] on span "Yes" at bounding box center [888, 162] width 19 height 18
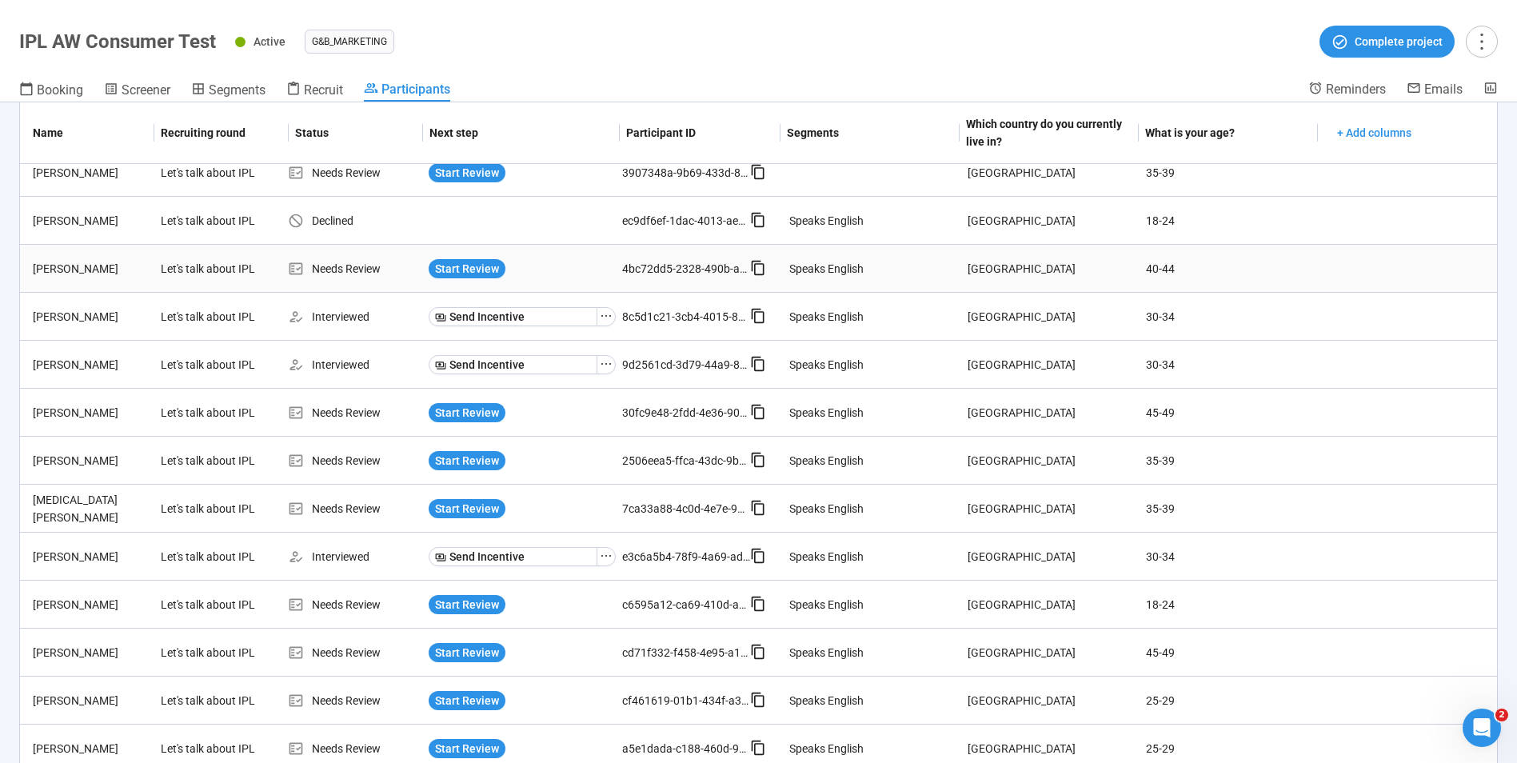
scroll to position [160, 0]
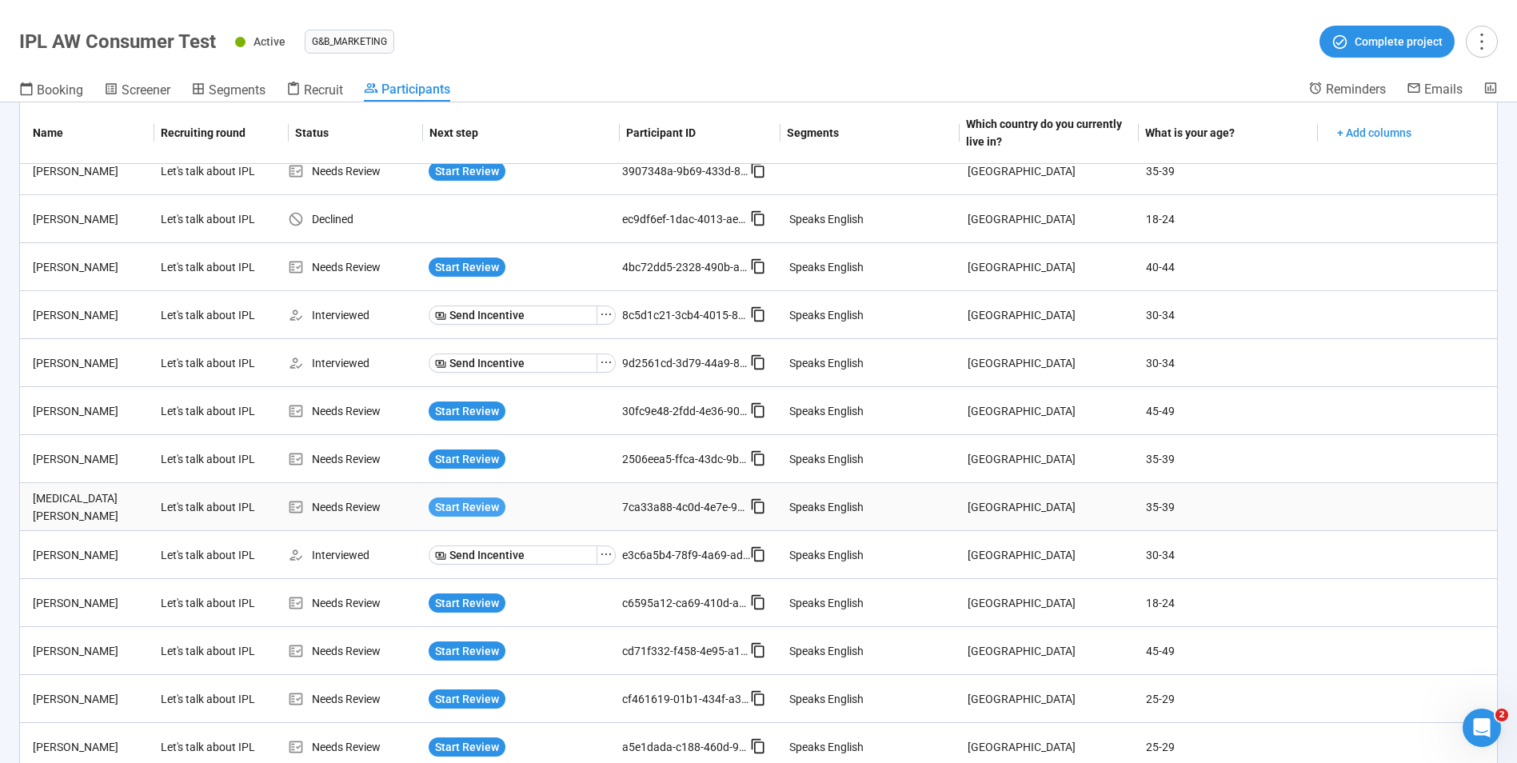
click at [464, 510] on span "Start Review" at bounding box center [467, 507] width 64 height 18
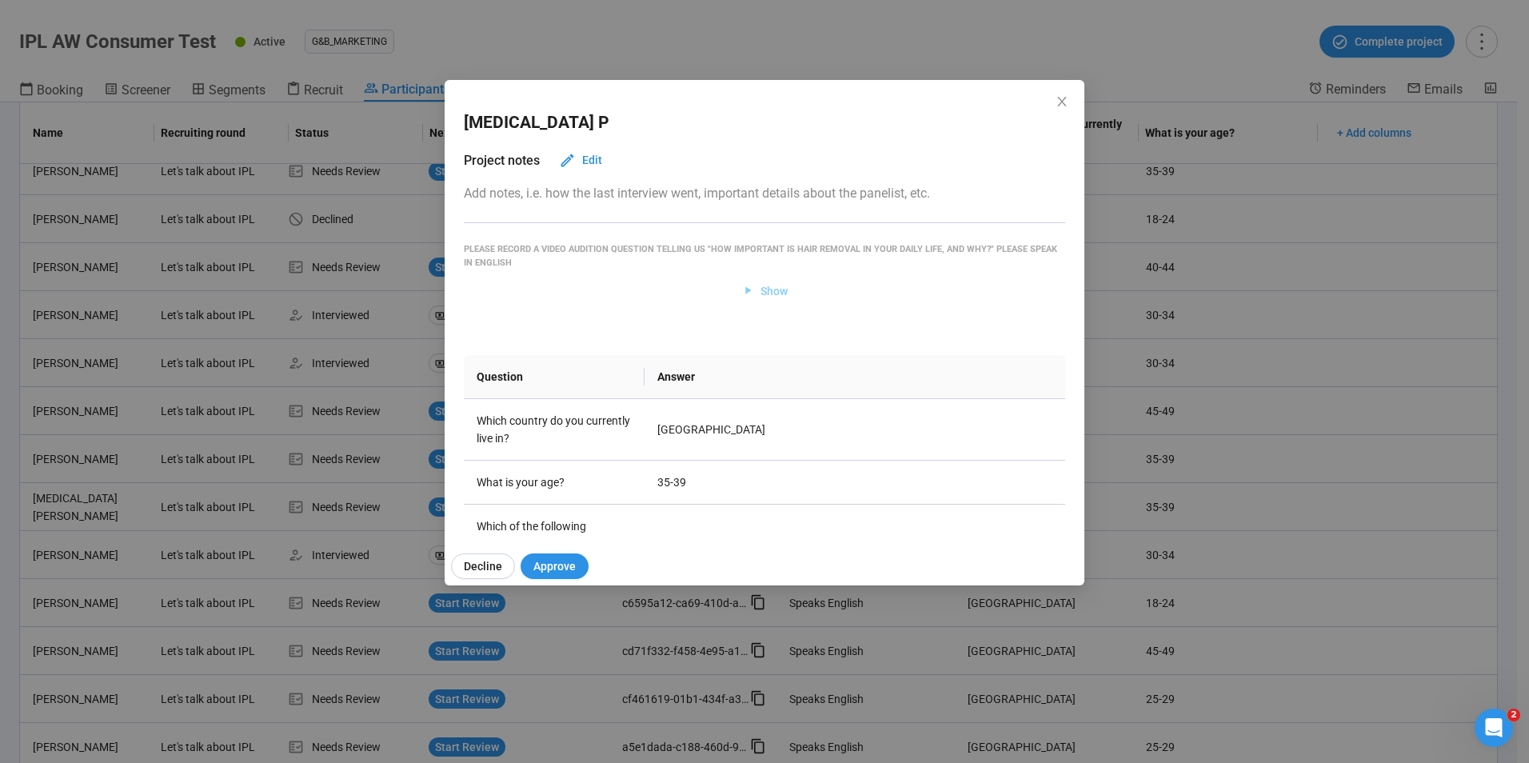
click at [768, 289] on span "Show" at bounding box center [773, 291] width 27 height 18
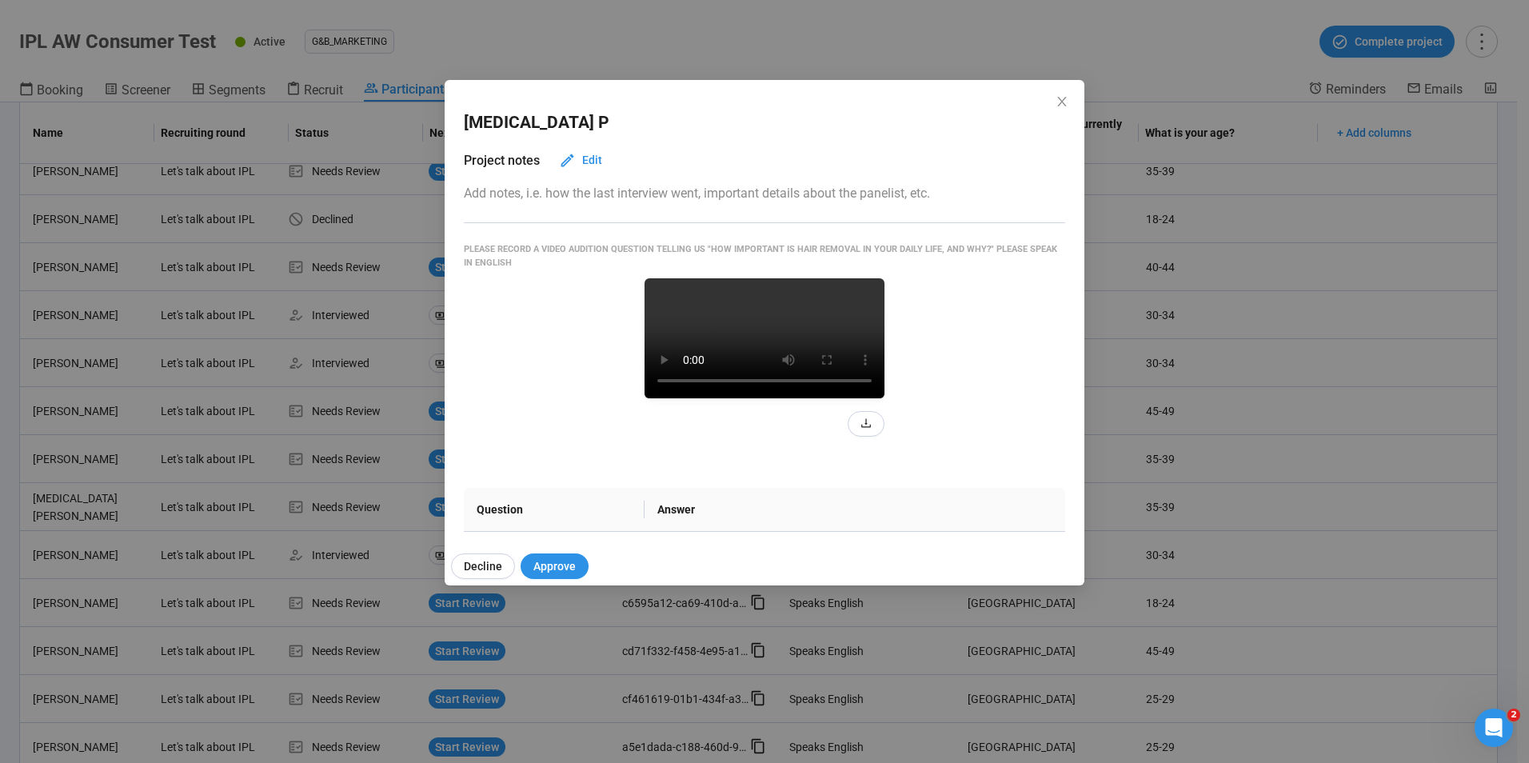
click at [563, 545] on div "[MEDICAL_DATA][PERSON_NAME] Project notes Edit Add notes, i.e. how the last int…" at bounding box center [765, 332] width 640 height 505
click at [554, 562] on span "Approve" at bounding box center [554, 566] width 42 height 18
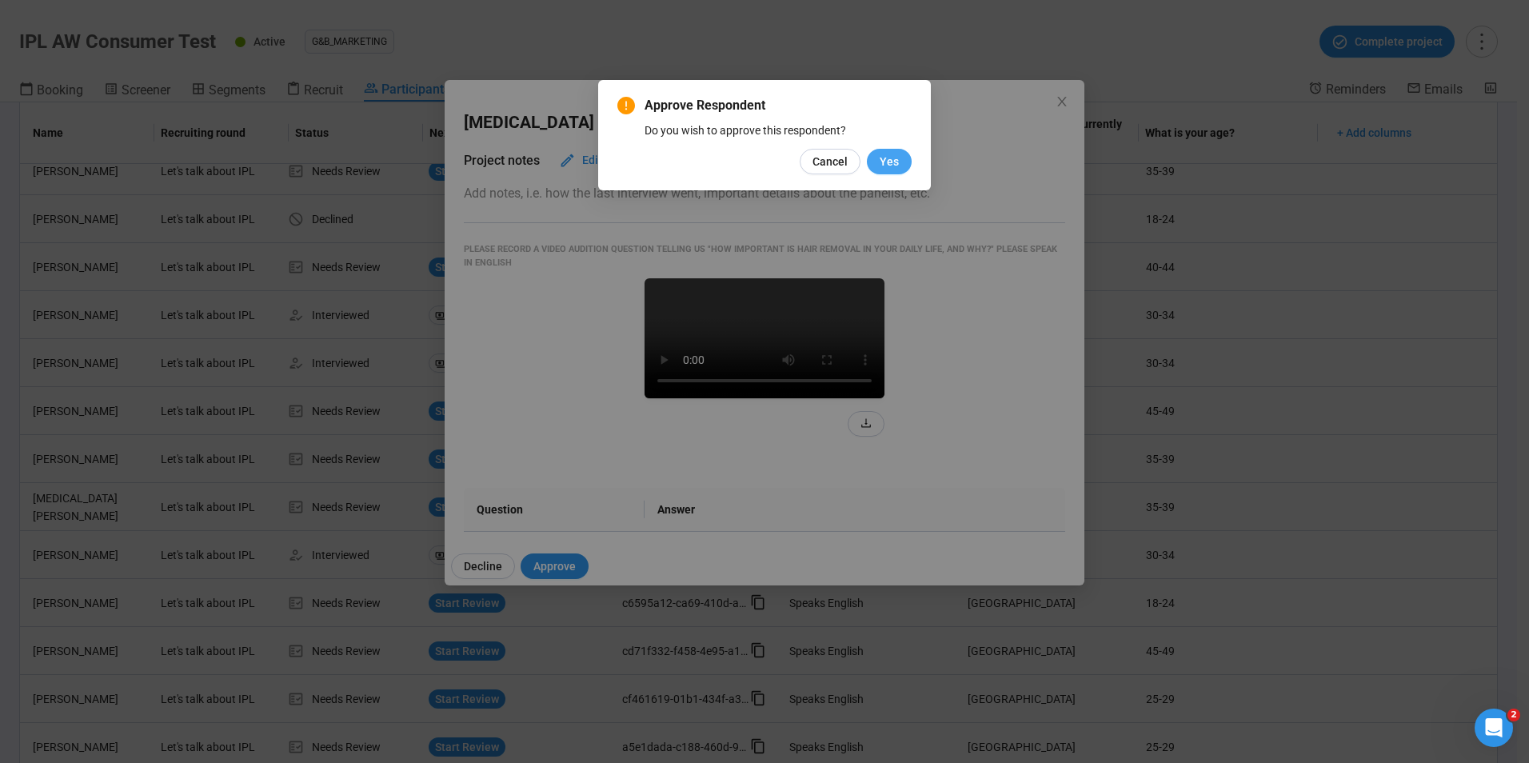
click at [896, 171] on button "Yes" at bounding box center [889, 162] width 45 height 26
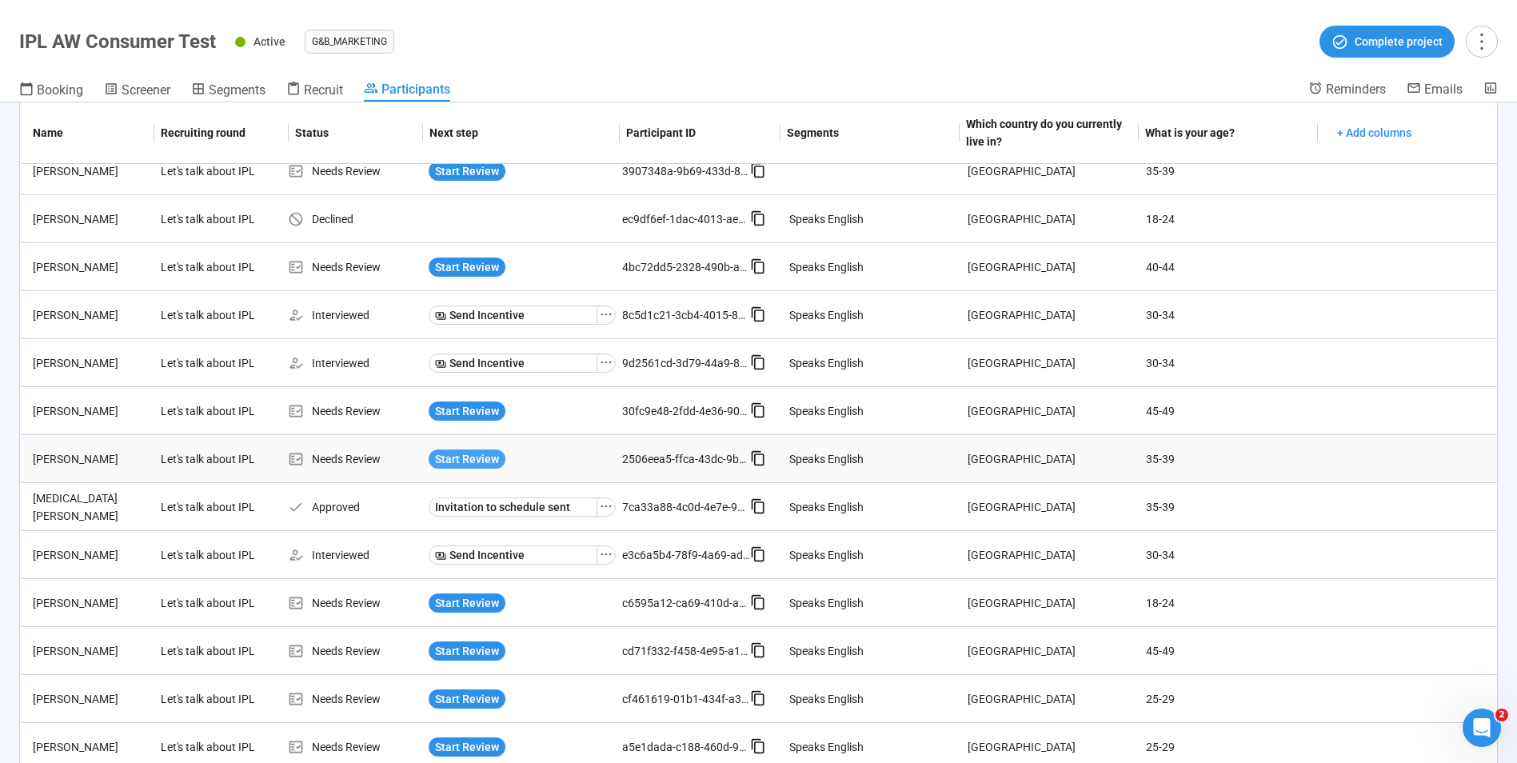
click at [454, 465] on span "Start Review" at bounding box center [467, 459] width 64 height 18
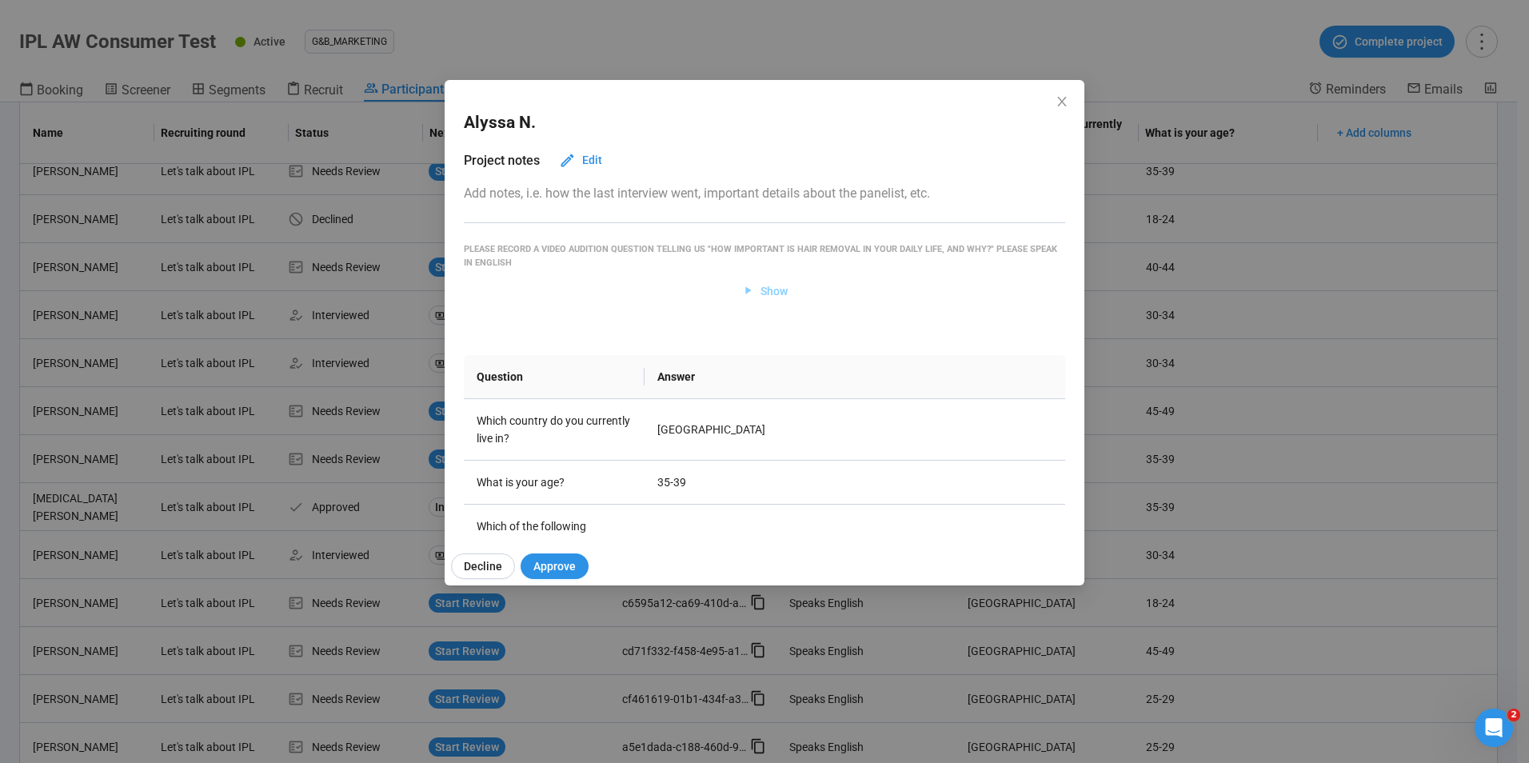
click at [753, 287] on span "Show" at bounding box center [764, 291] width 47 height 18
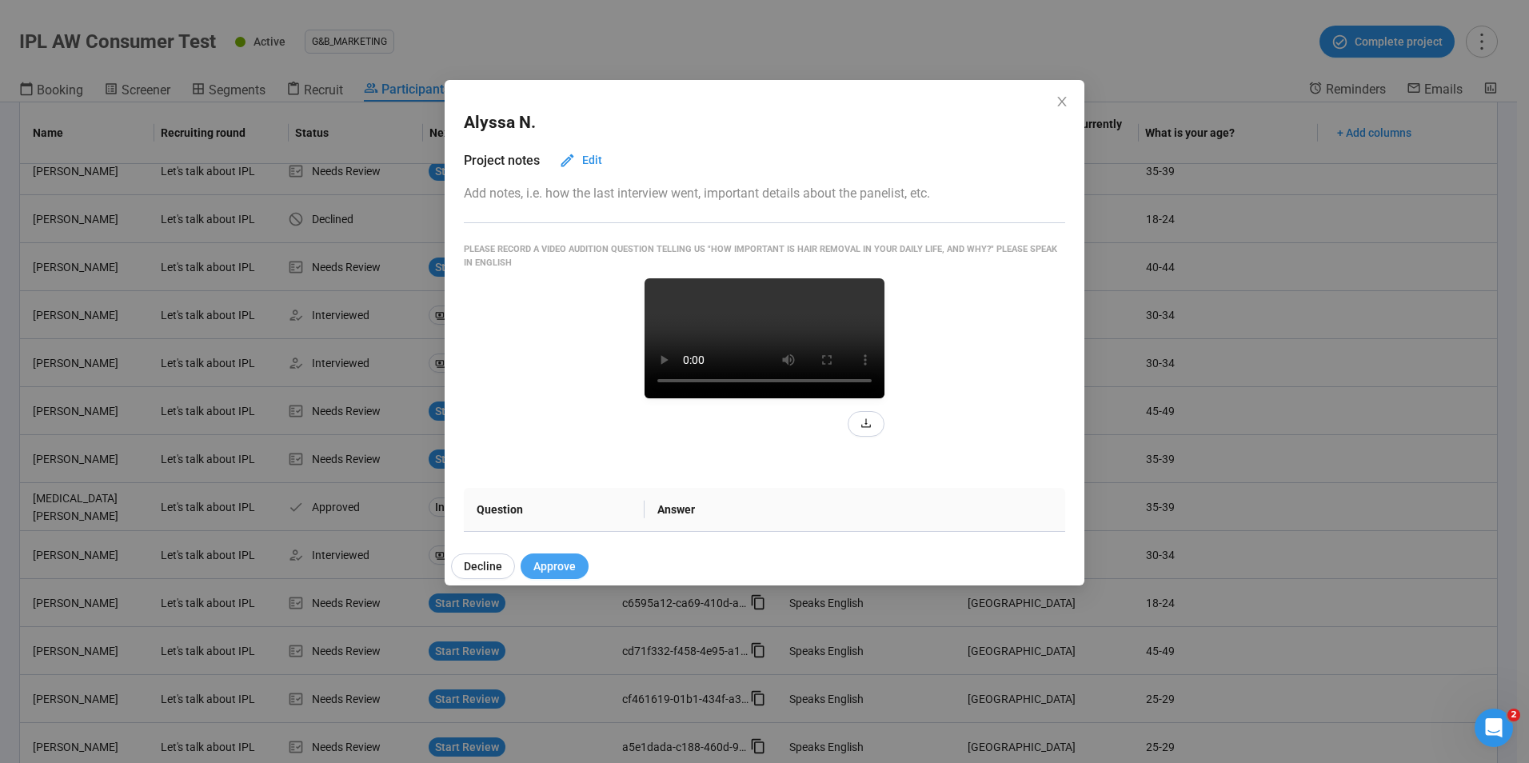
click at [553, 574] on span "Approve" at bounding box center [554, 566] width 42 height 18
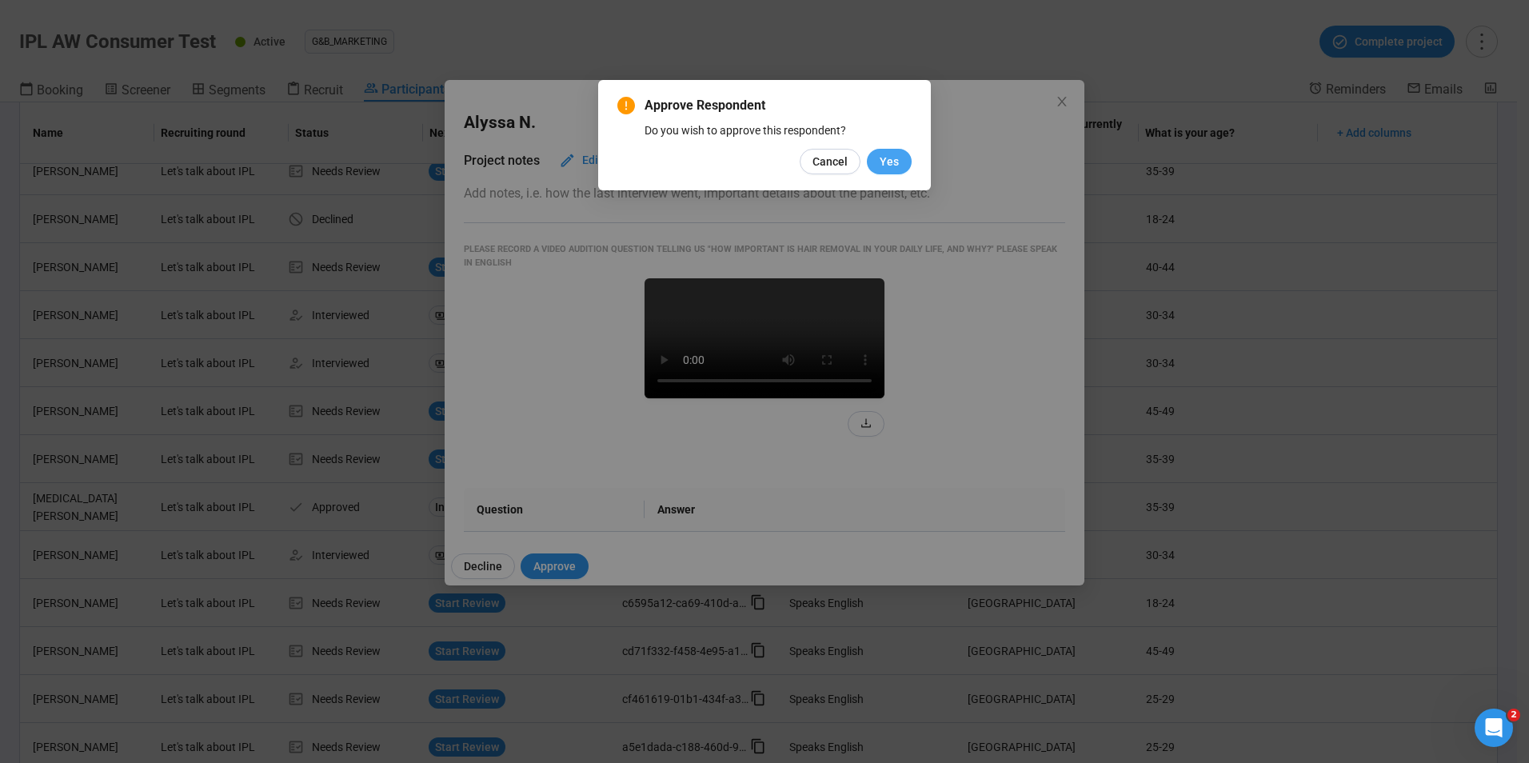
click at [879, 155] on button "Yes" at bounding box center [889, 162] width 45 height 26
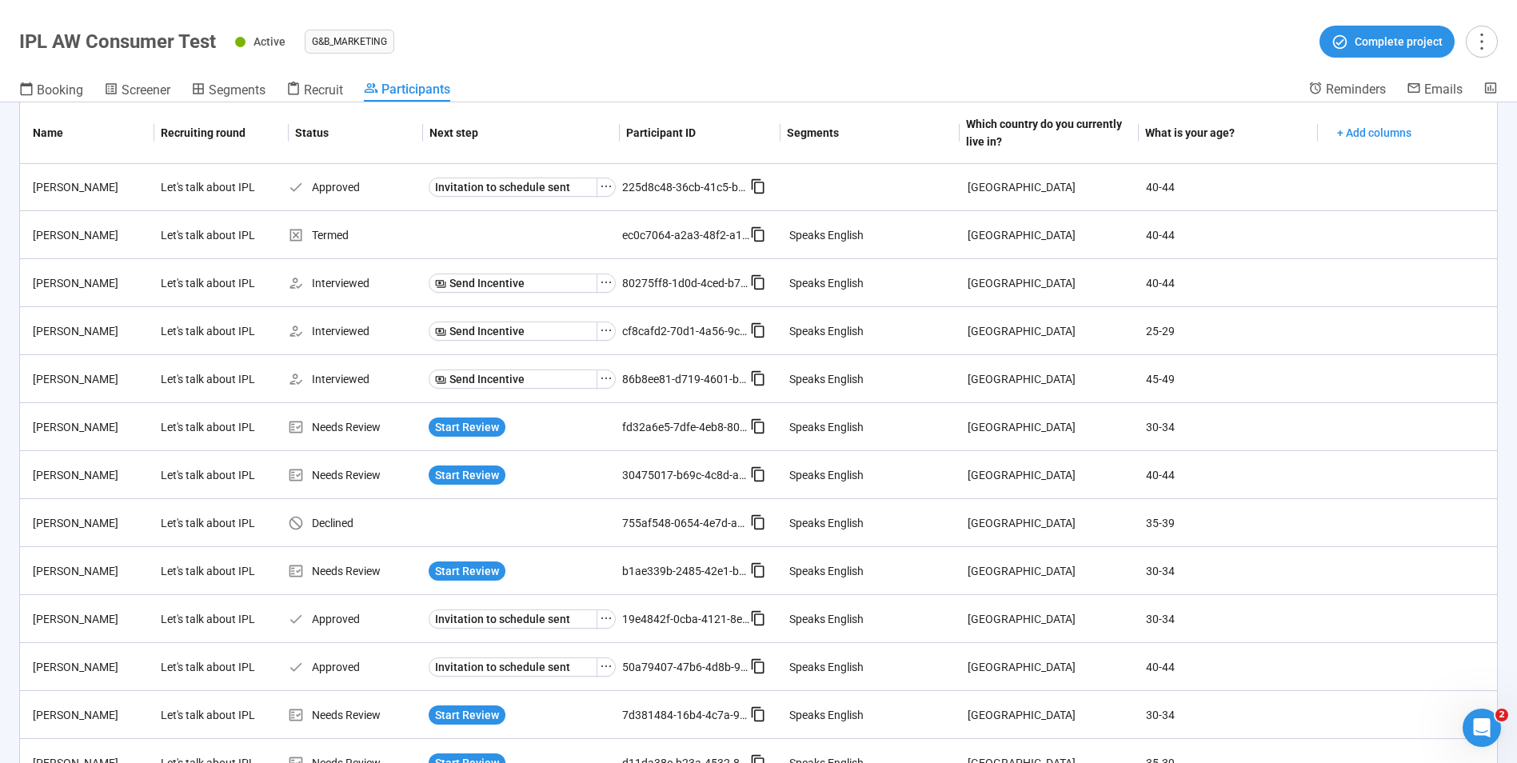
scroll to position [987, 0]
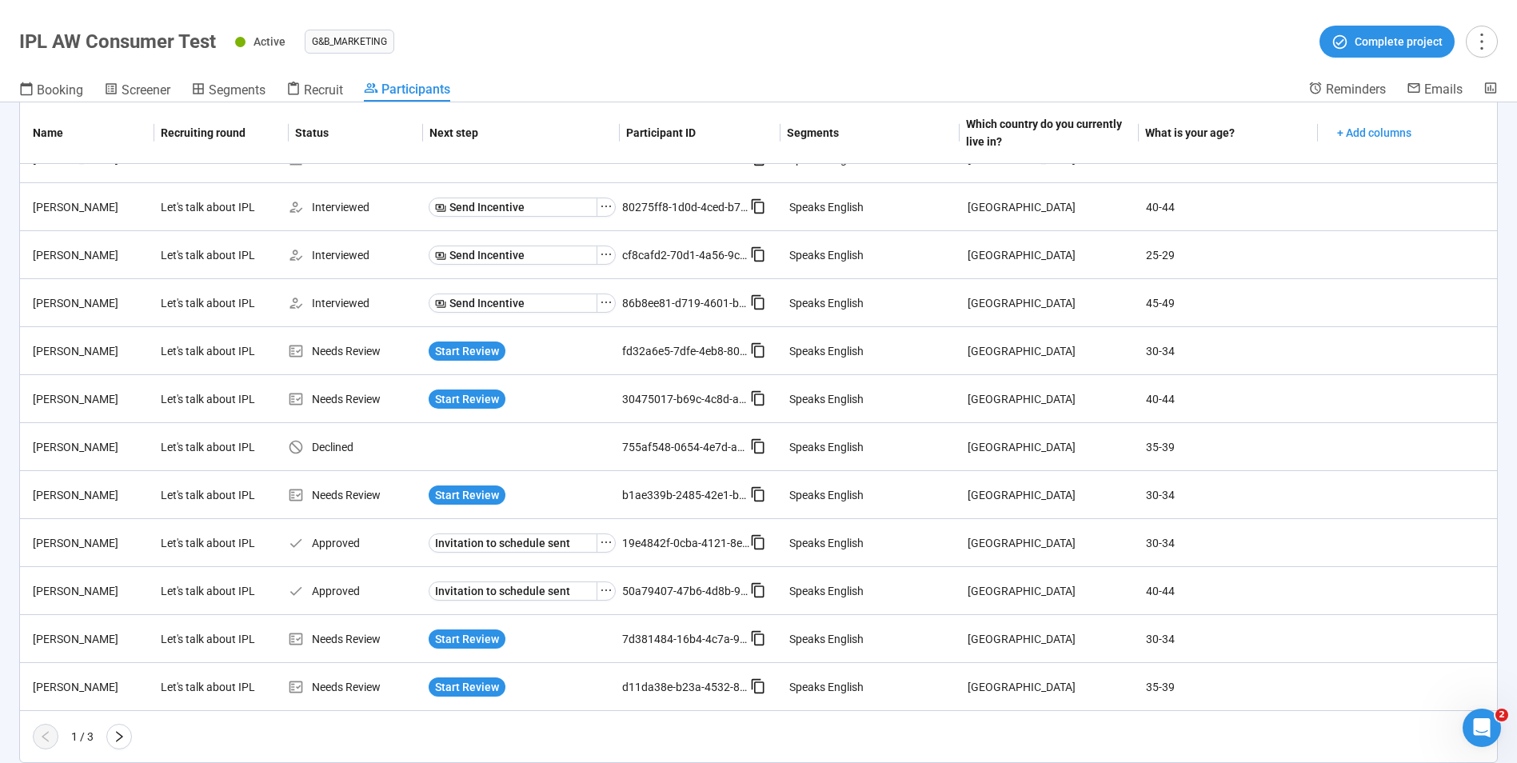
click at [97, 736] on div "1 / 3" at bounding box center [752, 737] width 1464 height 26
click at [101, 737] on div "1 / 3" at bounding box center [752, 737] width 1464 height 26
drag, startPoint x: 103, startPoint y: 737, endPoint x: 111, endPoint y: 738, distance: 8.0
click at [106, 738] on div "1 / 3" at bounding box center [752, 737] width 1464 height 26
click at [119, 738] on icon "right" at bounding box center [119, 736] width 7 height 11
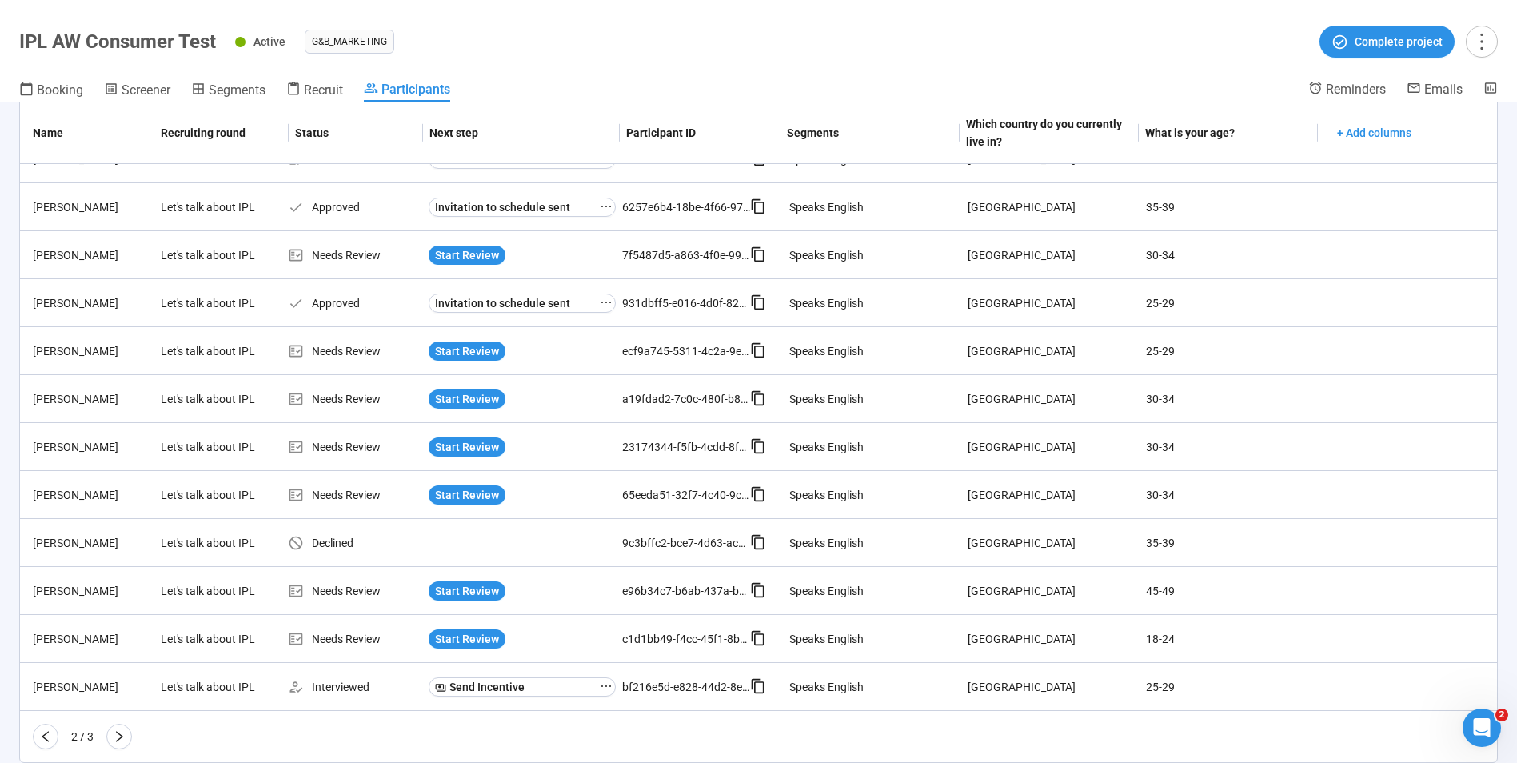
click at [119, 738] on icon "right" at bounding box center [119, 736] width 7 height 11
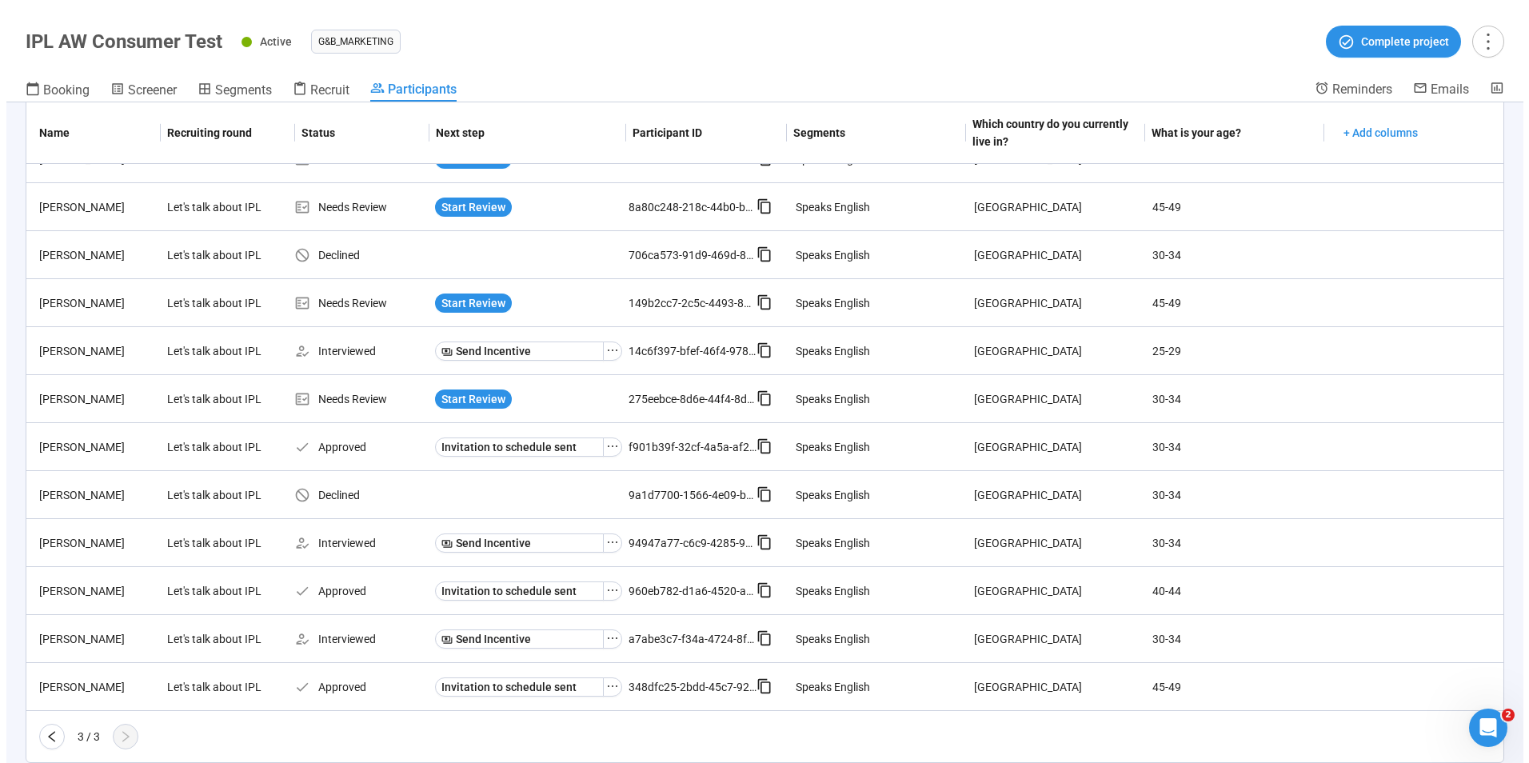
scroll to position [172, 0]
click at [450, 405] on span "Start Review" at bounding box center [467, 399] width 64 height 18
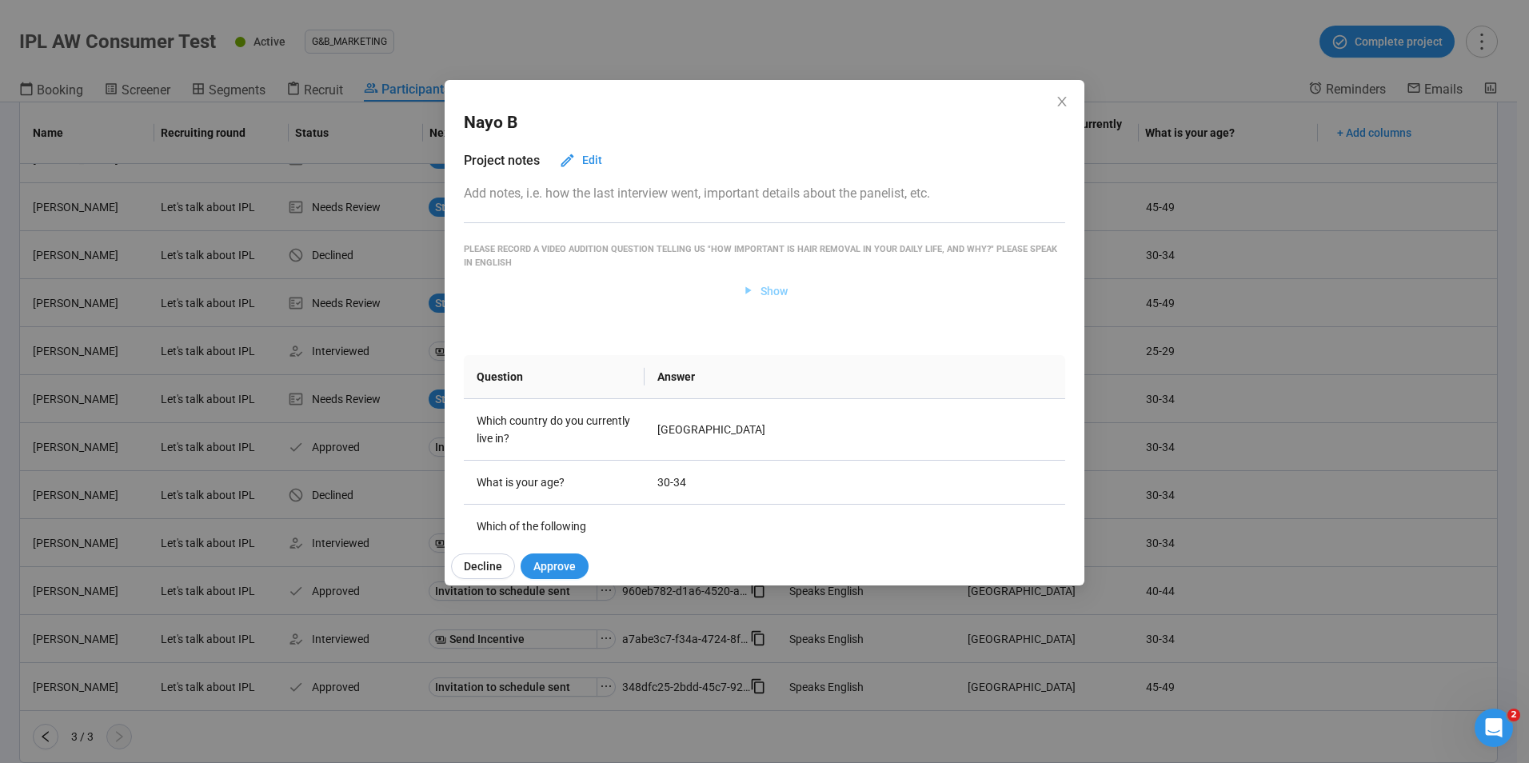
click at [768, 283] on span "Show" at bounding box center [773, 291] width 27 height 18
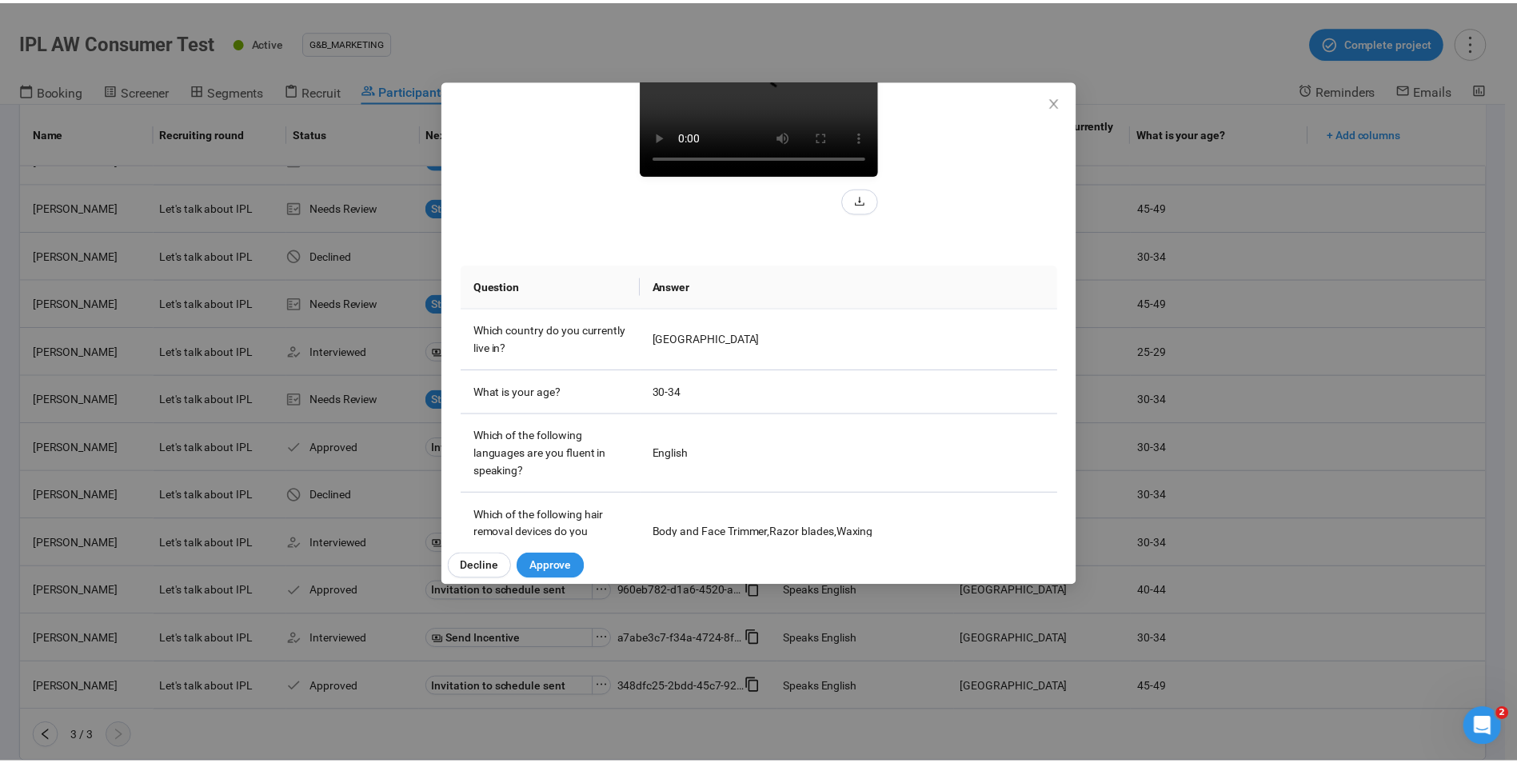
scroll to position [320, 0]
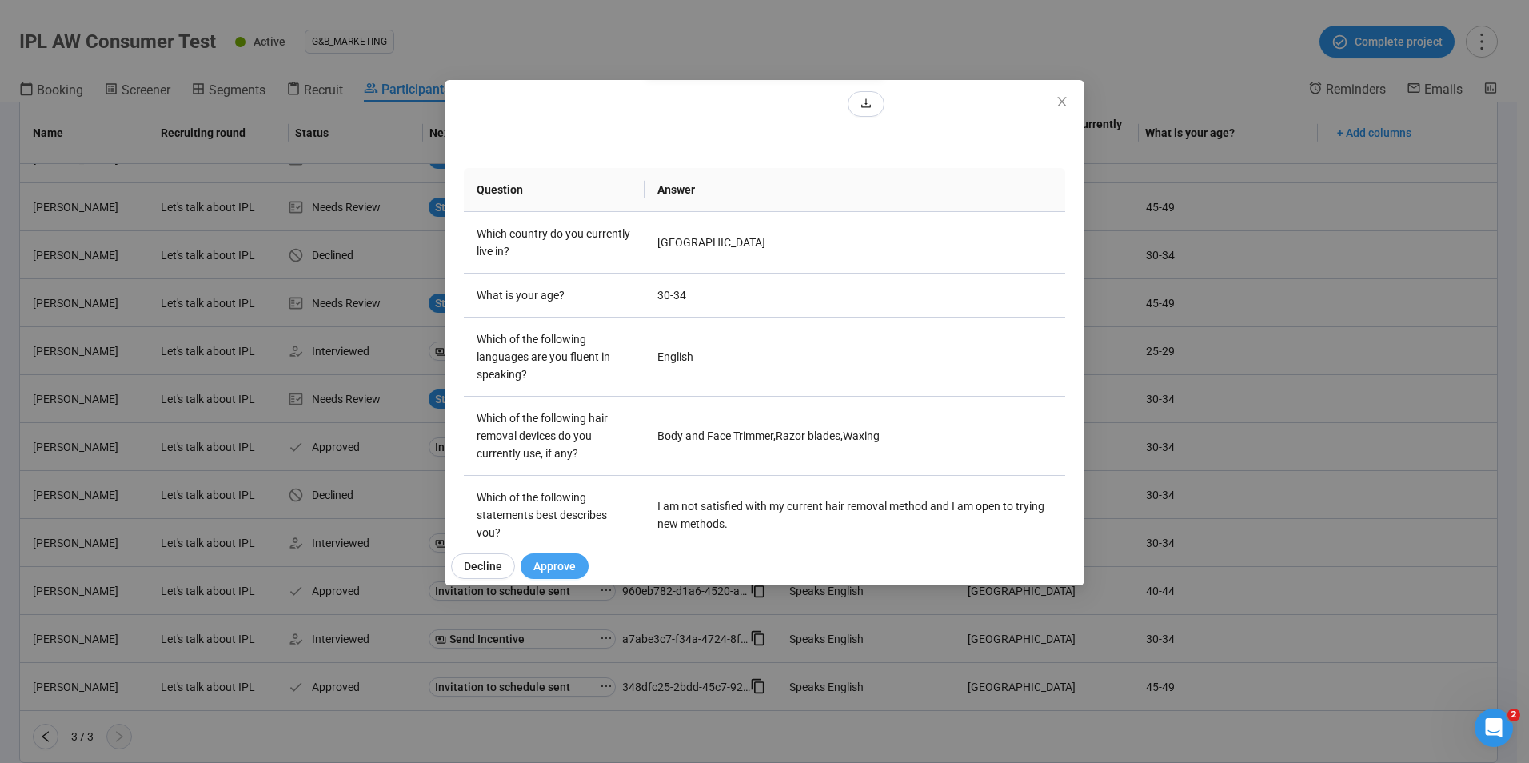
click at [576, 562] on button "Approve" at bounding box center [554, 566] width 68 height 26
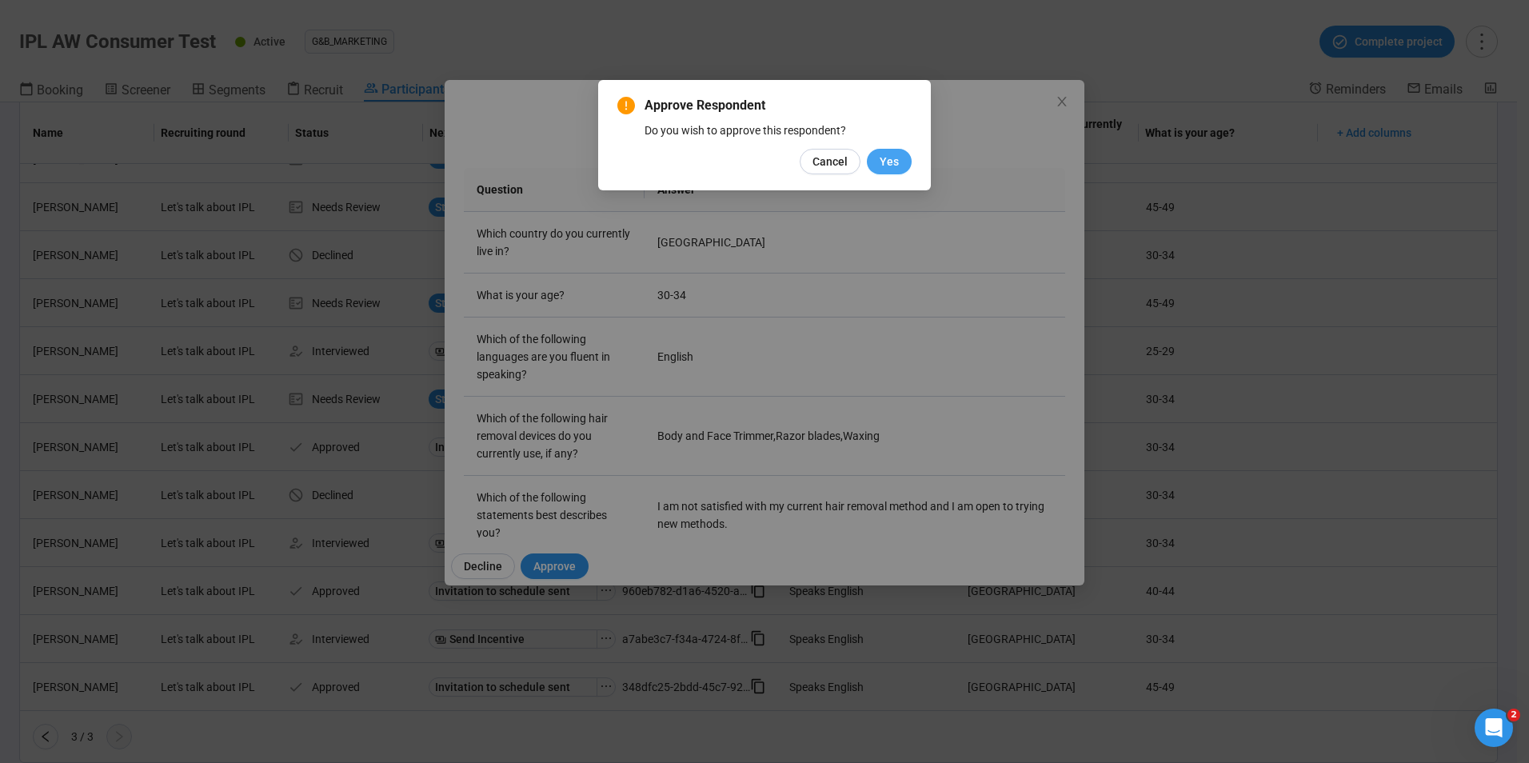
click at [903, 152] on button "Yes" at bounding box center [889, 162] width 45 height 26
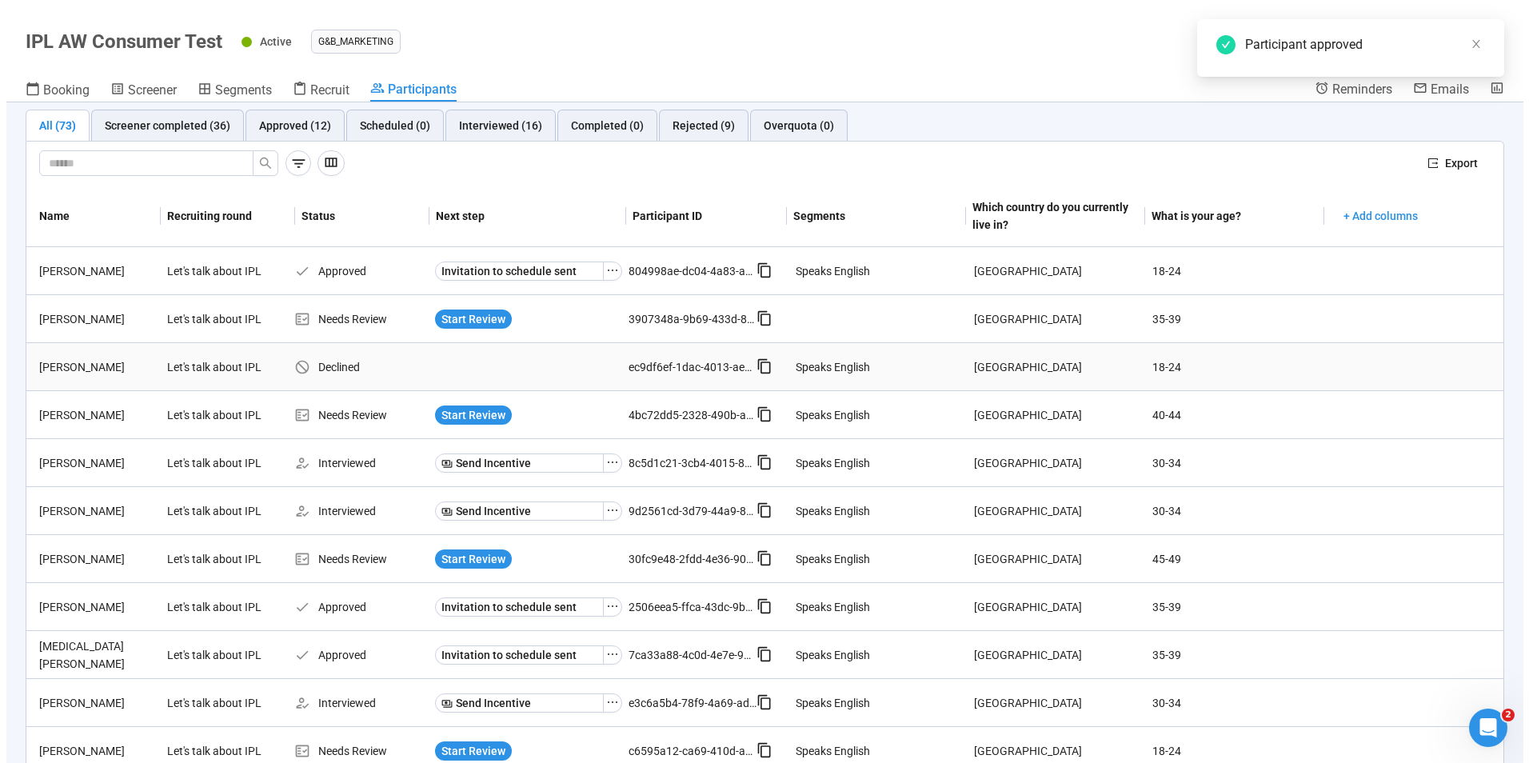
scroll to position [0, 0]
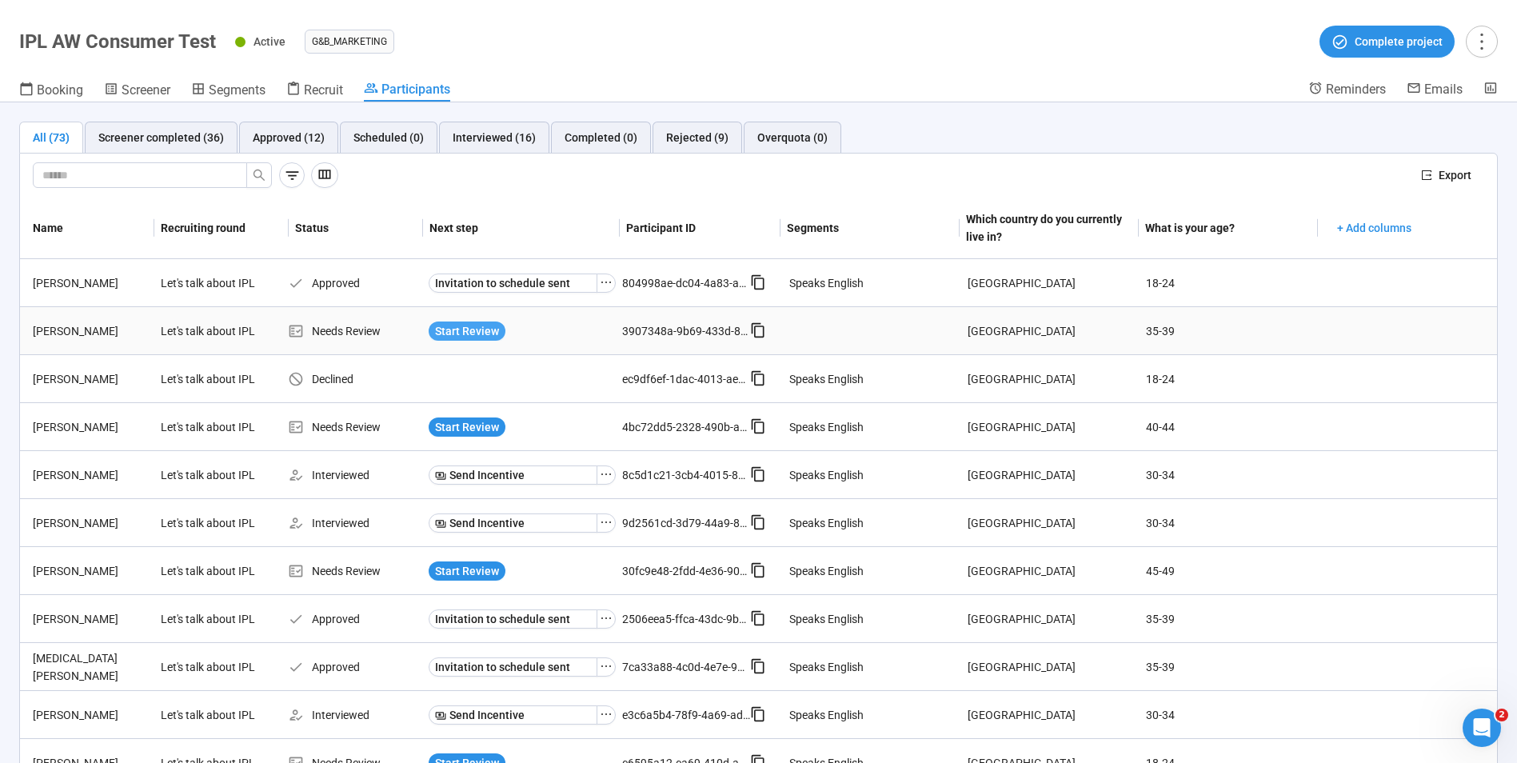
click at [457, 329] on span "Start Review" at bounding box center [467, 331] width 64 height 18
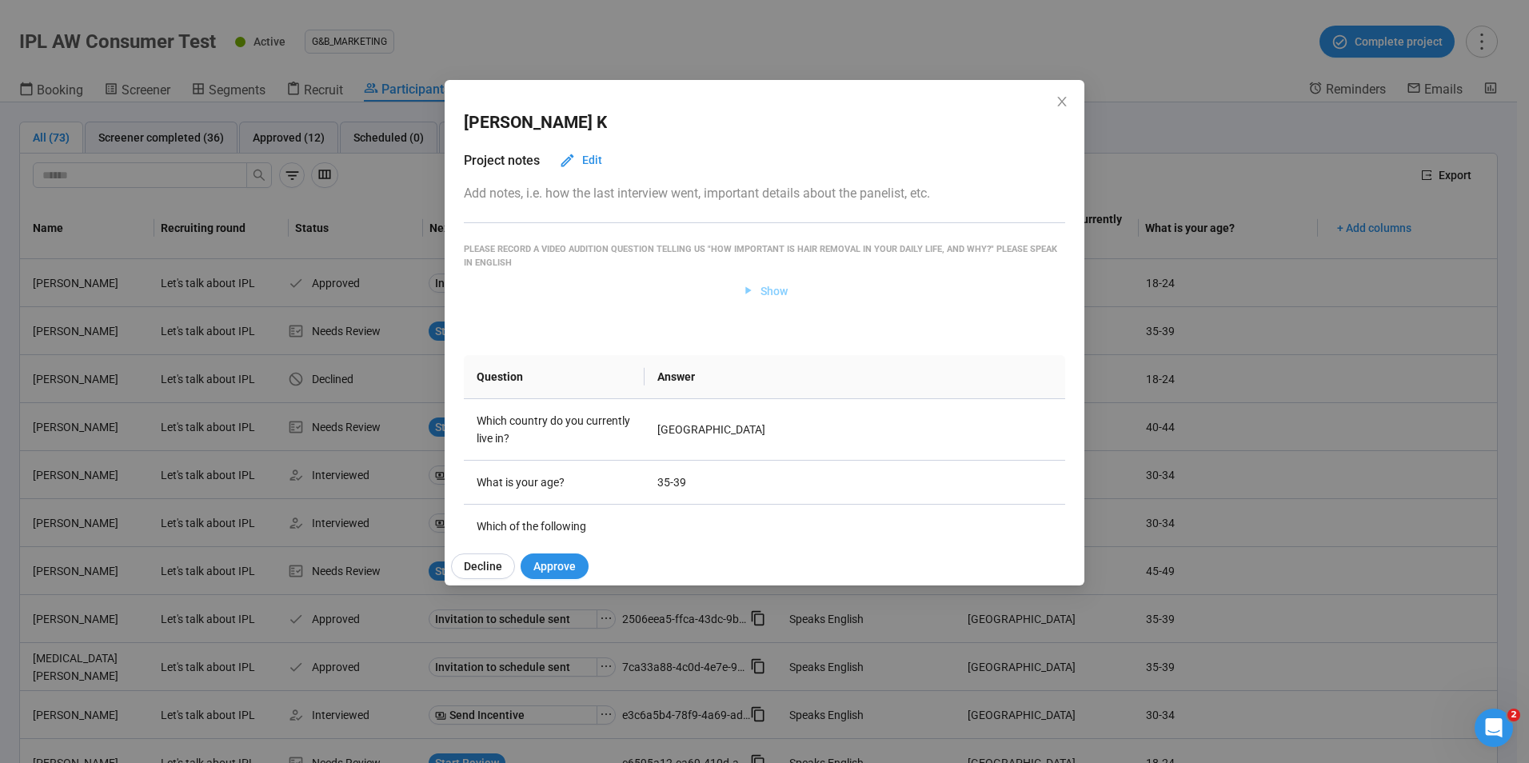
click at [772, 288] on span "Show" at bounding box center [773, 291] width 27 height 18
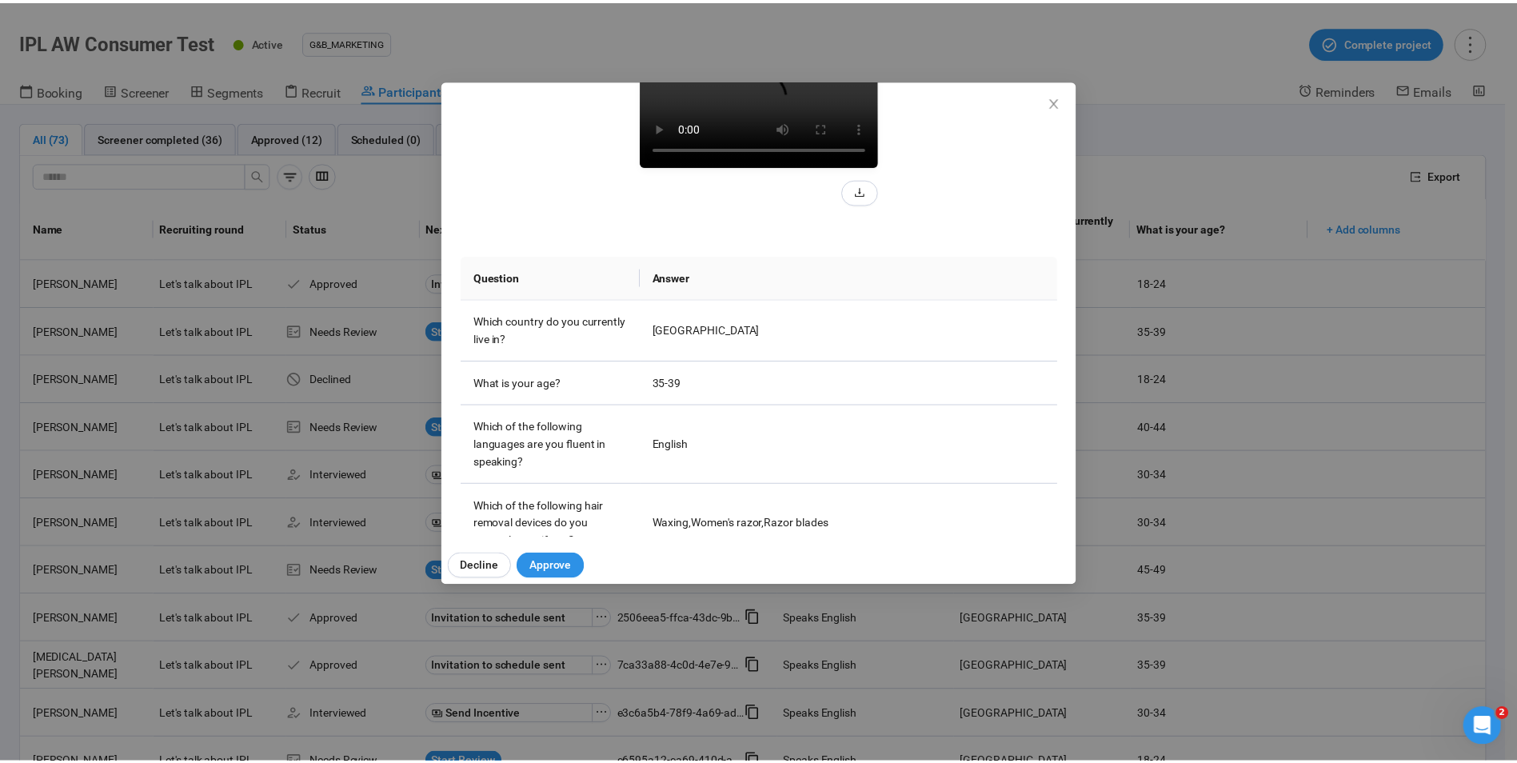
scroll to position [320, 0]
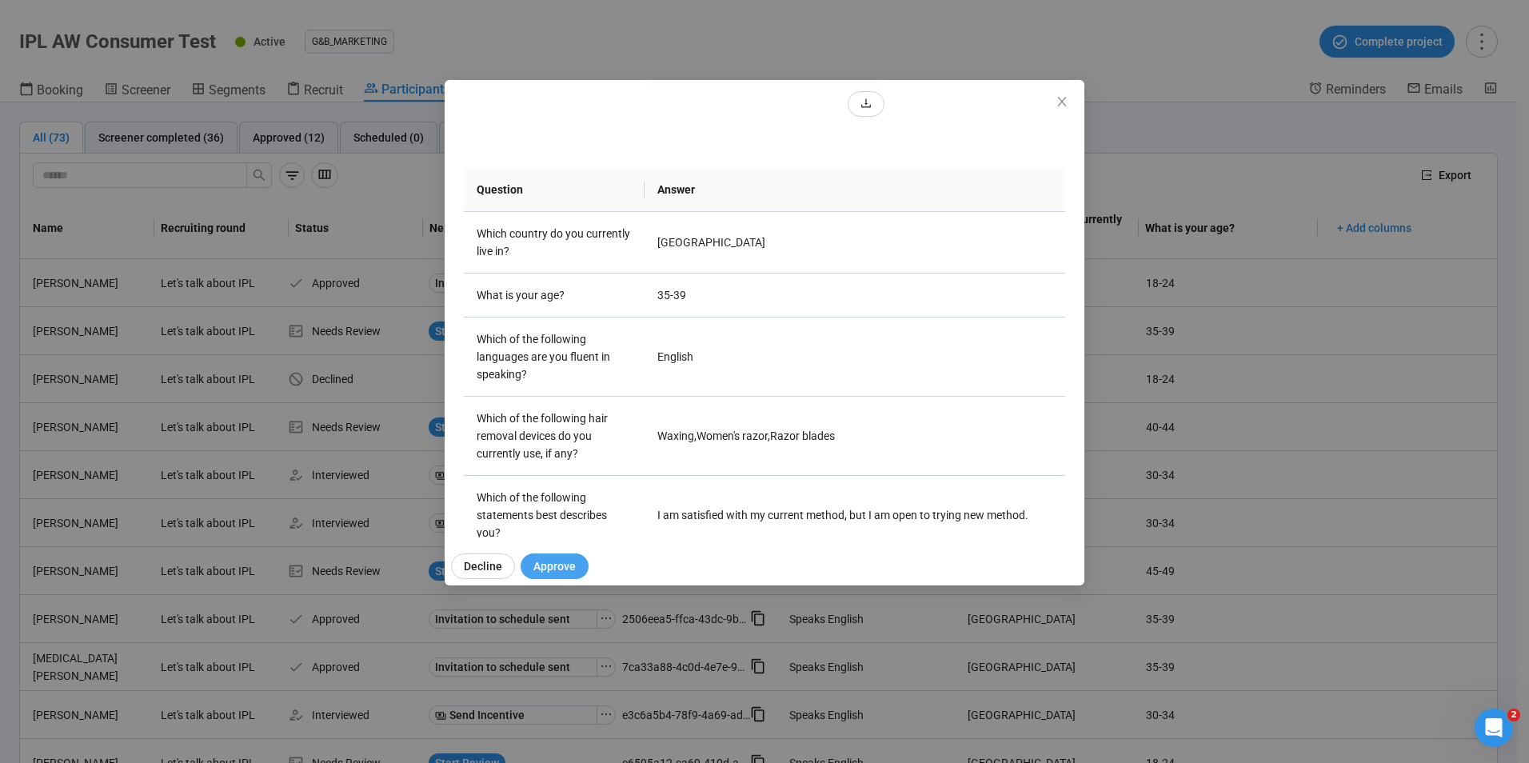
click at [549, 568] on span "Approve" at bounding box center [554, 566] width 42 height 18
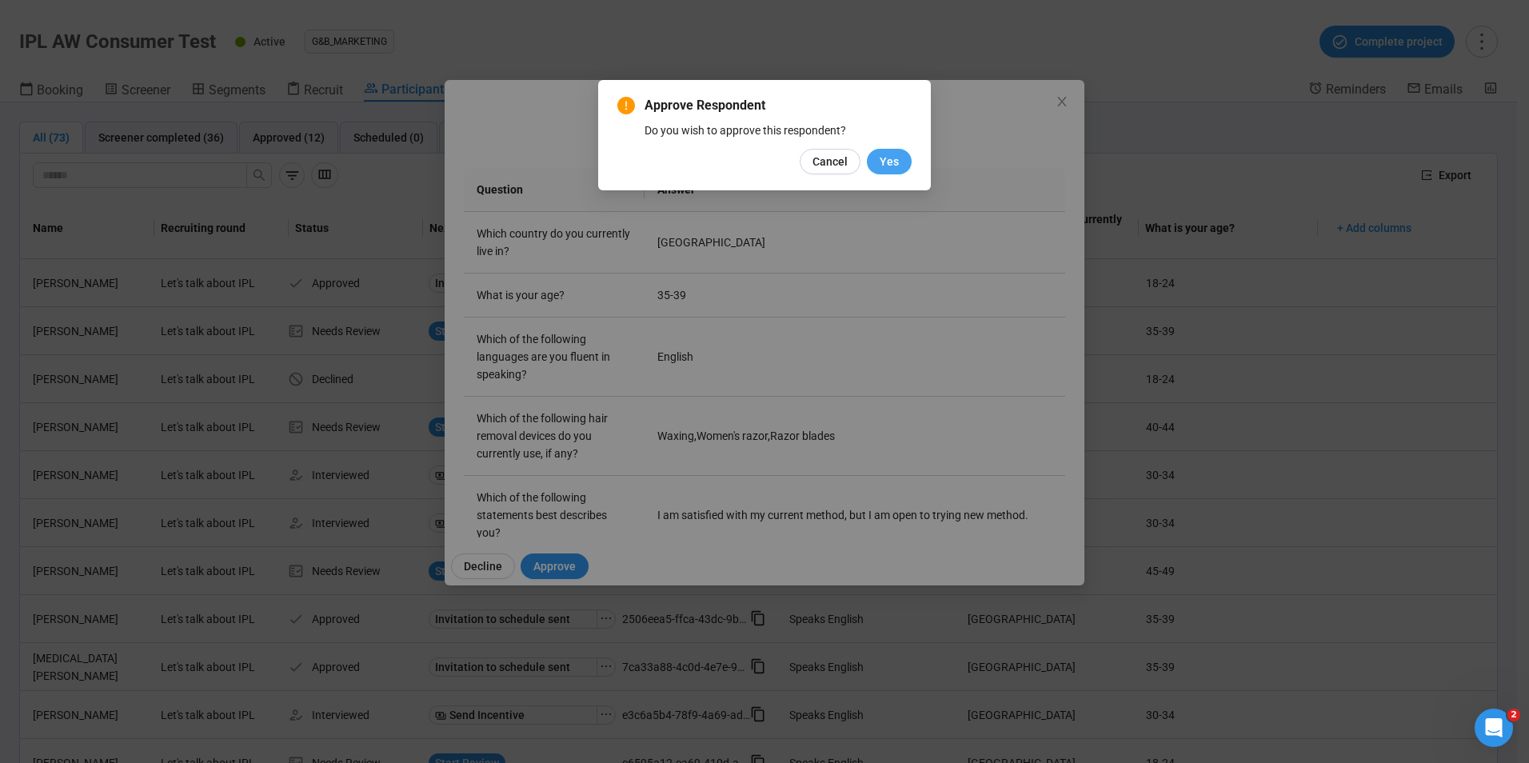
click at [889, 161] on span "Yes" at bounding box center [888, 162] width 19 height 18
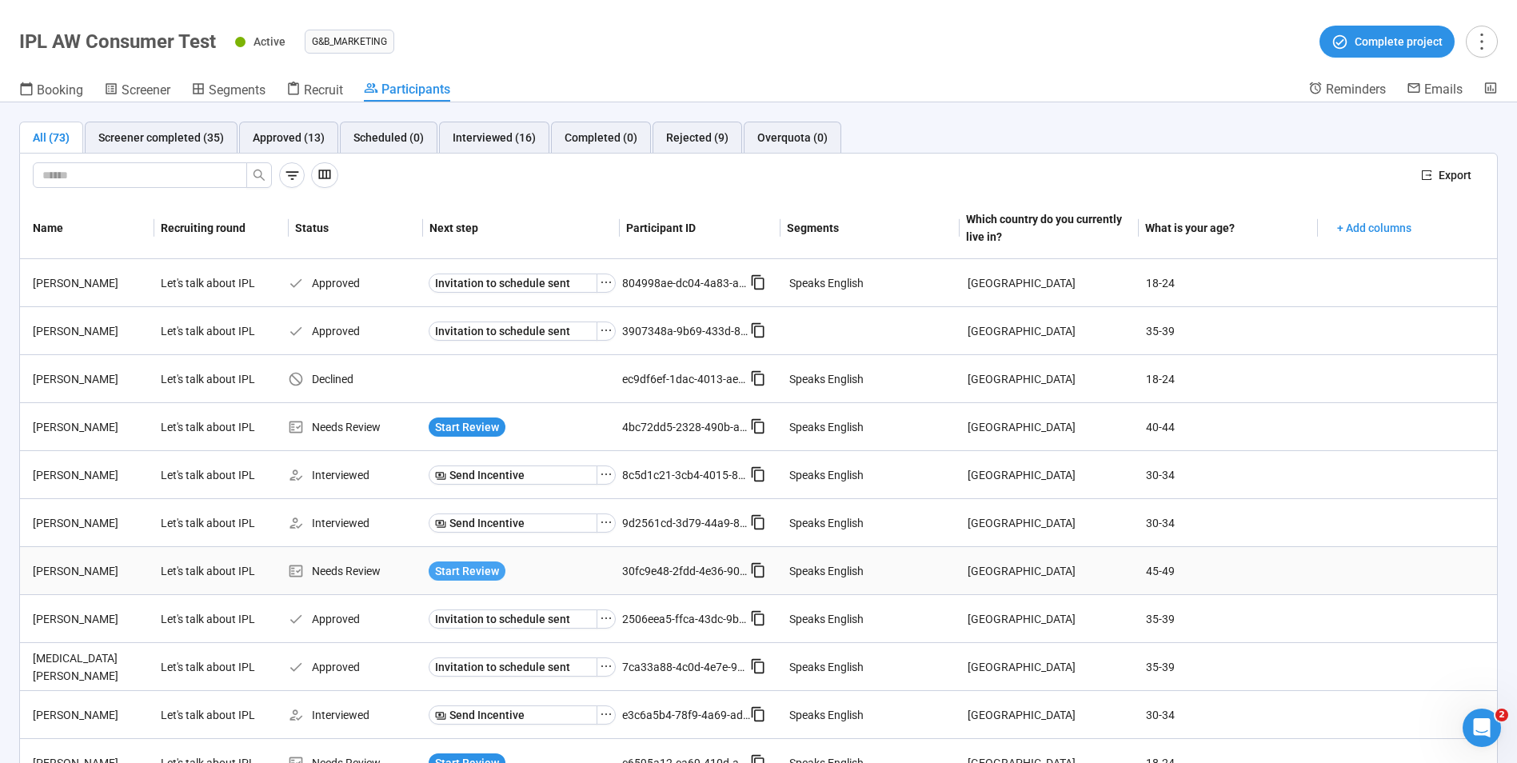
click at [452, 578] on span "Start Review" at bounding box center [467, 571] width 64 height 18
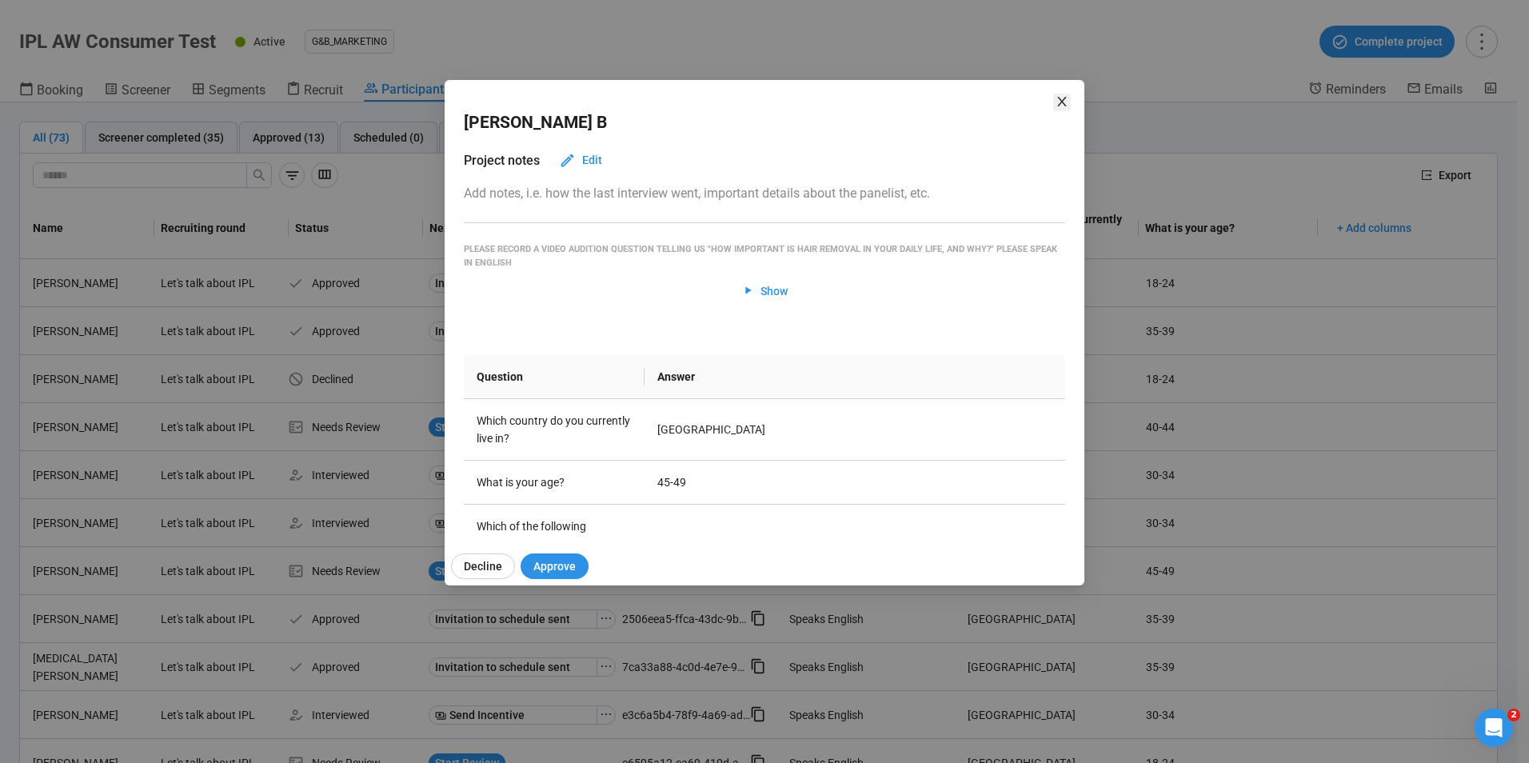
click at [1067, 106] on icon "close" at bounding box center [1061, 101] width 13 height 13
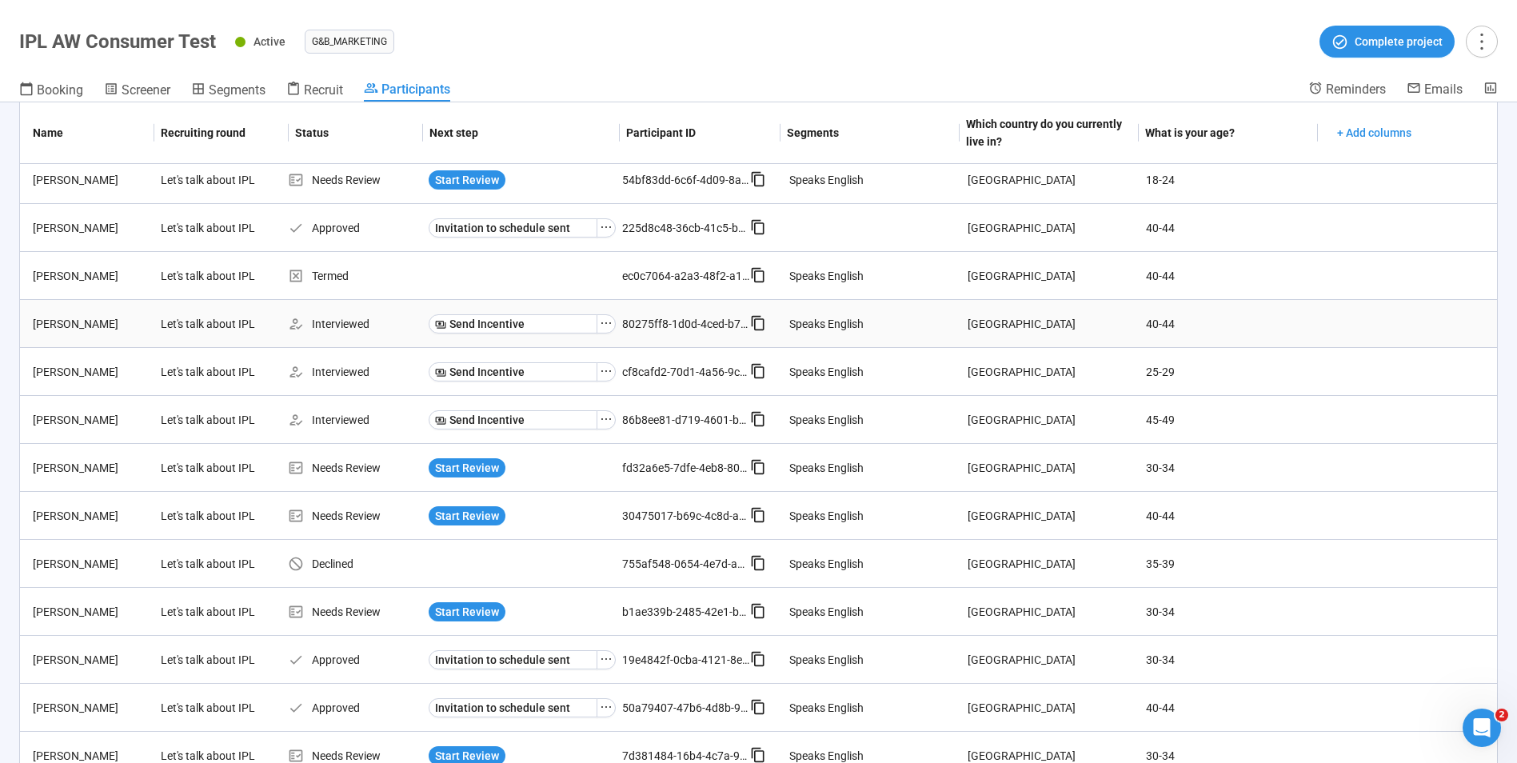
scroll to position [987, 0]
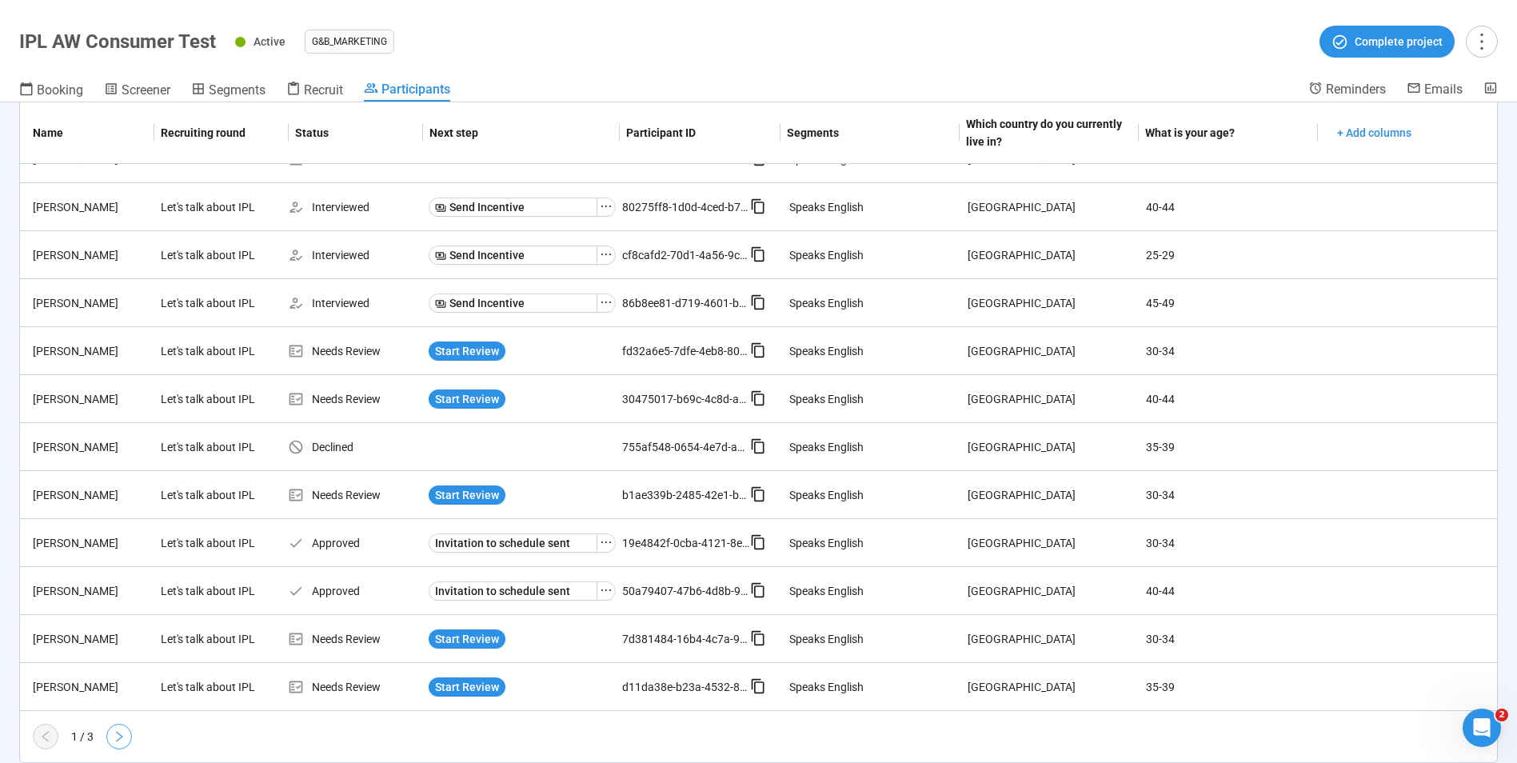
click at [128, 737] on button "button" at bounding box center [119, 737] width 26 height 26
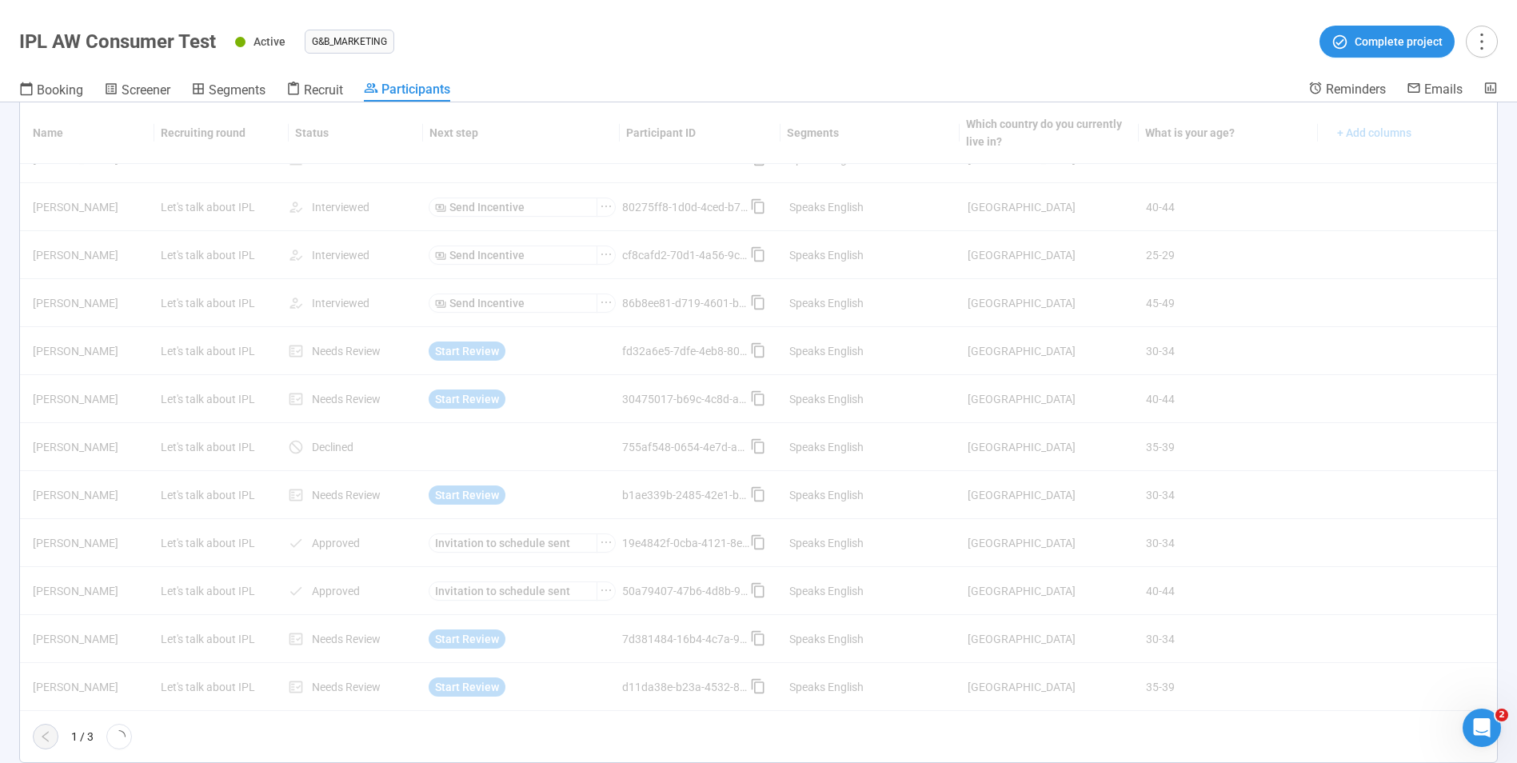
click at [128, 737] on button "button" at bounding box center [119, 737] width 26 height 26
